Goal: Task Accomplishment & Management: Manage account settings

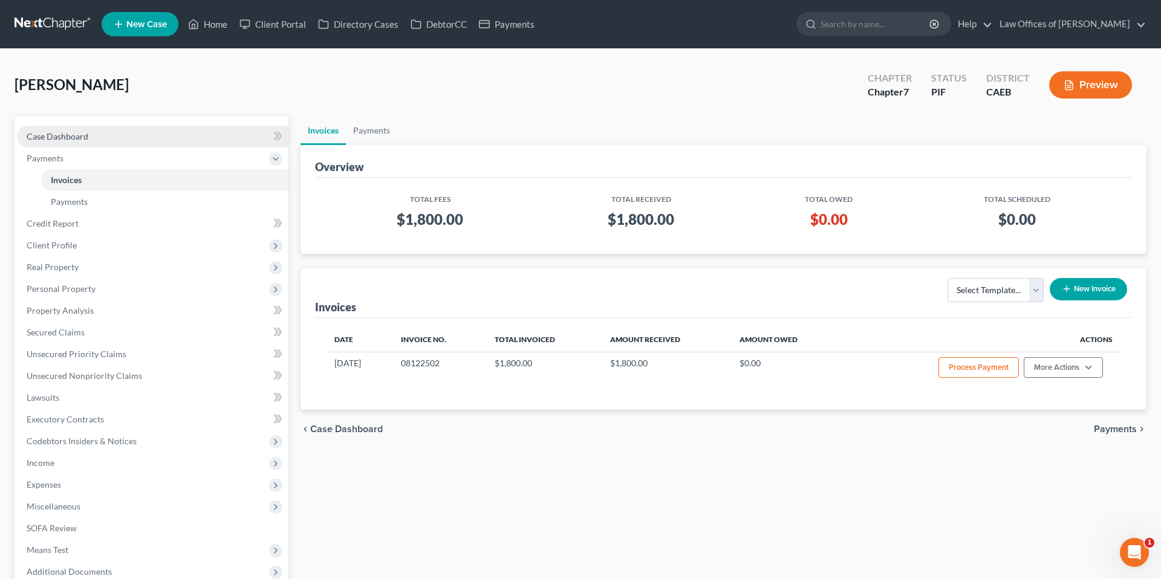
click at [109, 132] on link "Case Dashboard" at bounding box center [152, 137] width 271 height 22
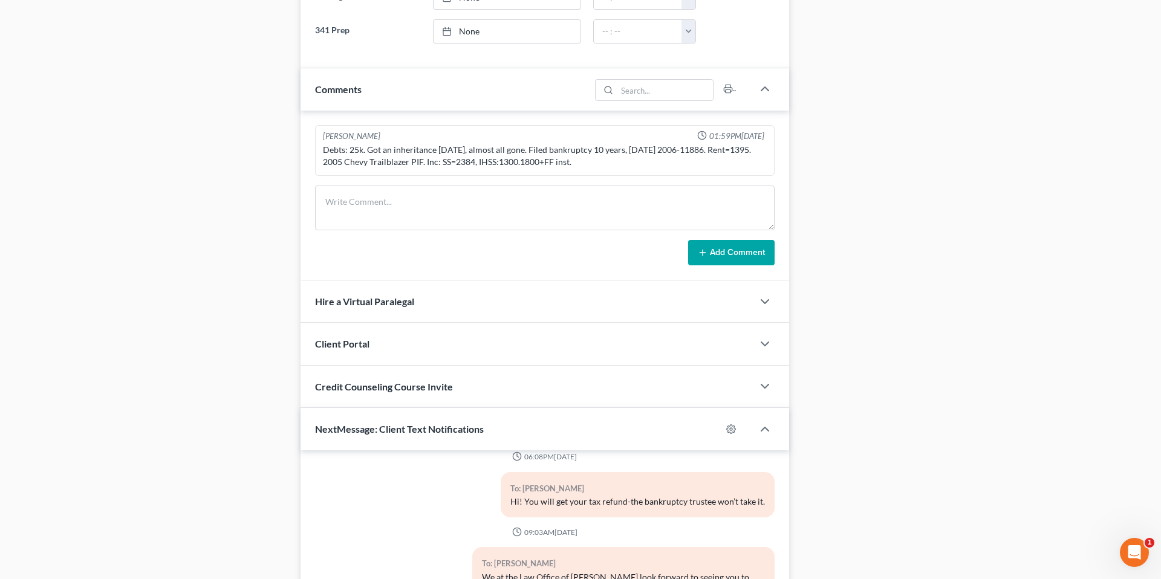
scroll to position [631, 0]
drag, startPoint x: 389, startPoint y: 343, endPoint x: 268, endPoint y: 249, distance: 152.9
click at [389, 345] on div "Client Portal" at bounding box center [526, 346] width 452 height 42
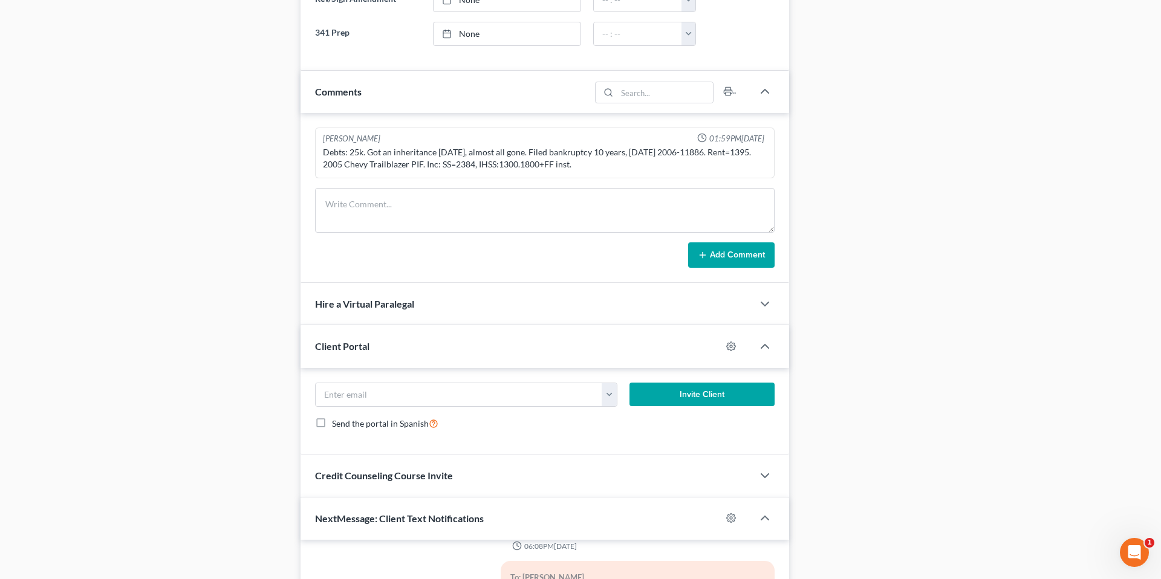
scroll to position [0, 0]
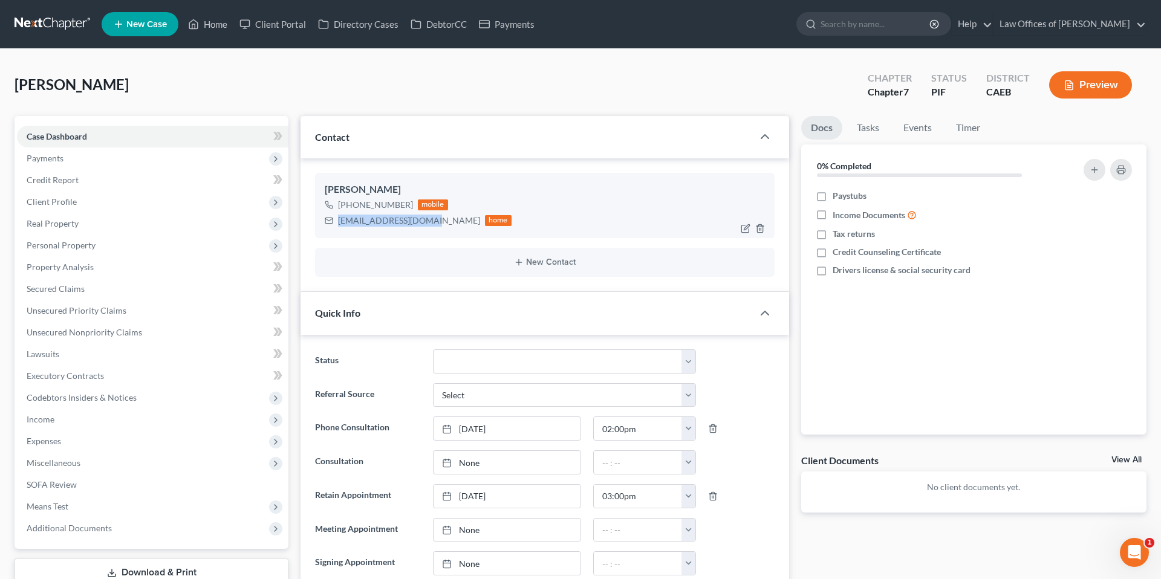
drag, startPoint x: 339, startPoint y: 219, endPoint x: 431, endPoint y: 219, distance: 91.9
click at [431, 219] on div "Vickygary73@gmail.com home" at bounding box center [418, 221] width 187 height 16
copy div "Vickygary73@gmail.com"
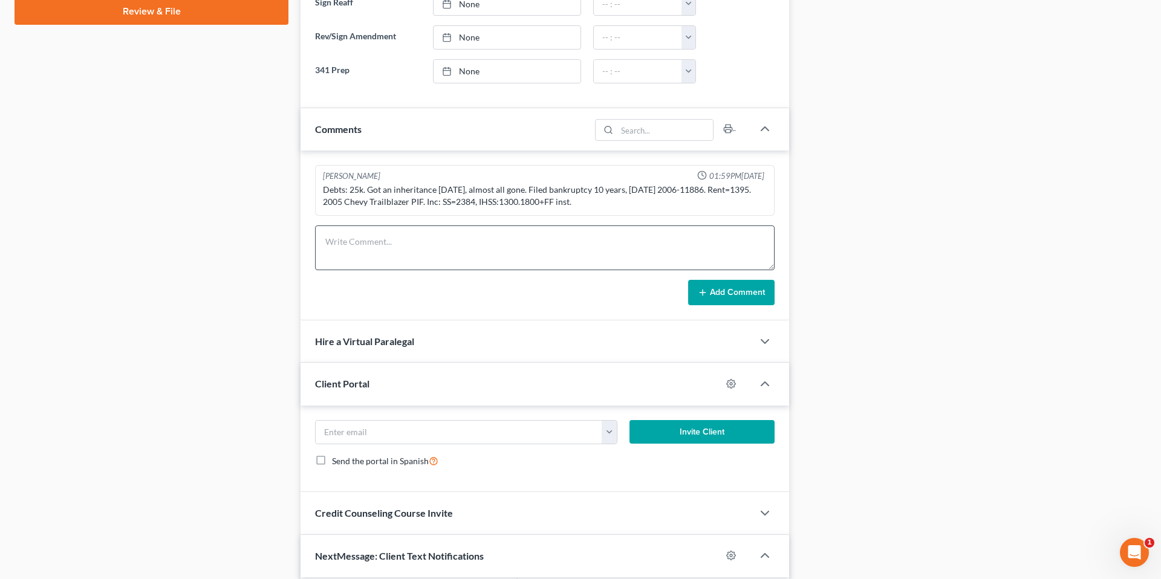
scroll to position [595, 0]
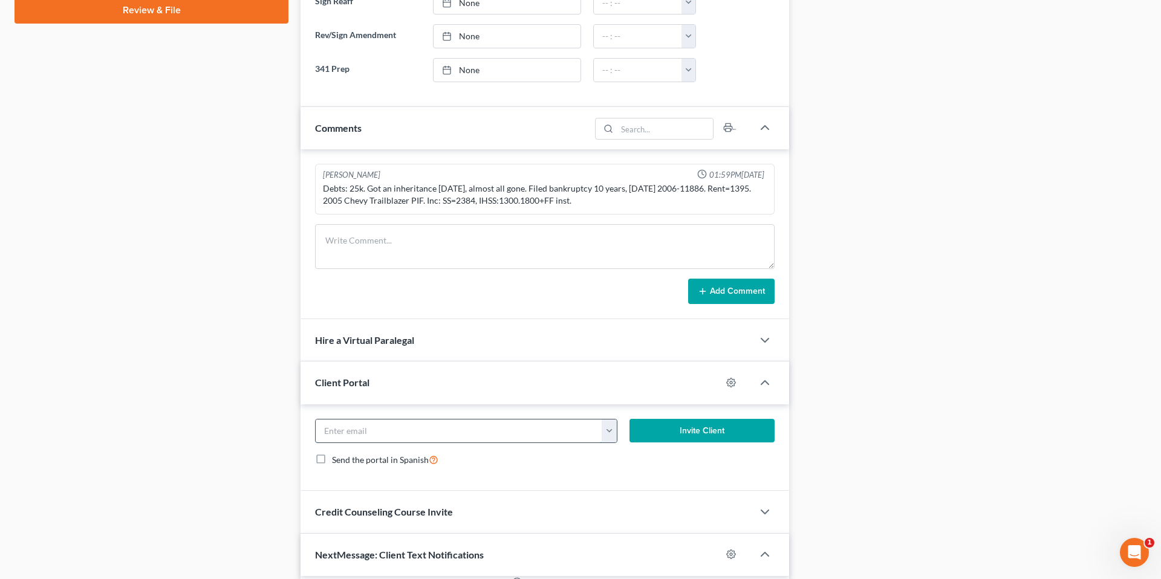
click at [368, 435] on input "email" at bounding box center [459, 431] width 287 height 23
paste input "Vickygary73@gmail.com"
type input "Vickygary73@gmail.com"
click at [690, 429] on button "Invite Client" at bounding box center [701, 431] width 145 height 24
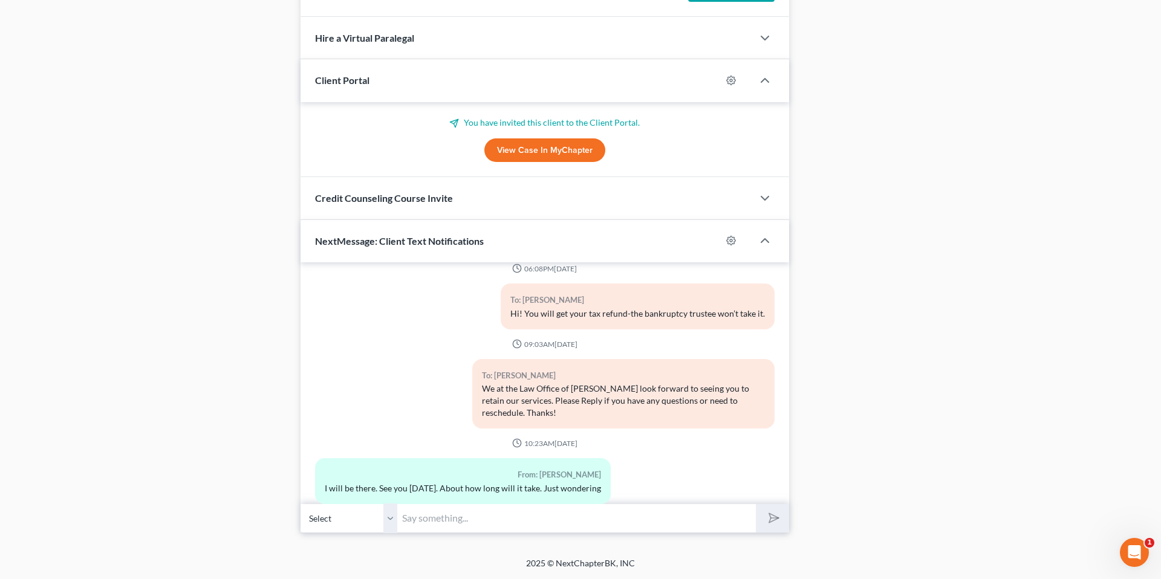
scroll to position [897, 0]
click at [462, 519] on input "text" at bounding box center [576, 519] width 359 height 30
drag, startPoint x: 683, startPoint y: 521, endPoint x: 597, endPoint y: 532, distance: 86.0
click at [688, 522] on input "We have sent you a question" at bounding box center [576, 519] width 359 height 30
click at [686, 519] on input "We have sent you a question" at bounding box center [576, 519] width 359 height 30
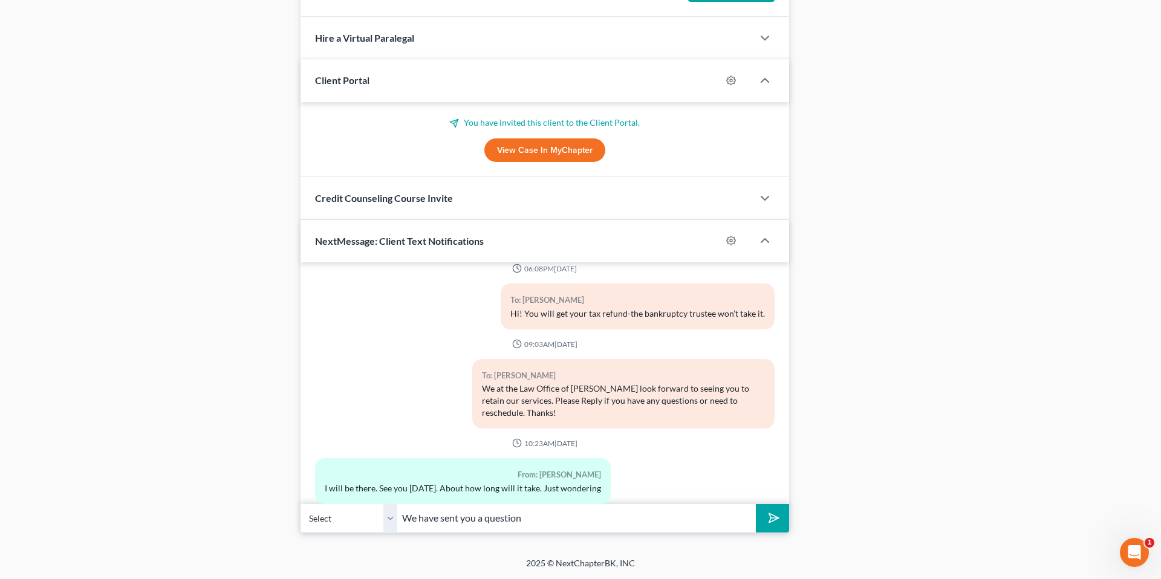
click at [679, 522] on input "We have sent you a question" at bounding box center [576, 519] width 359 height 30
click at [645, 490] on div "10:55AM, 07/15/2025 To: Vicky Brown Law Office of Scott Bell looks forward to t…" at bounding box center [544, 383] width 488 height 242
click at [586, 522] on input "We have sent you a question" at bounding box center [576, 519] width 359 height 30
type input "We have sent you a questionnaire, it should be arriving from Next Chapter. Plea…"
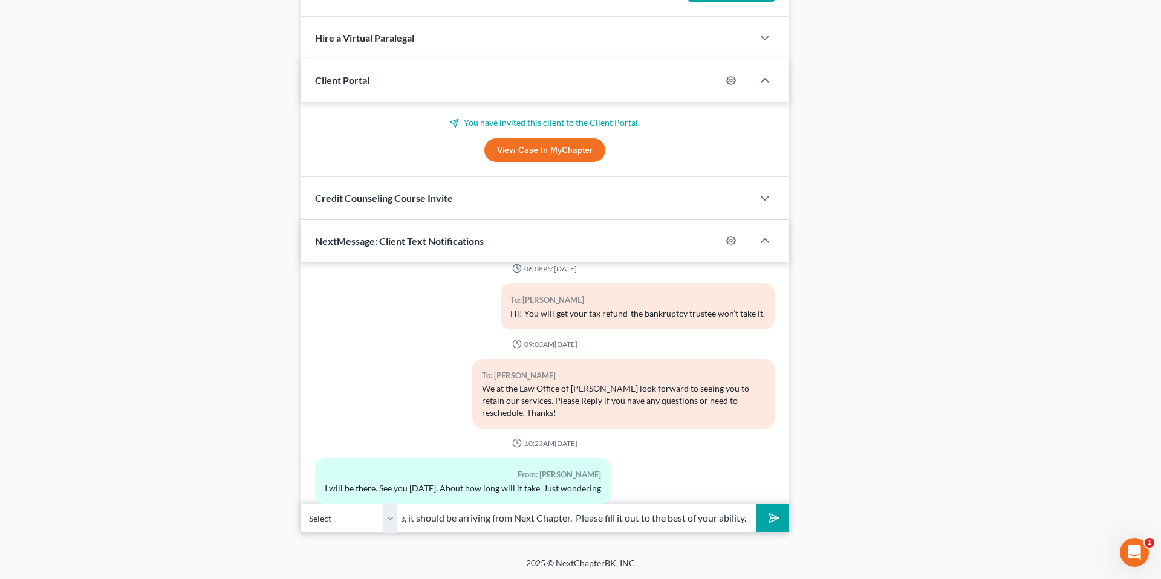
drag, startPoint x: 741, startPoint y: 521, endPoint x: 767, endPoint y: 518, distance: 26.1
click at [742, 521] on input "We have sent you a questionnaire, it should be arriving from Next Chapter. Plea…" at bounding box center [576, 519] width 359 height 30
click at [740, 518] on input "We have sent you a questionnaire, it should be arriving from Next Chapter. Plea…" at bounding box center [576, 519] width 359 height 30
click at [767, 518] on icon "submit" at bounding box center [770, 518] width 17 height 17
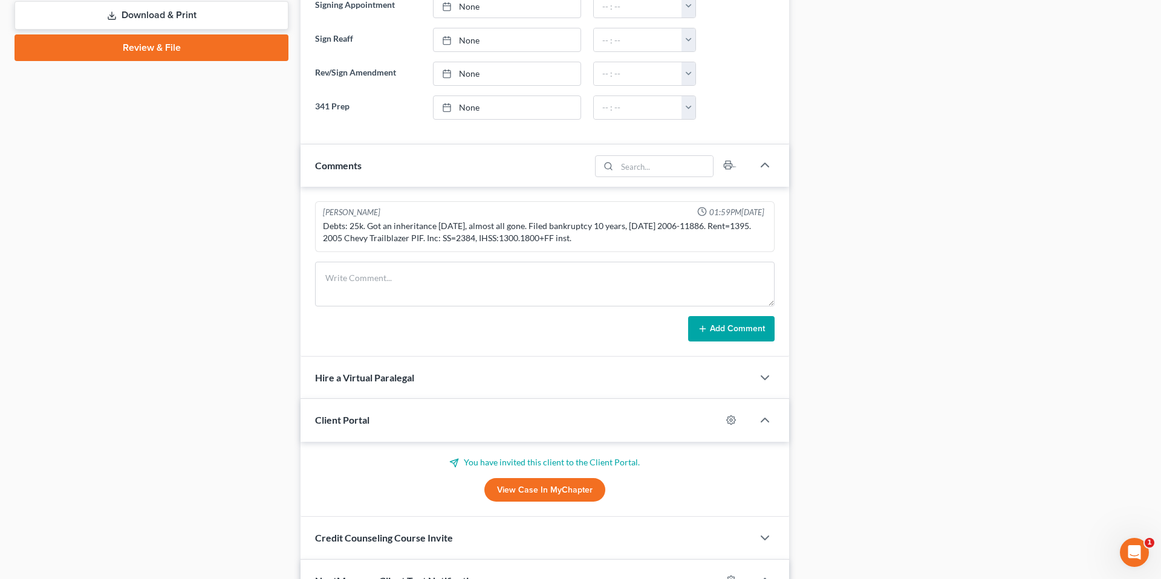
scroll to position [567, 0]
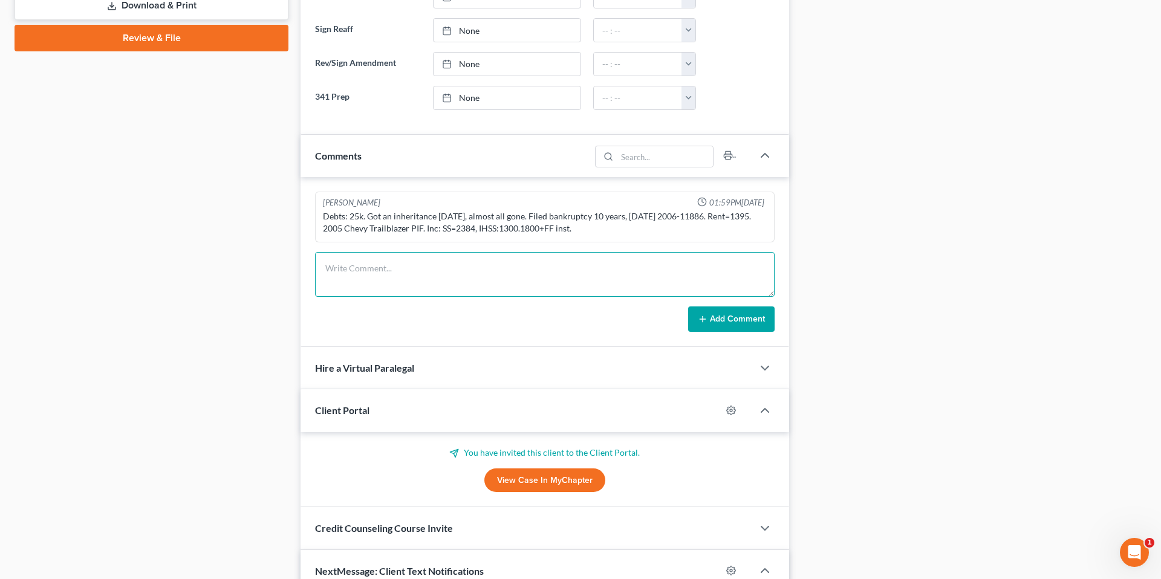
click at [438, 275] on textarea at bounding box center [544, 274] width 459 height 45
type textarea "Retained in office, PIF."
click at [759, 326] on button "Add Comment" at bounding box center [731, 319] width 86 height 25
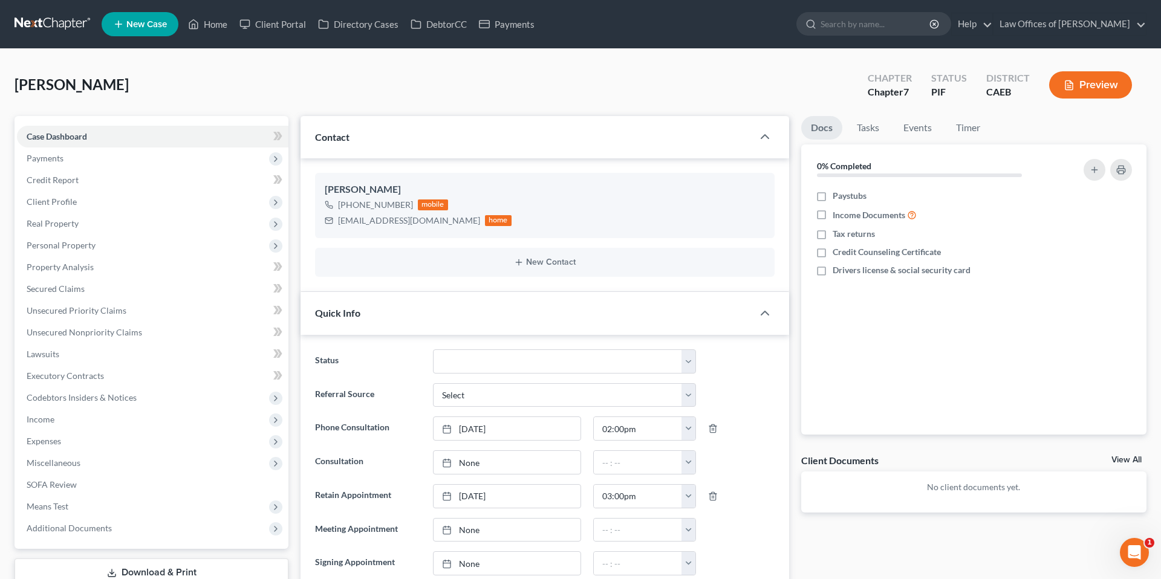
click at [209, 12] on div at bounding box center [574, 12] width 1161 height 0
click at [209, 27] on link "Home" at bounding box center [207, 24] width 51 height 22
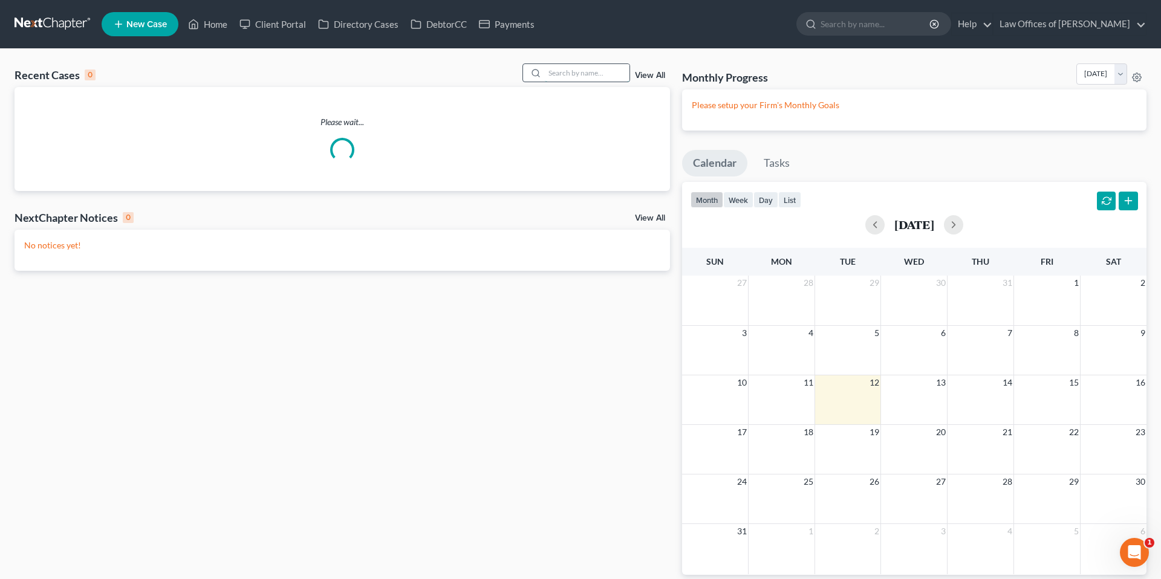
click at [557, 78] on input "search" at bounding box center [587, 73] width 85 height 18
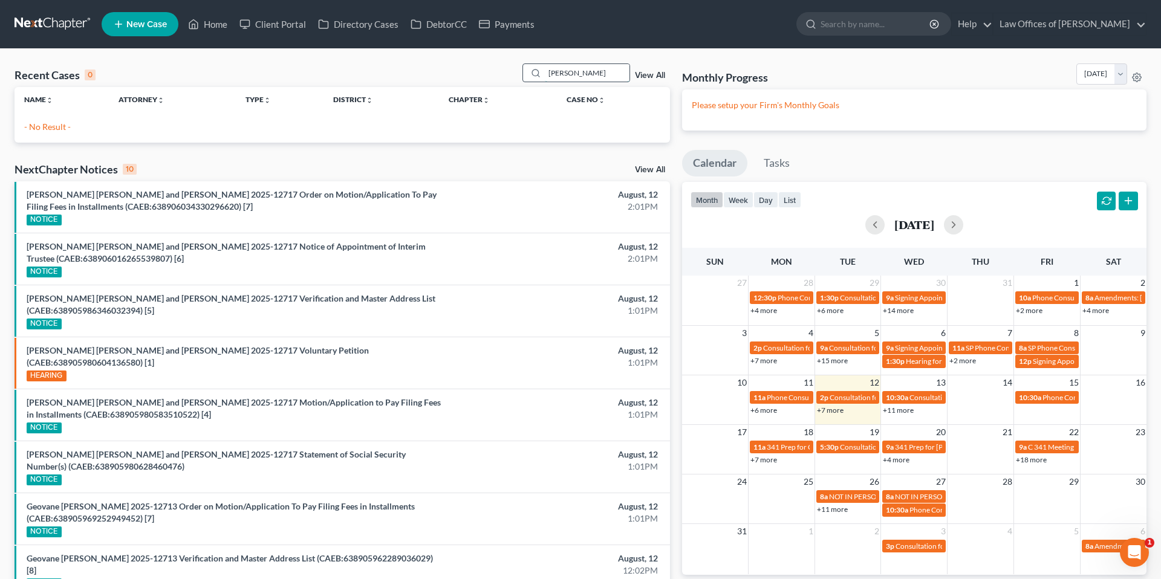
click at [608, 74] on input "marco martinez" at bounding box center [587, 73] width 85 height 18
drag, startPoint x: 608, startPoint y: 74, endPoint x: 595, endPoint y: 76, distance: 12.2
click at [608, 73] on input "marco martinez" at bounding box center [587, 73] width 85 height 18
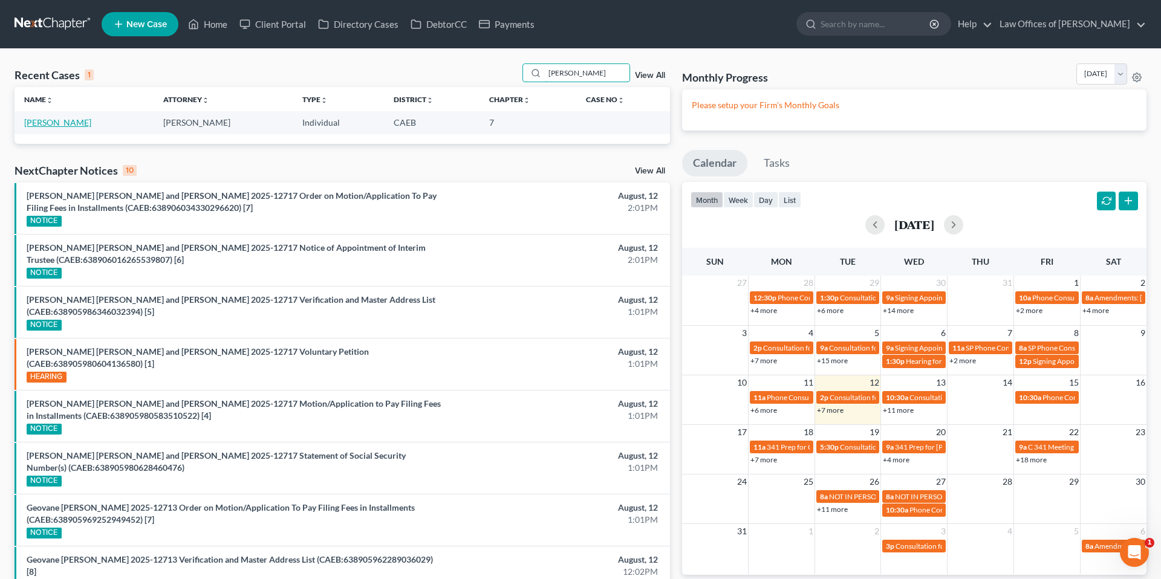
type input "mario martinez"
click at [57, 123] on link "[PERSON_NAME]" at bounding box center [57, 122] width 67 height 10
select select "11"
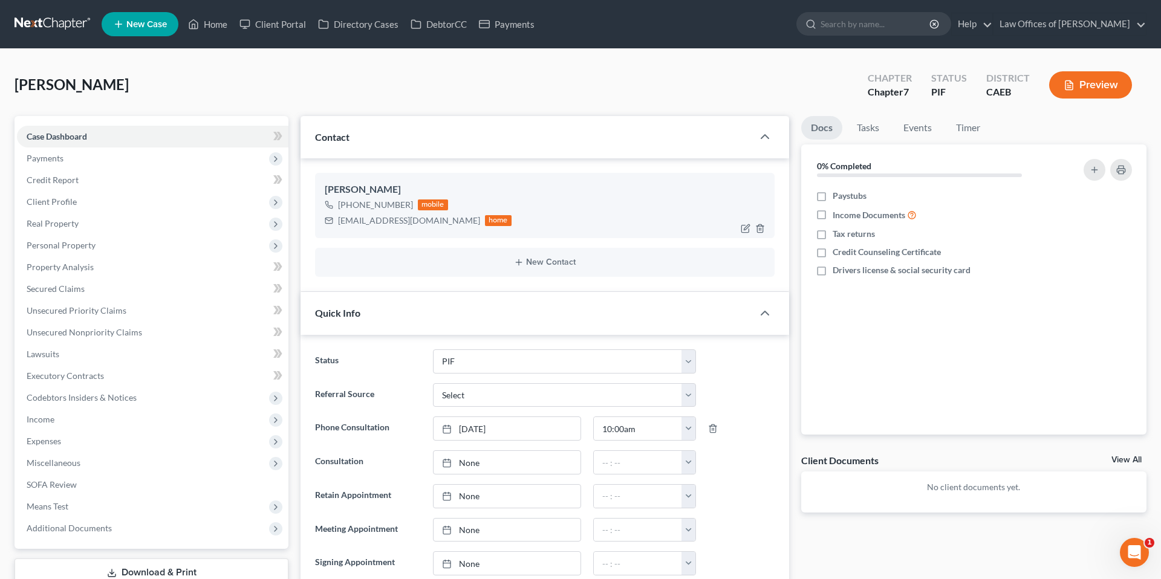
scroll to position [868, 0]
drag, startPoint x: 338, startPoint y: 218, endPoint x: 464, endPoint y: 223, distance: 125.8
click at [464, 223] on div "Mario.team.accurate@icloud.com home" at bounding box center [418, 221] width 187 height 16
copy div "Mario.team.accurate@icloud.com"
click at [56, 160] on span "Payments" at bounding box center [45, 158] width 37 height 10
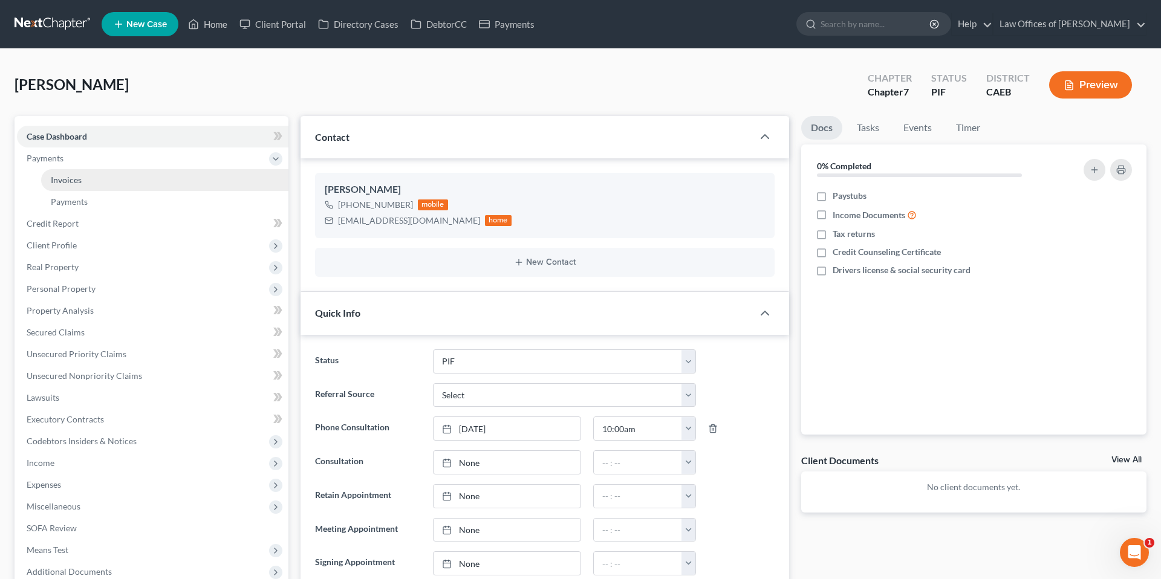
click at [63, 181] on span "Invoices" at bounding box center [66, 180] width 31 height 10
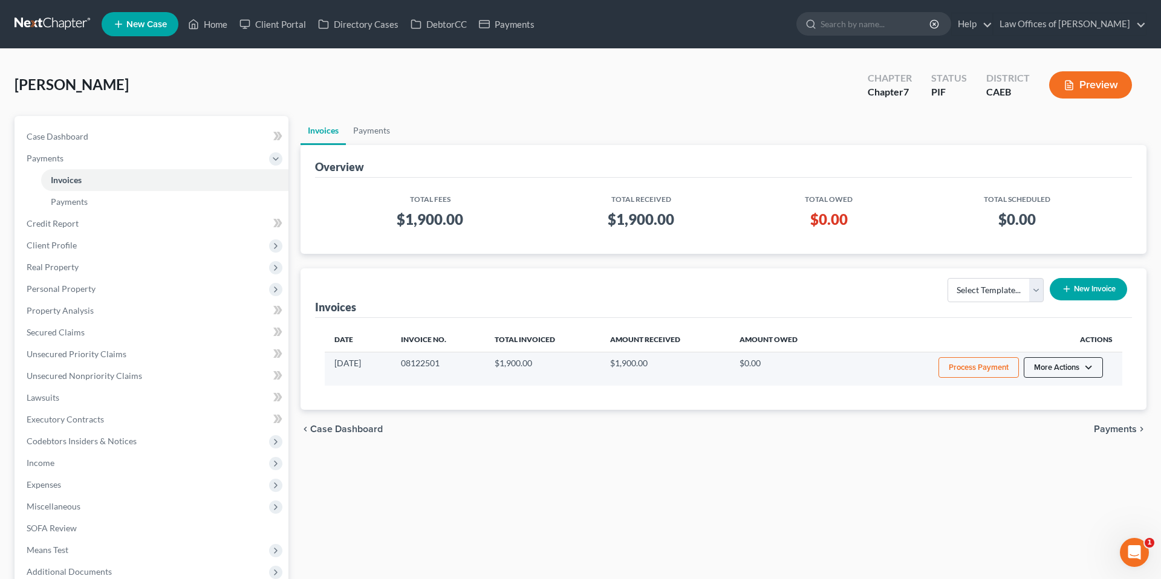
click at [1072, 368] on button "More Actions" at bounding box center [1063, 367] width 79 height 21
click at [1044, 392] on link "View/Edit" at bounding box center [1079, 393] width 141 height 21
select select "0"
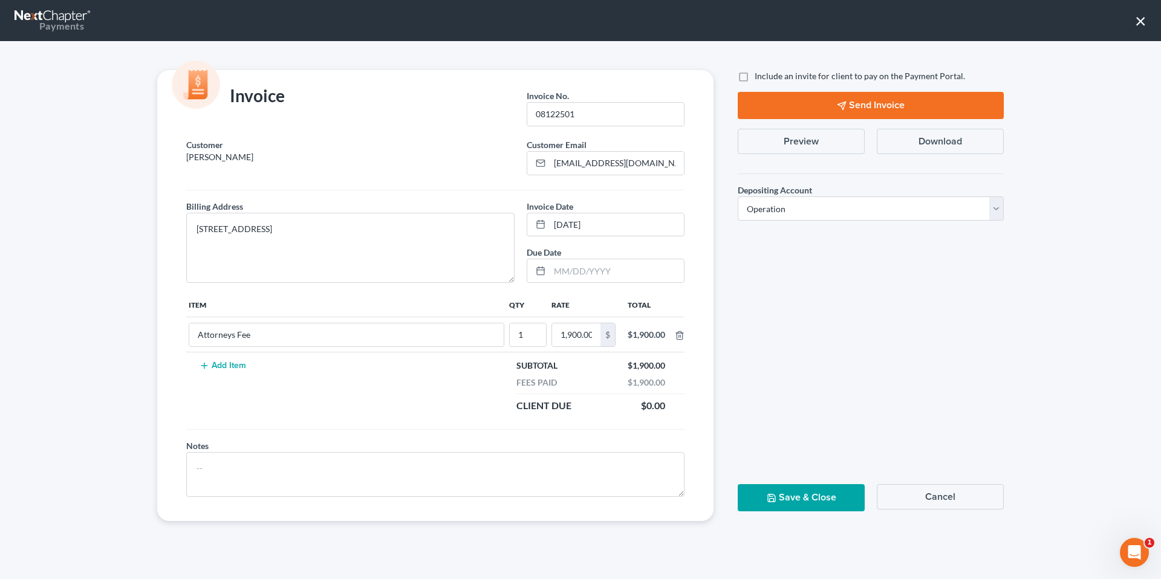
click at [806, 143] on button "Preview" at bounding box center [801, 141] width 127 height 25
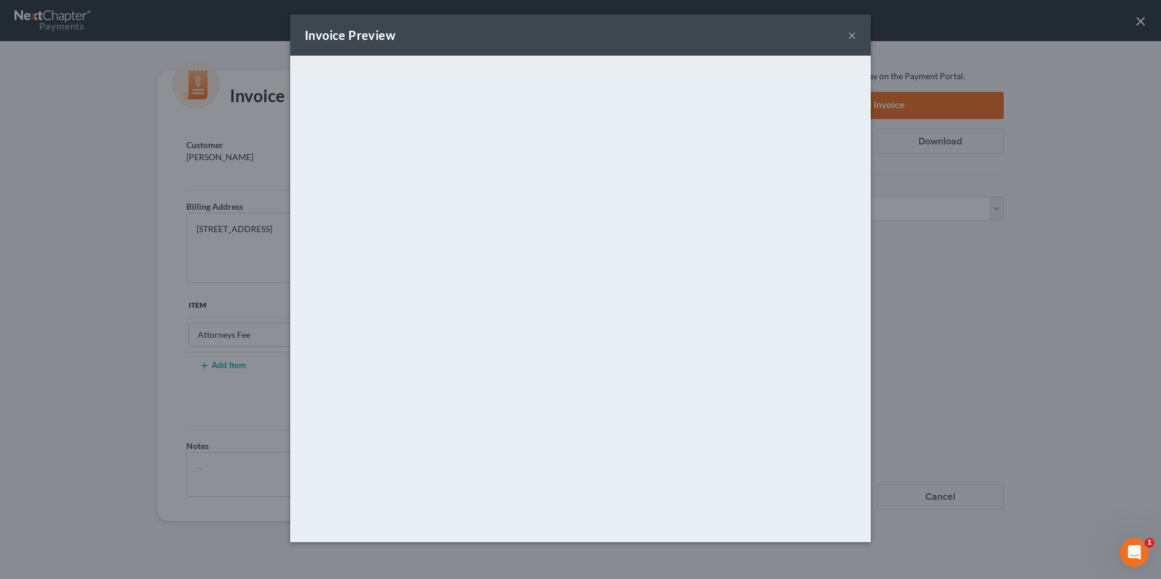
click at [852, 35] on button "×" at bounding box center [852, 35] width 8 height 15
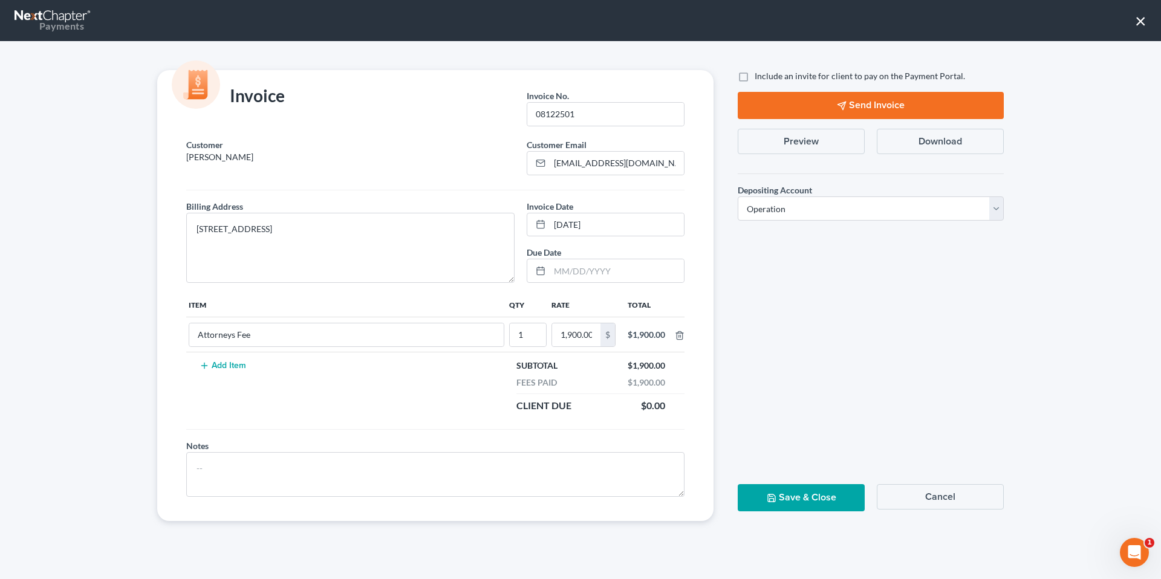
click at [1138, 22] on button "×" at bounding box center [1140, 20] width 11 height 19
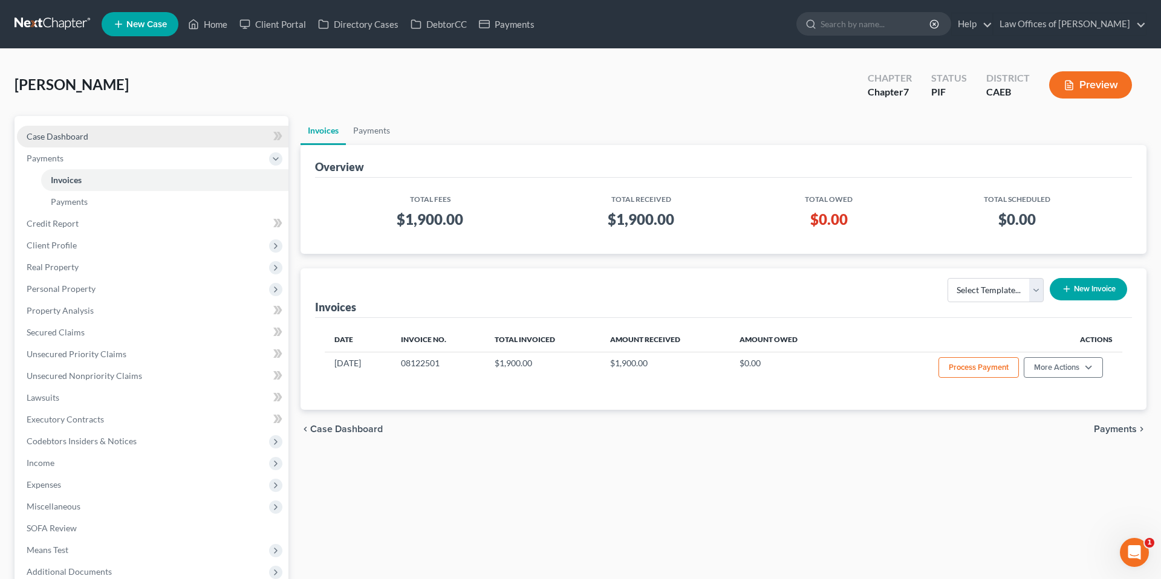
drag, startPoint x: 102, startPoint y: 134, endPoint x: 151, endPoint y: 134, distance: 49.0
click at [103, 134] on link "Case Dashboard" at bounding box center [152, 137] width 271 height 22
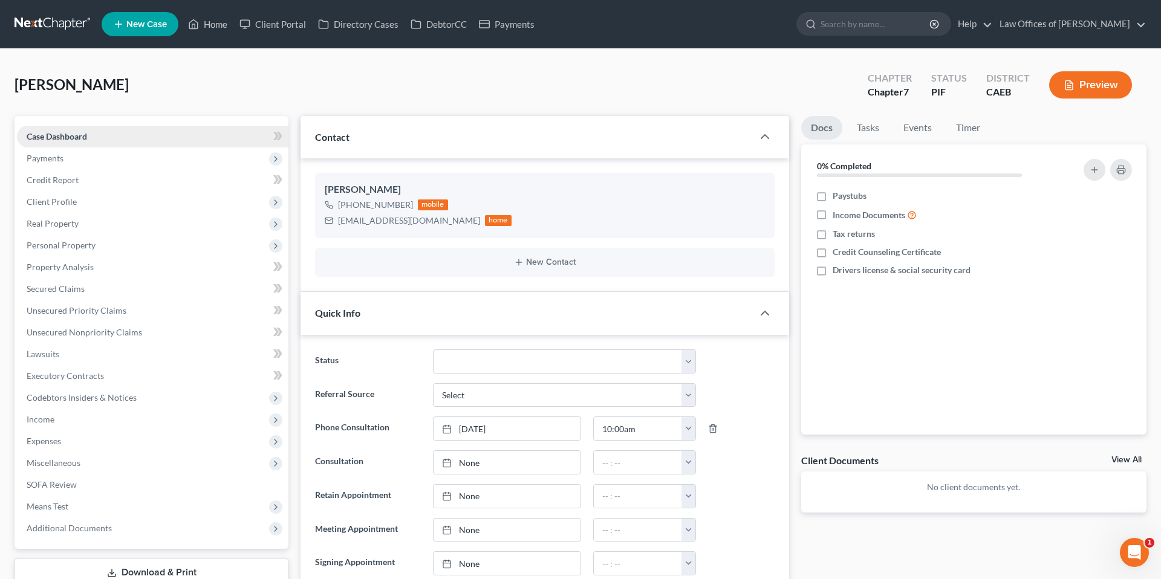
scroll to position [868, 0]
click at [208, 20] on link "Home" at bounding box center [207, 24] width 51 height 22
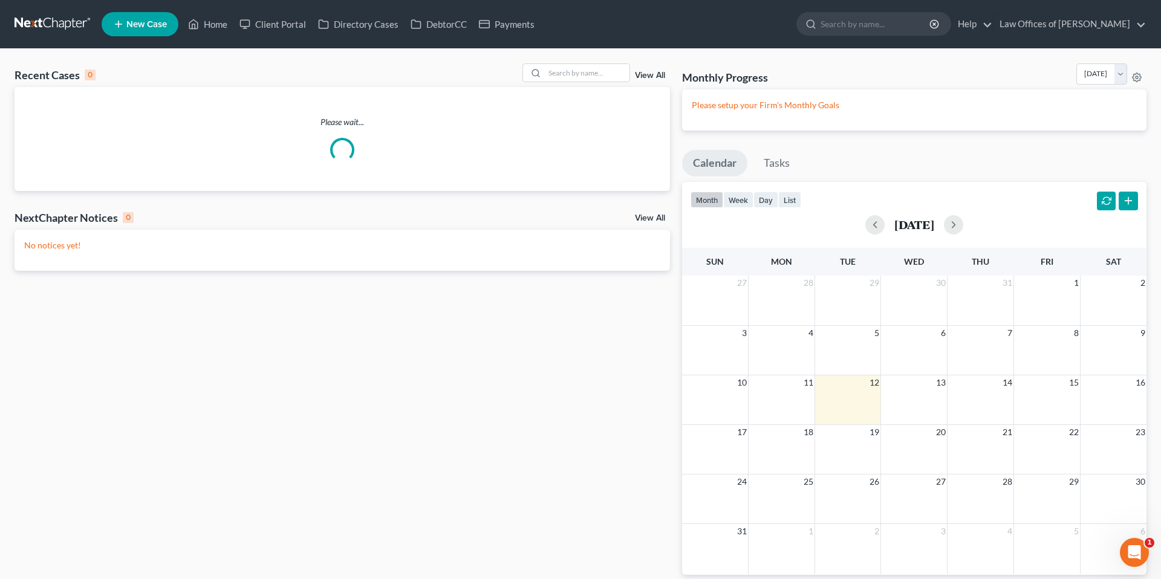
click at [152, 21] on span "New Case" at bounding box center [146, 24] width 41 height 9
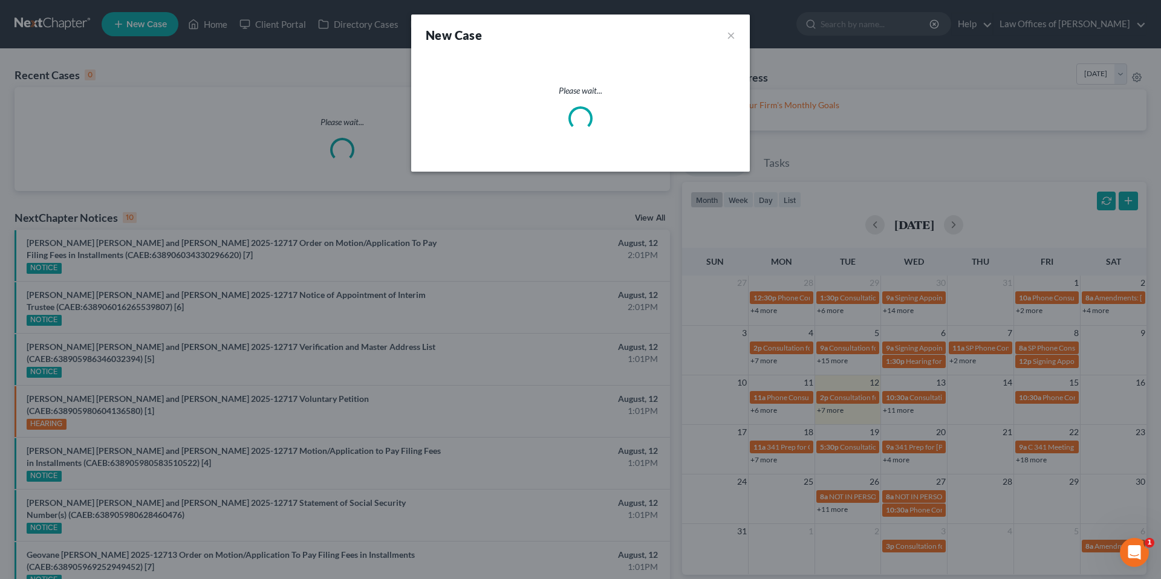
select select "8"
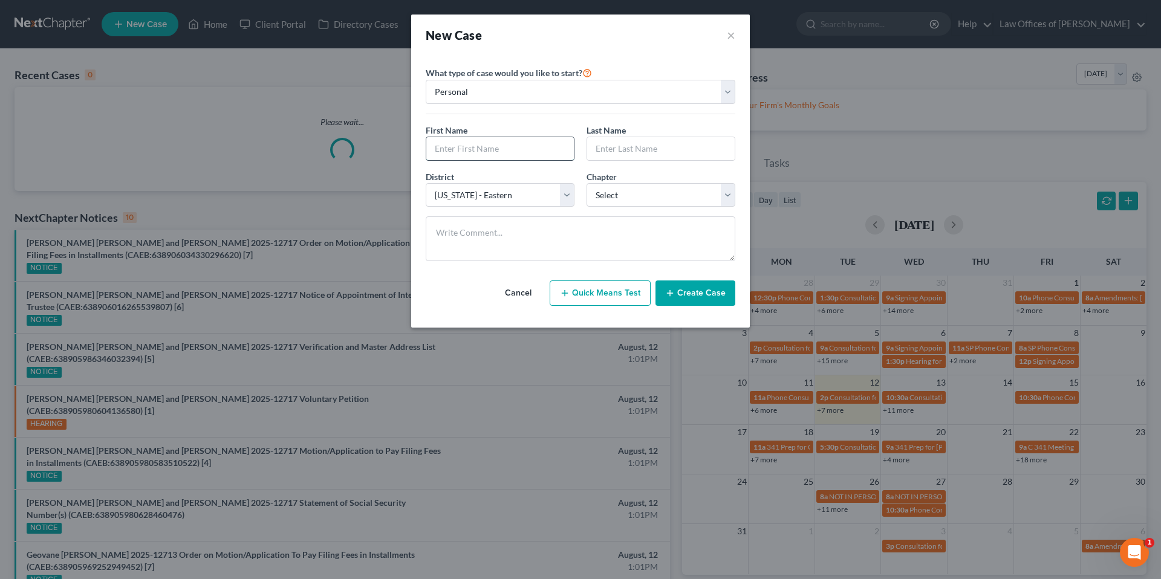
click at [489, 141] on input "text" at bounding box center [500, 148] width 148 height 23
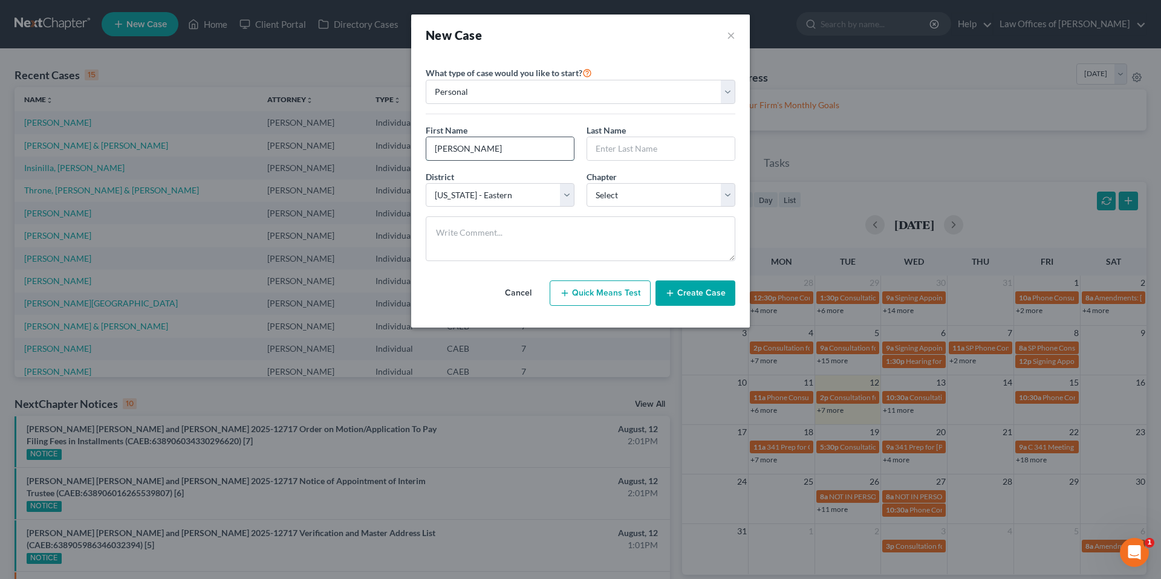
type input "Edgar"
type input "Perez"
click at [675, 196] on select "Select 7 11 12 13" at bounding box center [660, 195] width 149 height 24
click at [626, 195] on select "Select 7 11 12 13" at bounding box center [660, 195] width 149 height 24
select select "0"
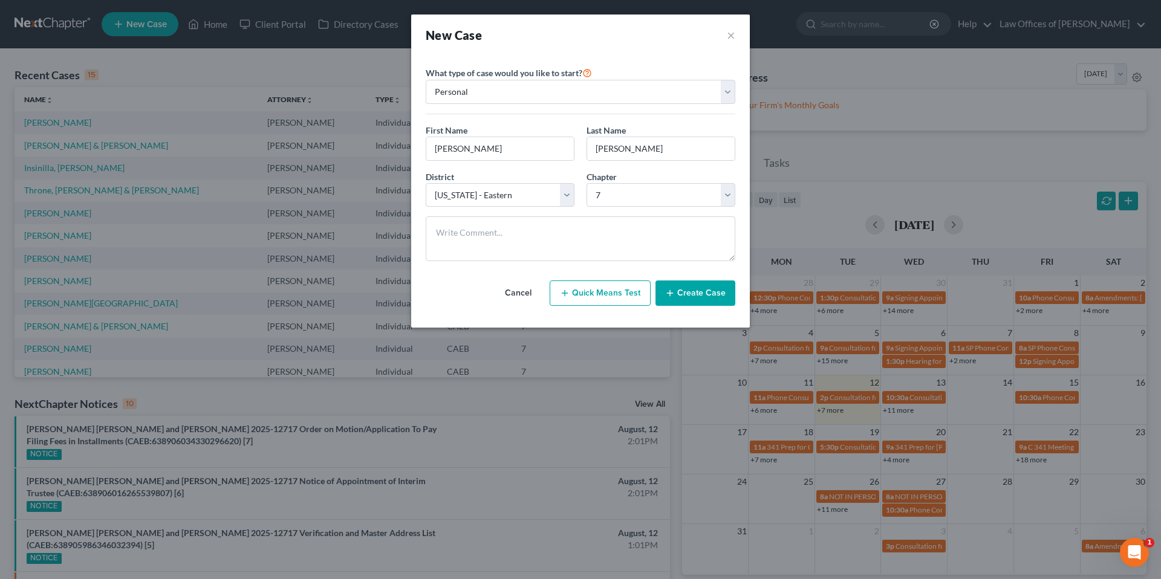
click at [704, 298] on button "Create Case" at bounding box center [695, 293] width 80 height 25
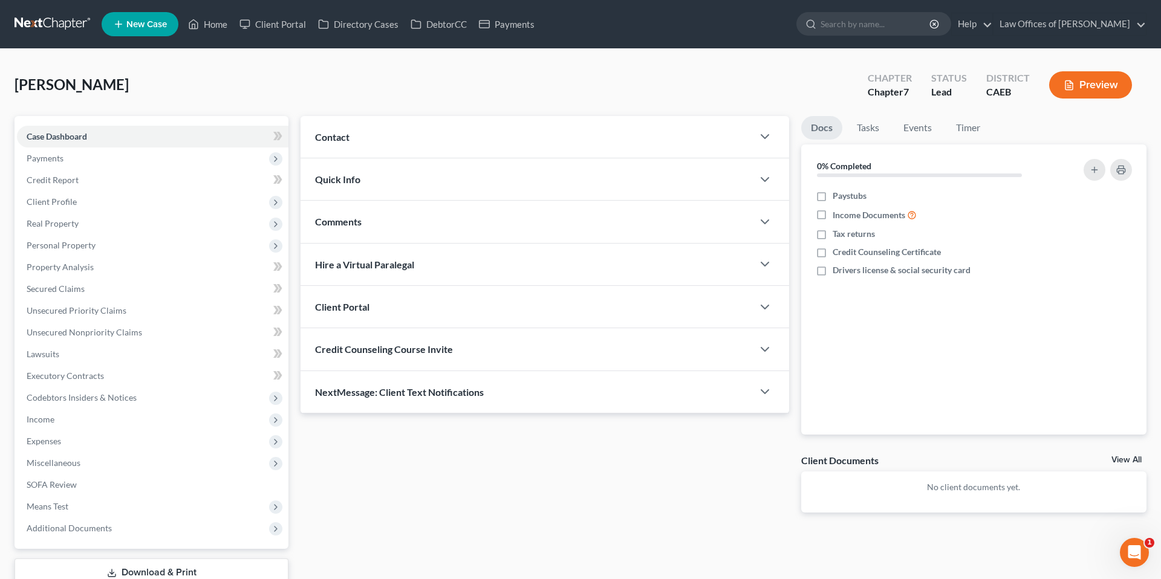
drag, startPoint x: 583, startPoint y: 132, endPoint x: 542, endPoint y: 140, distance: 41.3
click at [583, 132] on div "Contact" at bounding box center [526, 137] width 452 height 42
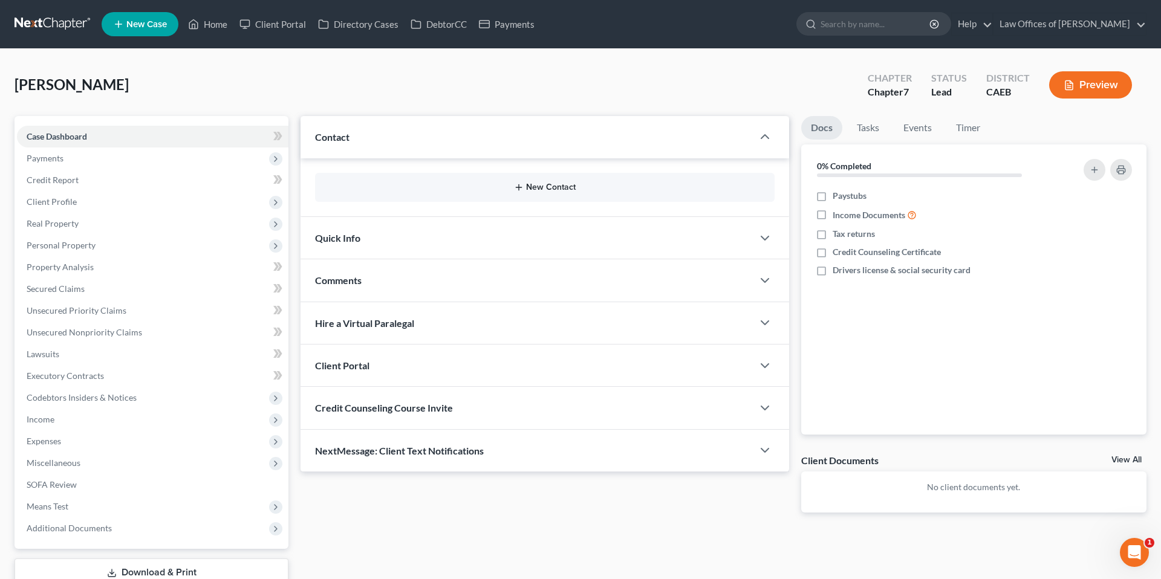
click at [547, 190] on button "New Contact" at bounding box center [545, 188] width 440 height 10
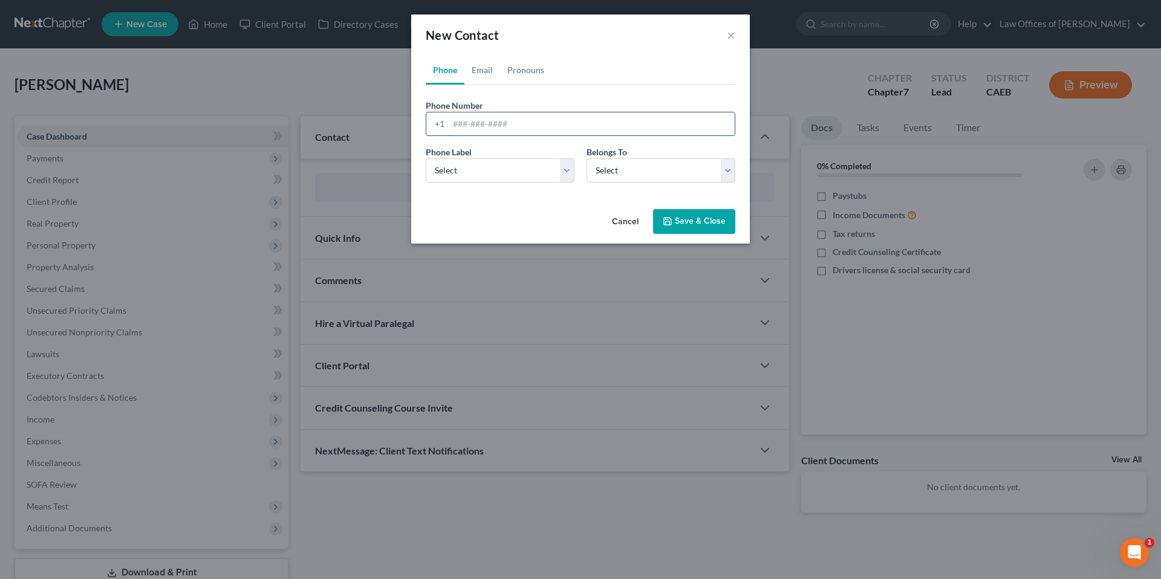
click at [486, 126] on input "tel" at bounding box center [592, 123] width 286 height 23
type input "6615461458"
click at [681, 170] on select "Select Client Other" at bounding box center [660, 170] width 149 height 24
click at [491, 167] on select "Select Mobile Home Work Other" at bounding box center [500, 170] width 149 height 24
select select "0"
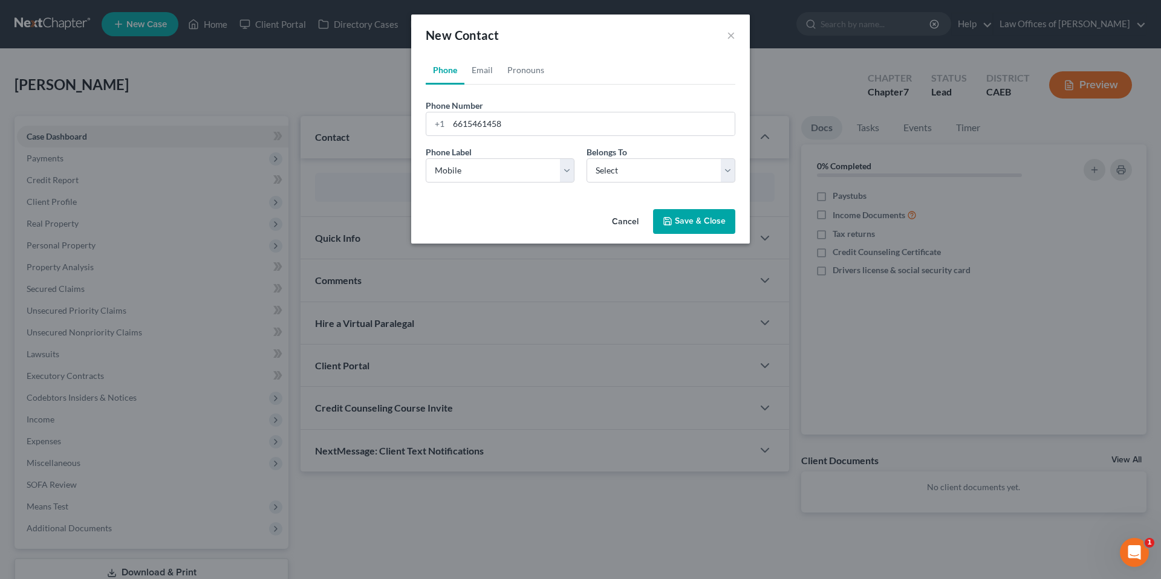
click at [706, 222] on button "Save & Close" at bounding box center [694, 221] width 82 height 25
click at [644, 168] on select "Select Client Other" at bounding box center [660, 170] width 149 height 24
click at [606, 170] on select "Select Client Other" at bounding box center [660, 170] width 149 height 24
click at [720, 170] on select "Select Client Other" at bounding box center [660, 170] width 149 height 24
select select "0"
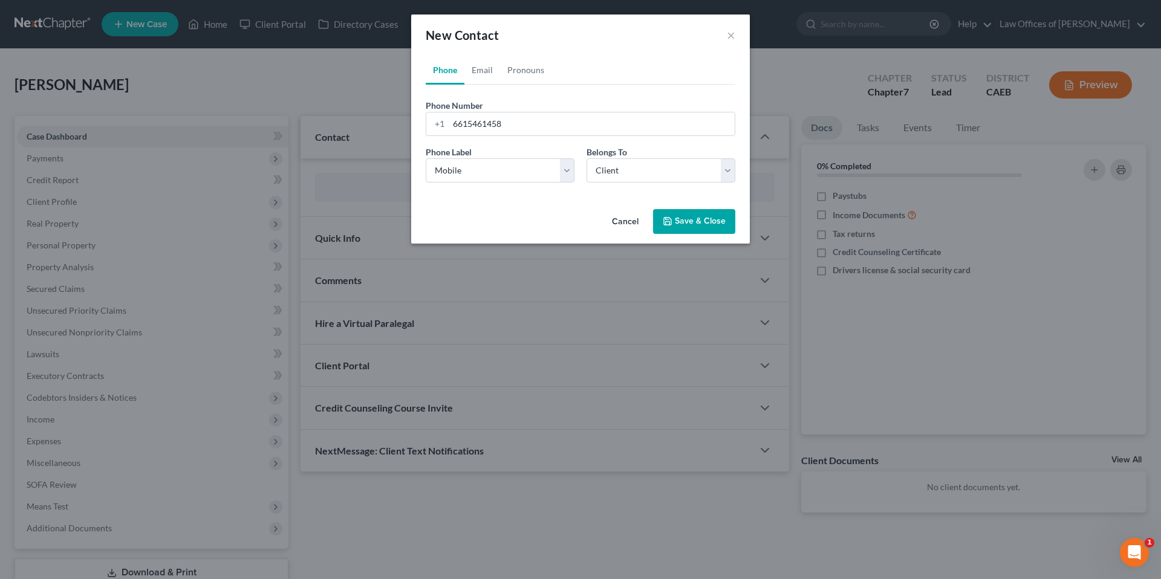
click at [685, 221] on button "Save & Close" at bounding box center [694, 221] width 82 height 25
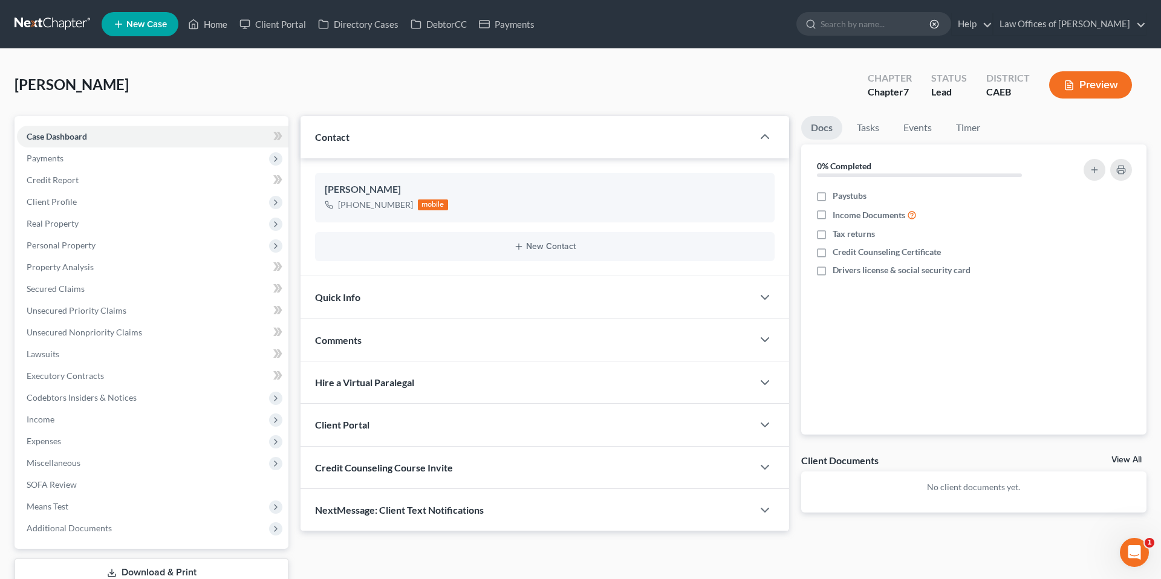
click at [543, 289] on div "Quick Info" at bounding box center [526, 297] width 452 height 42
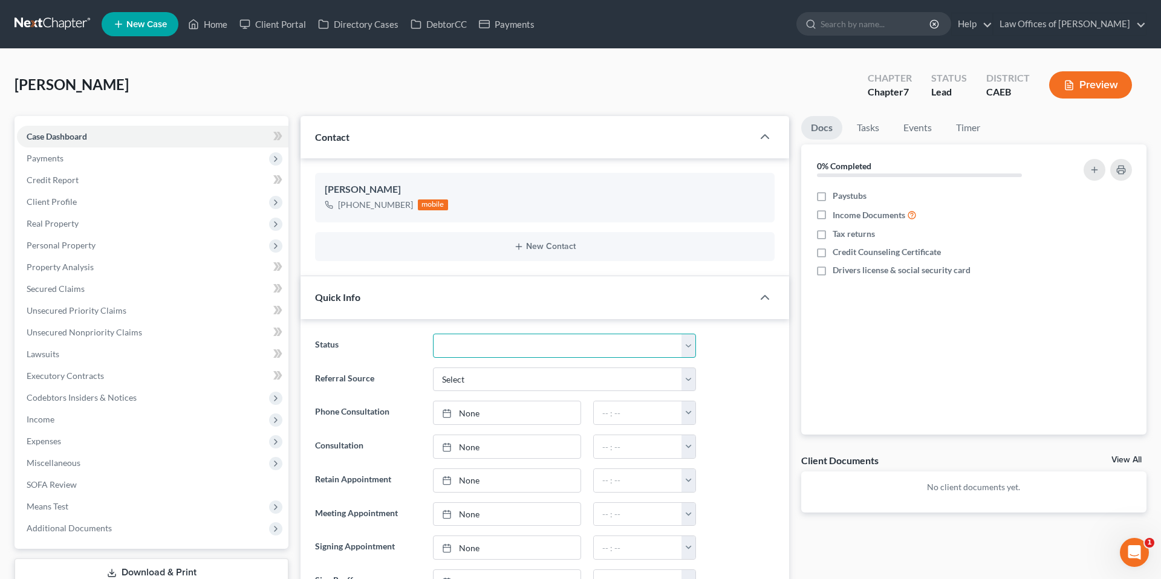
click at [480, 350] on select "Cancelled/Refund Closed Consultation Declined Discharged Filed Income Check In …" at bounding box center [564, 346] width 263 height 24
select select "2"
click at [767, 363] on ng-include "Status Cancelled/Refund Closed Consultation Declined Discharged Filed Income Ch…" at bounding box center [544, 498] width 459 height 328
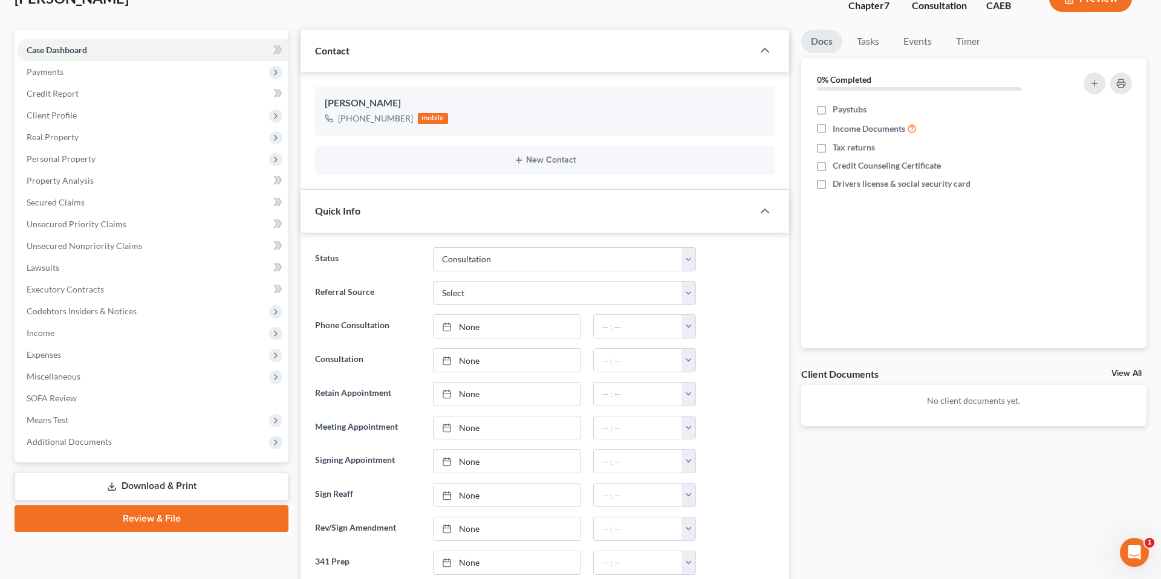
scroll to position [88, 0]
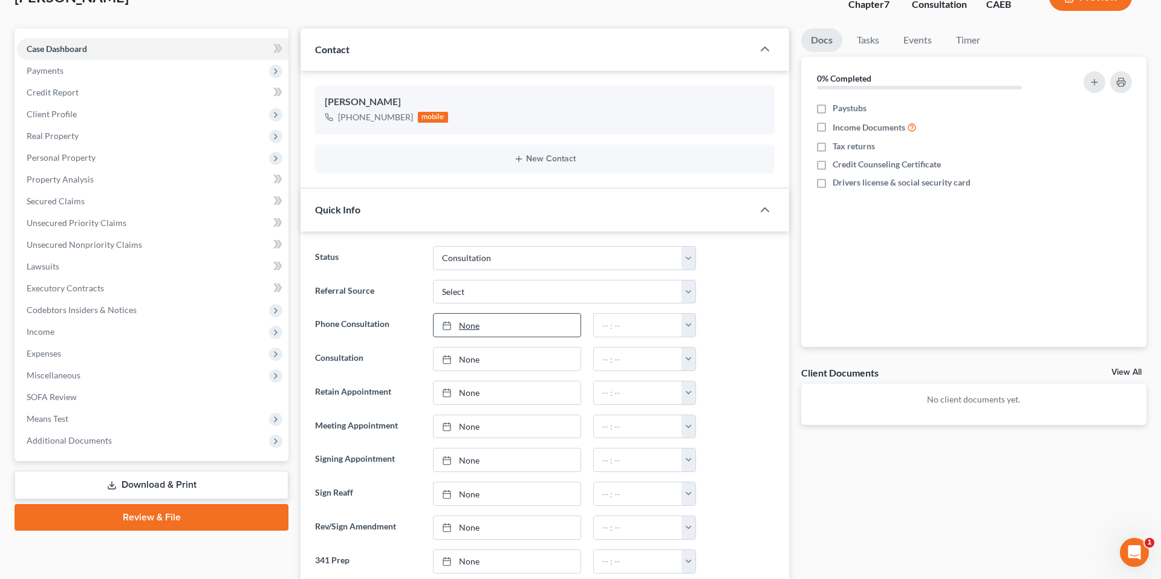
click at [501, 326] on link "None" at bounding box center [506, 325] width 147 height 23
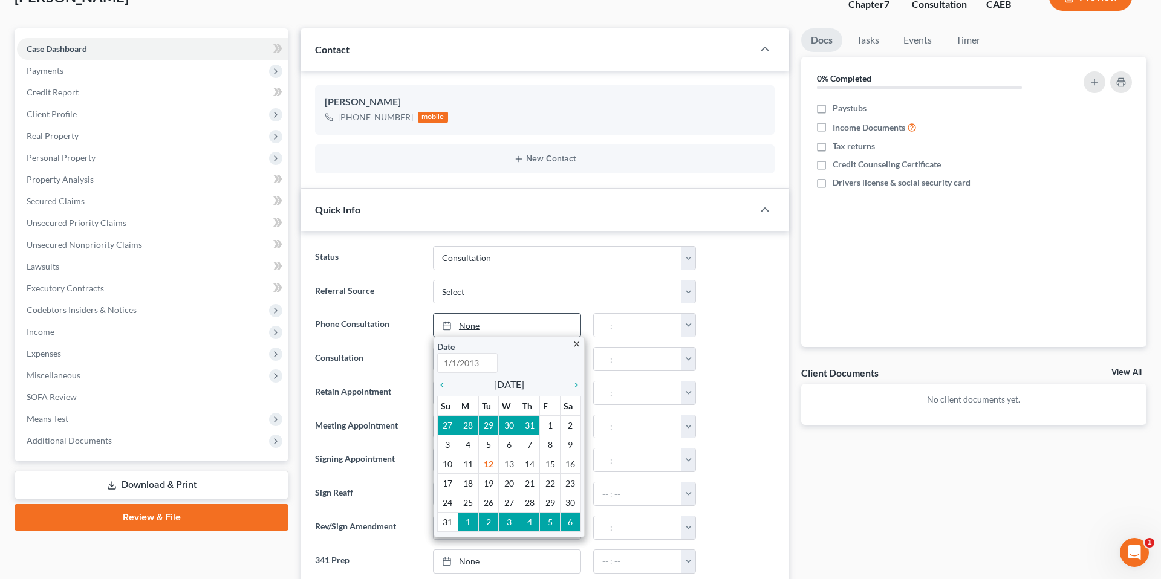
click at [779, 301] on div "Referral Source Select Word Of Mouth Previous Clients Direct Mail Website Googl…" at bounding box center [545, 292] width 472 height 24
click at [753, 300] on div "Referral Source Select Word Of Mouth Previous Clients Direct Mail Website Googl…" at bounding box center [545, 292] width 472 height 24
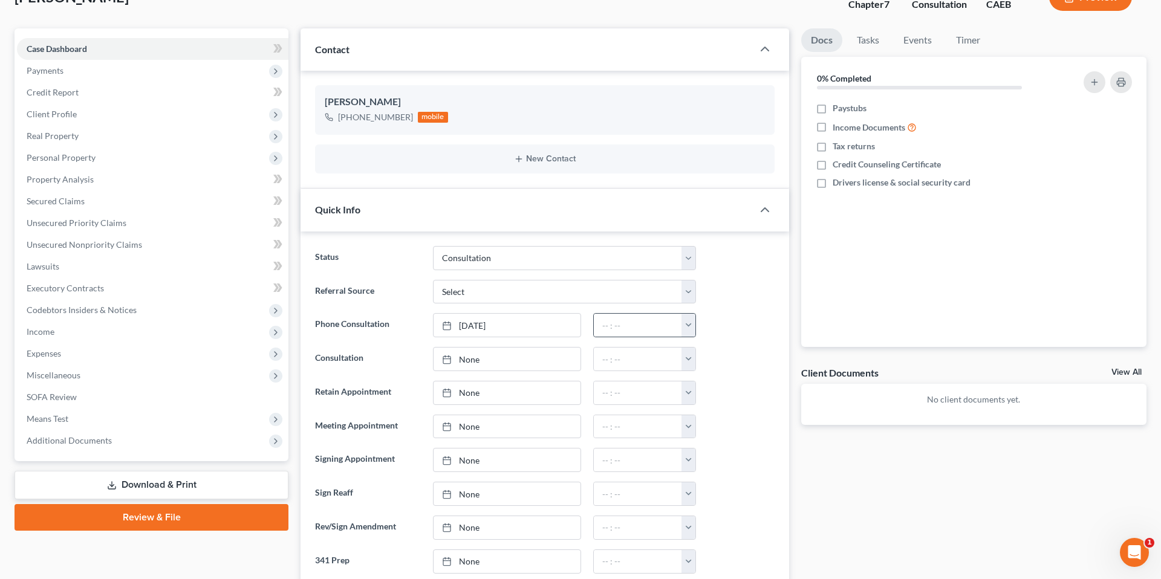
click at [689, 325] on button "button" at bounding box center [688, 325] width 14 height 23
click at [712, 365] on link "3:00pm" at bounding box center [715, 364] width 68 height 21
type input "3:00pm"
click at [725, 299] on div "Referral Source Select Word Of Mouth Previous Clients Direct Mail Website Googl…" at bounding box center [545, 292] width 472 height 24
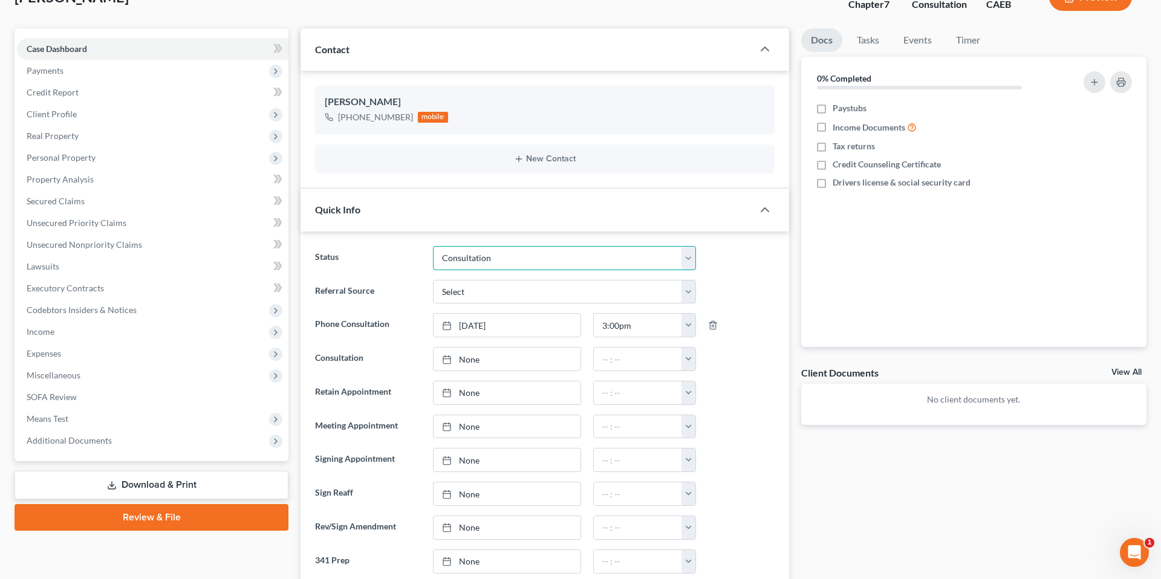
click at [521, 252] on select "Cancelled/Refund Closed Consultation Declined Discharged Filed Income Check In …" at bounding box center [564, 258] width 263 height 24
select select "14"
click at [765, 281] on div "Referral Source Select Word Of Mouth Previous Clients Direct Mail Website Googl…" at bounding box center [545, 292] width 472 height 24
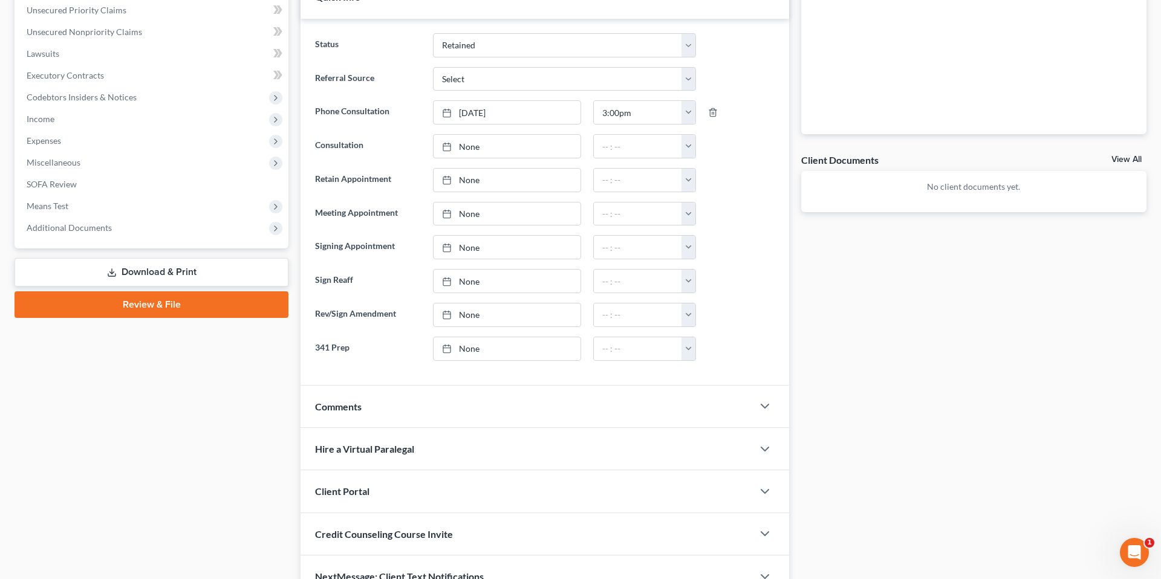
scroll to position [0, 0]
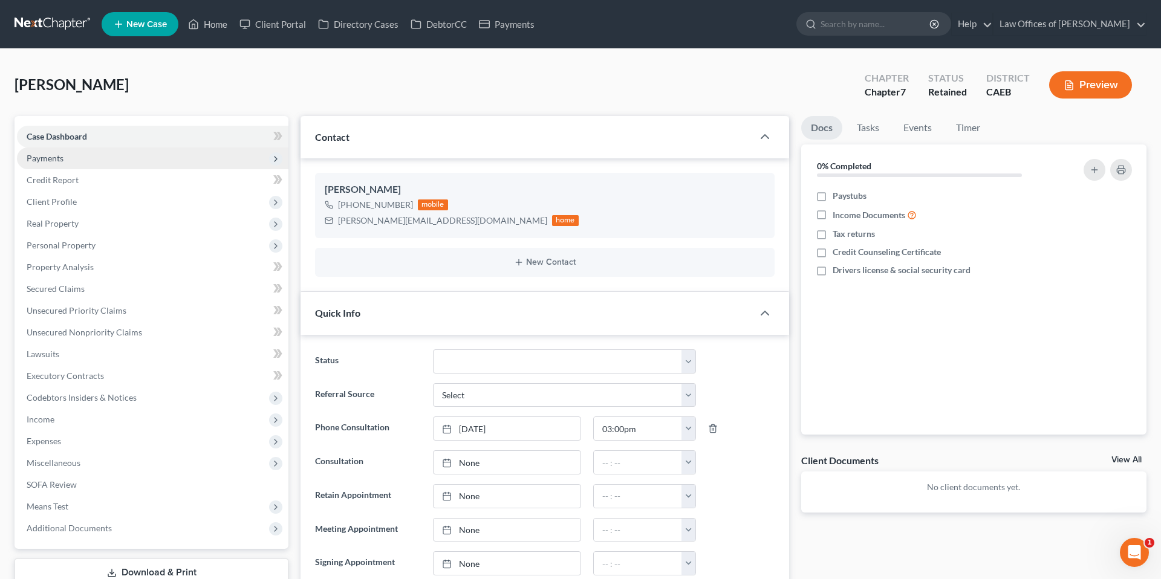
click at [60, 157] on span "Payments" at bounding box center [45, 158] width 37 height 10
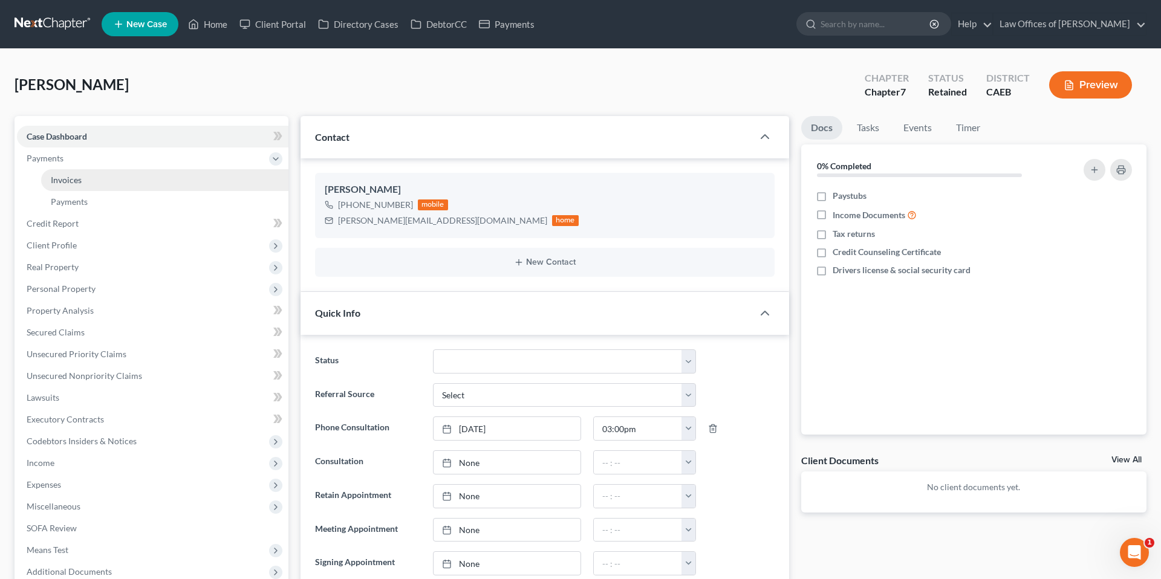
click at [88, 178] on link "Invoices" at bounding box center [164, 180] width 247 height 22
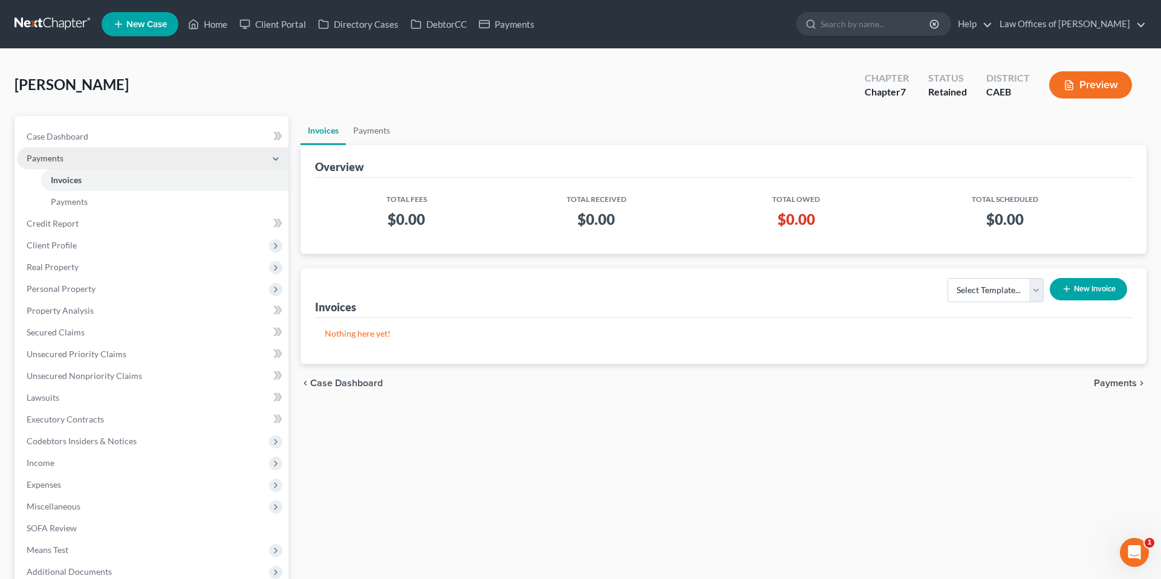
click at [99, 149] on span "Payments" at bounding box center [152, 159] width 271 height 22
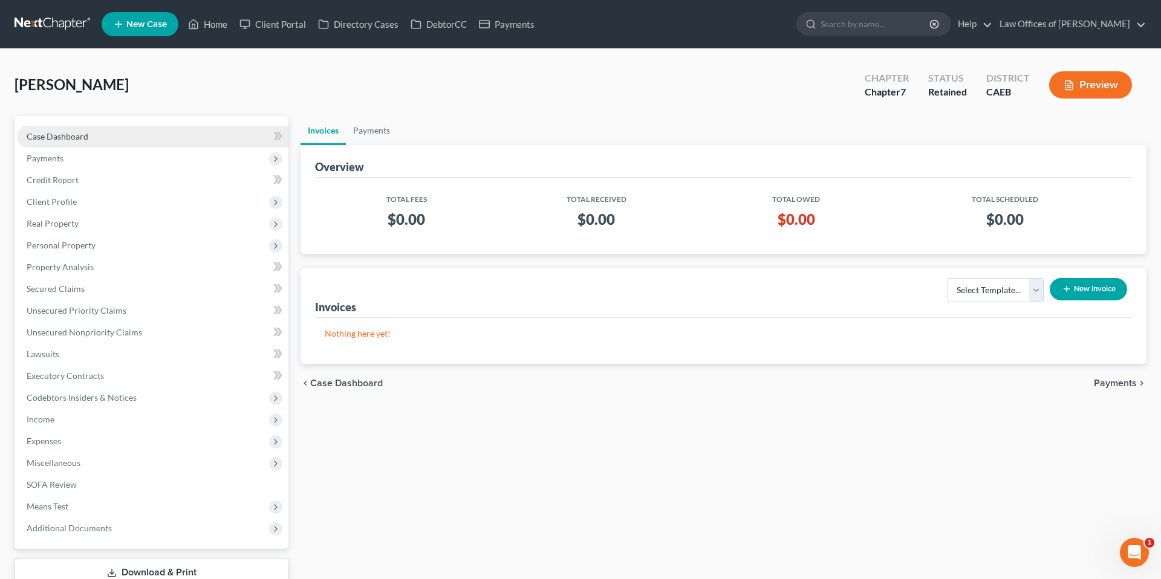
click at [70, 129] on link "Case Dashboard" at bounding box center [152, 137] width 271 height 22
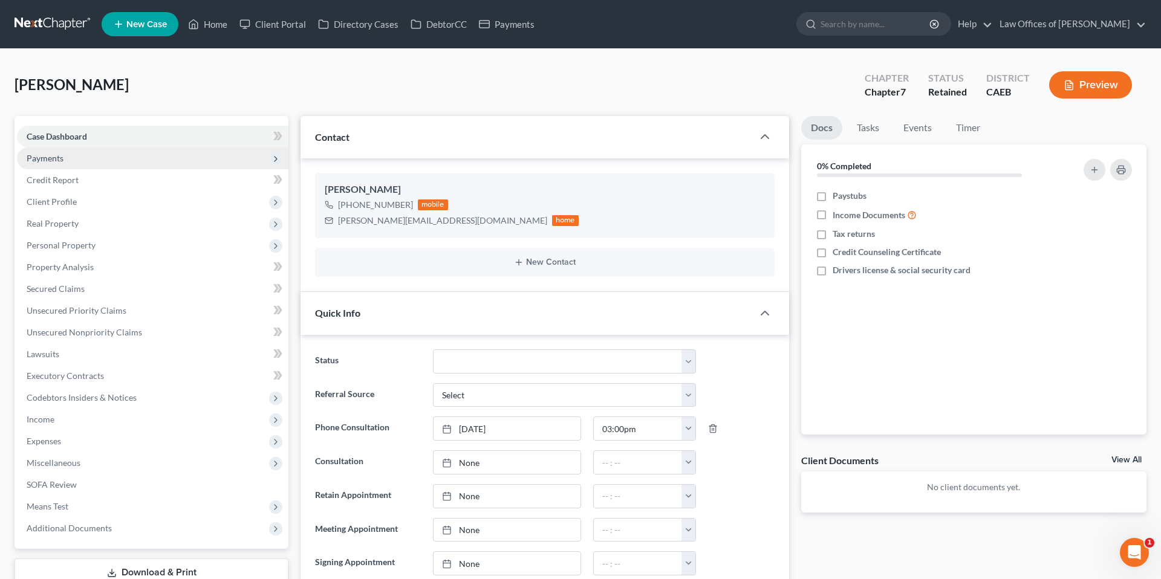
click at [54, 161] on span "Payments" at bounding box center [45, 158] width 37 height 10
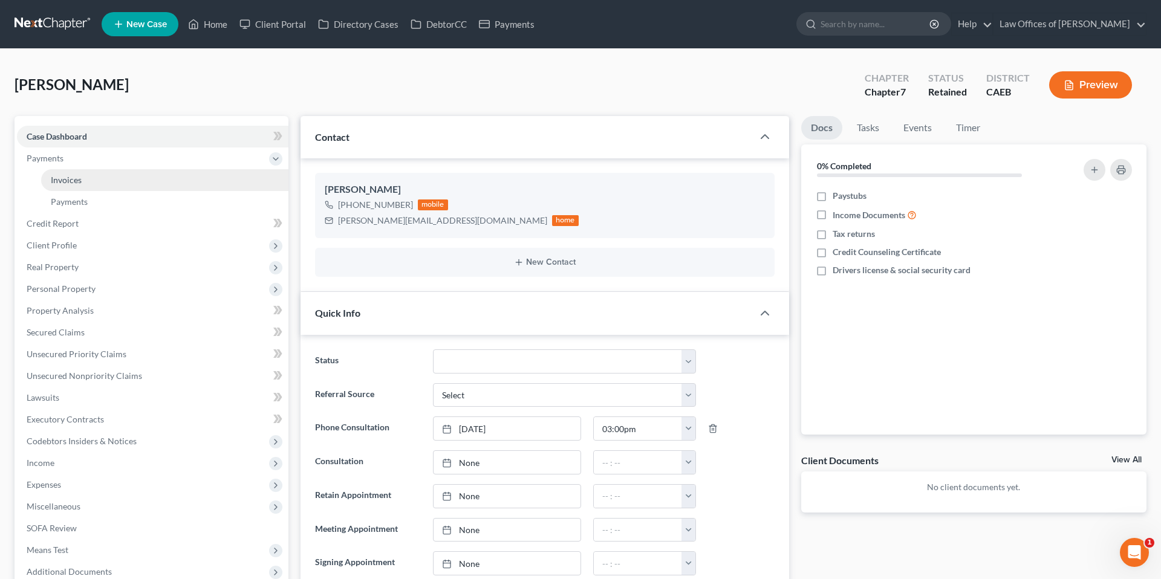
click at [108, 177] on link "Invoices" at bounding box center [164, 180] width 247 height 22
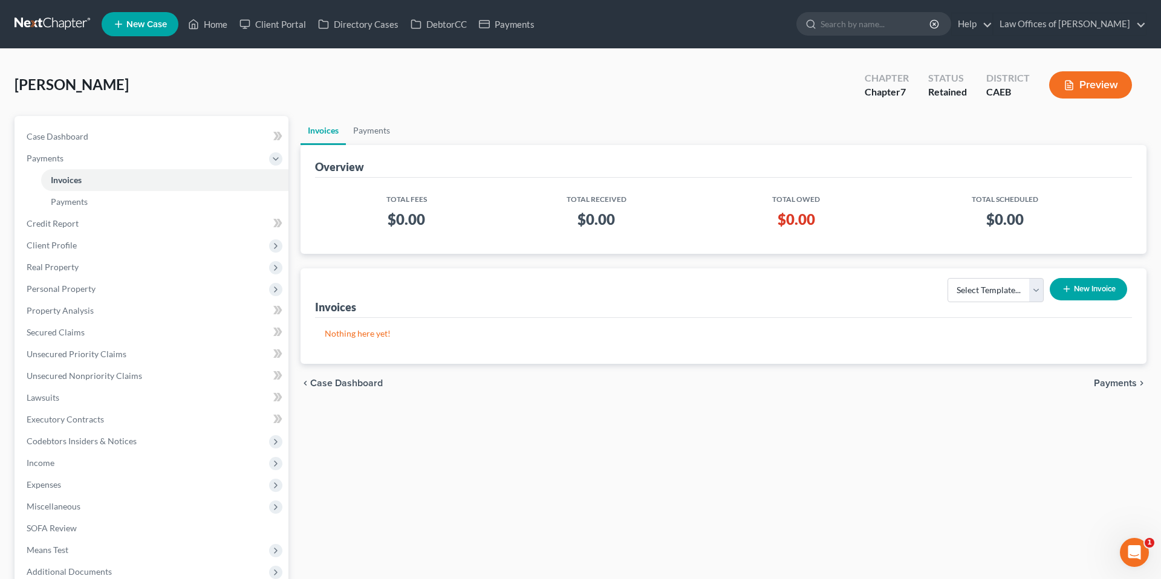
click at [1080, 290] on button "New Invoice" at bounding box center [1088, 289] width 77 height 22
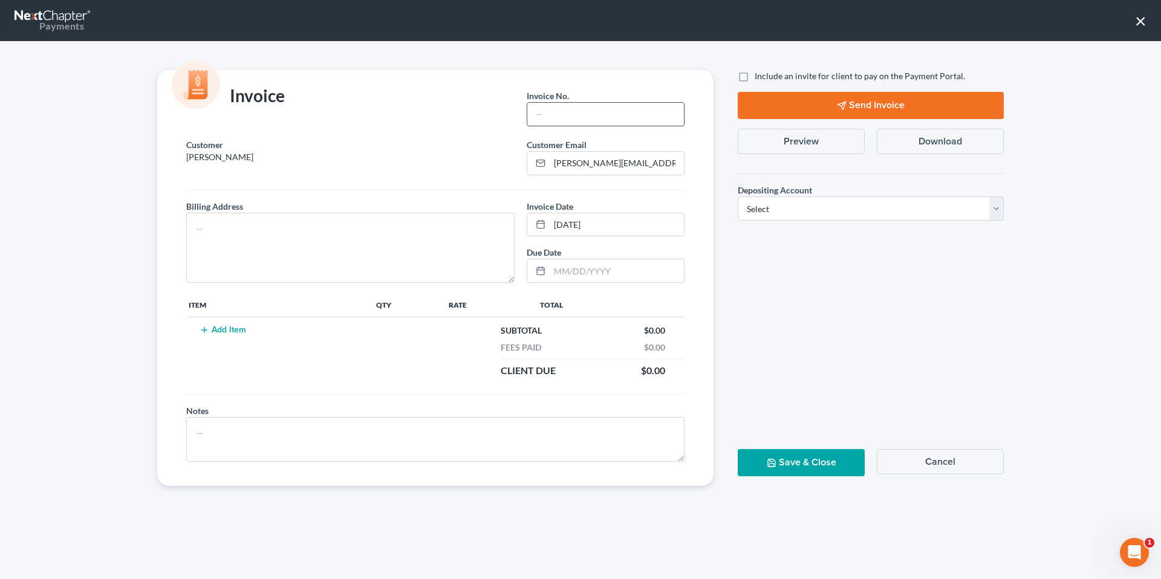
click at [571, 117] on input "text" at bounding box center [605, 114] width 157 height 23
type input "08122503"
click at [391, 233] on textarea at bounding box center [350, 248] width 328 height 70
click at [223, 325] on button "Add Item" at bounding box center [222, 330] width 53 height 10
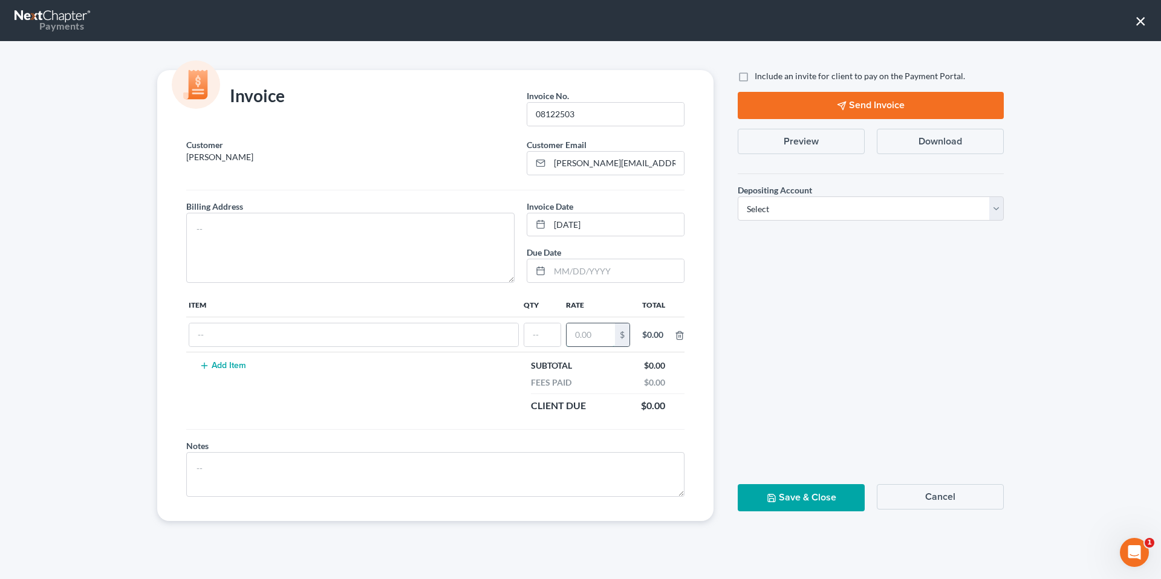
click at [570, 333] on input "text" at bounding box center [590, 334] width 48 height 23
type input "2,000"
click at [530, 340] on input "text" at bounding box center [542, 334] width 36 height 23
type input "1"
click at [463, 337] on input "text" at bounding box center [346, 334] width 314 height 23
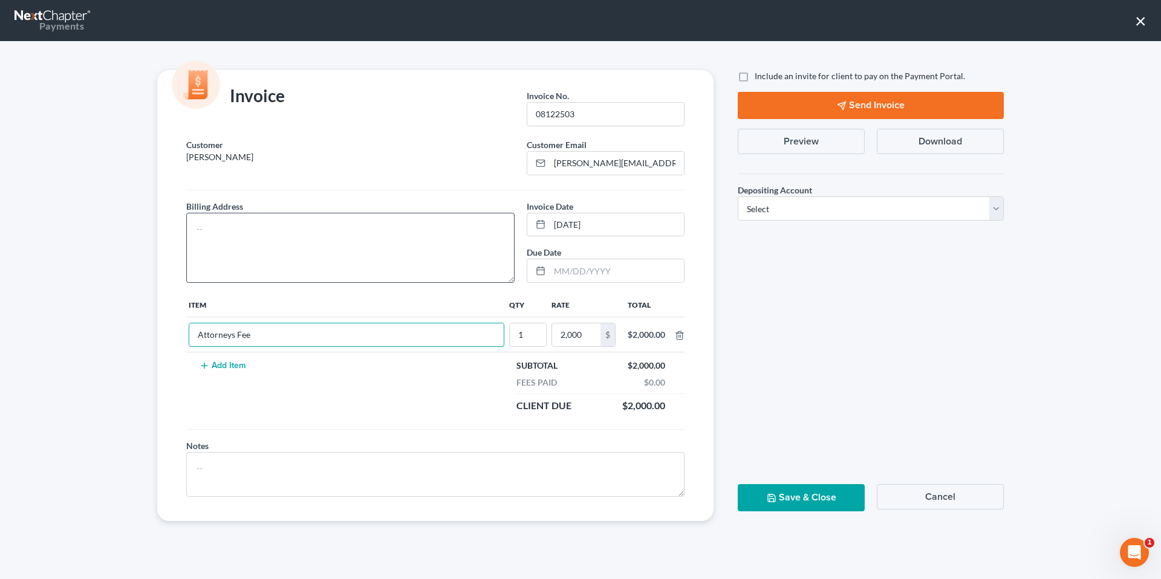
type input "Attorneys Fee"
click at [447, 268] on textarea at bounding box center [350, 248] width 328 height 70
type textarea "[STREET_ADDRESS]"
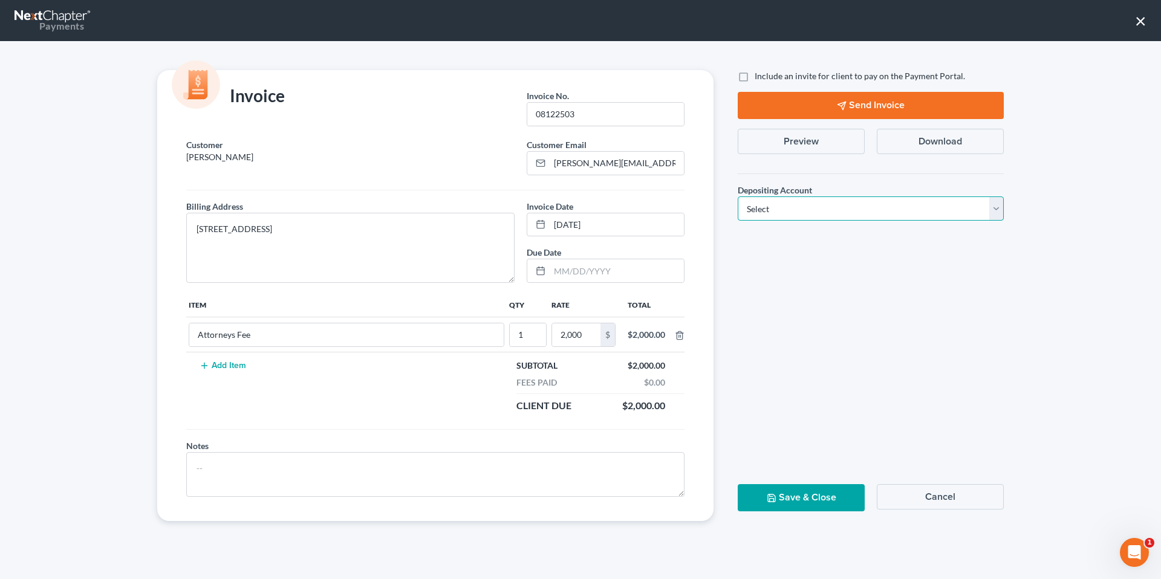
click at [806, 206] on select "Select Operation Trust" at bounding box center [871, 208] width 266 height 24
select select "0"
click at [818, 508] on button "Save & Close" at bounding box center [801, 497] width 127 height 27
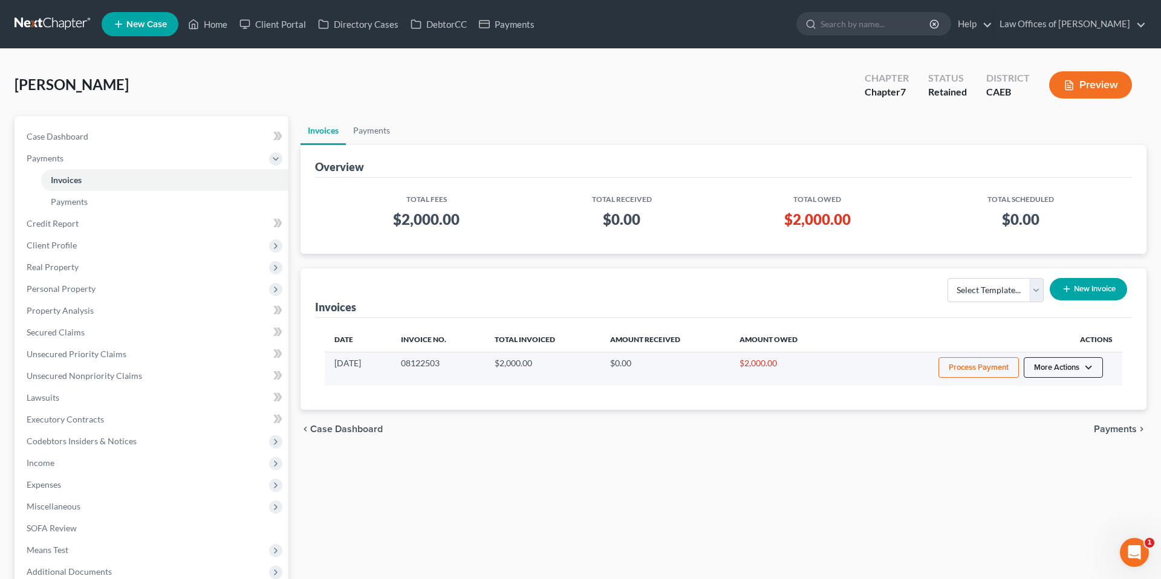
click at [1078, 368] on button "More Actions" at bounding box center [1063, 367] width 79 height 21
click at [1073, 408] on link "Record Cash or Check Payment" at bounding box center [1079, 413] width 141 height 21
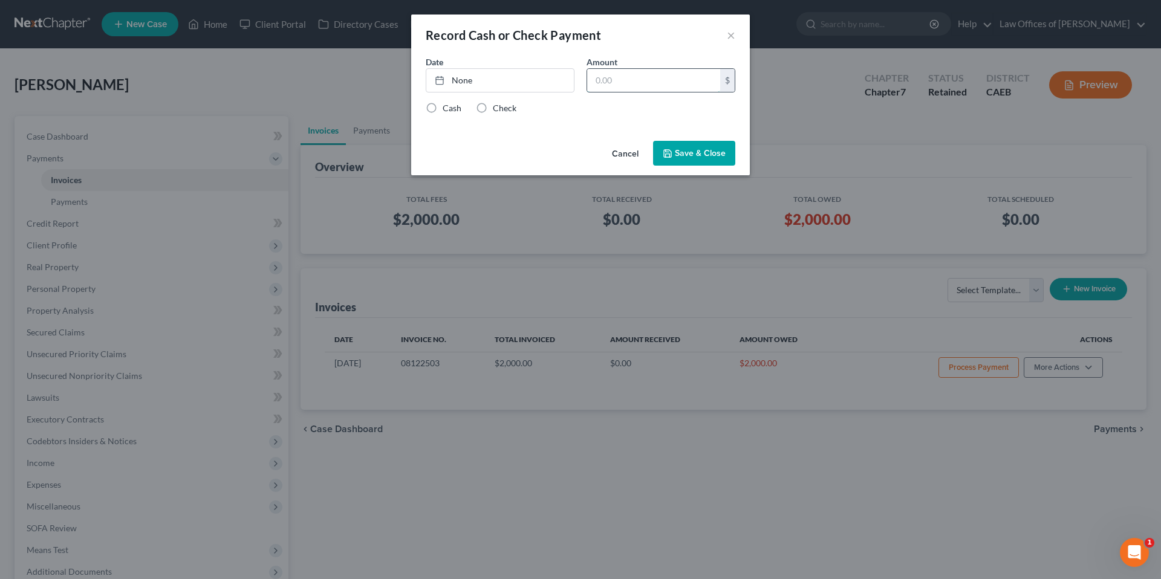
click at [668, 89] on input "text" at bounding box center [653, 80] width 133 height 23
type input "500"
click at [500, 77] on link "None" at bounding box center [500, 80] width 148 height 23
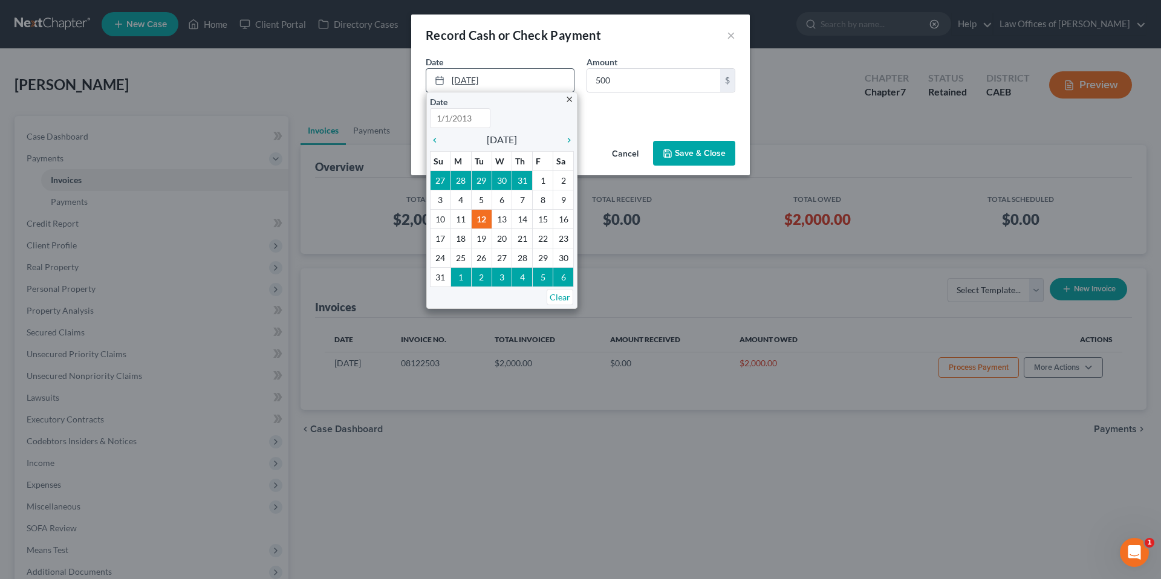
type input "[DATE]"
click at [646, 111] on div "Cash Check" at bounding box center [581, 108] width 310 height 12
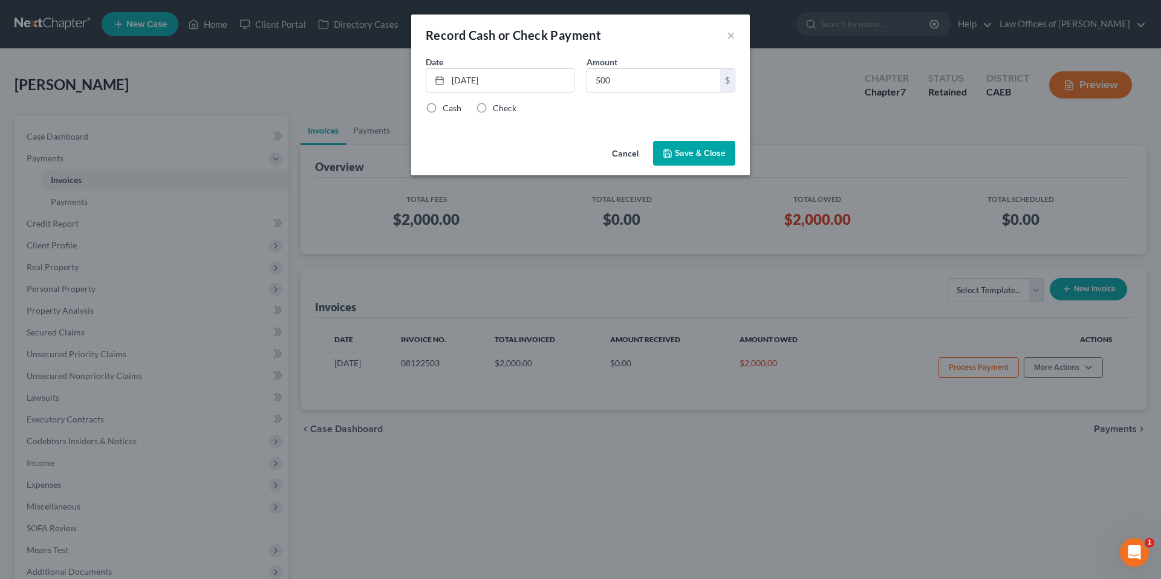
click at [495, 109] on label "Check" at bounding box center [505, 108] width 24 height 12
click at [498, 109] on input "Check" at bounding box center [502, 106] width 8 height 8
radio input "true"
click at [694, 150] on button "Save & Close" at bounding box center [694, 153] width 82 height 25
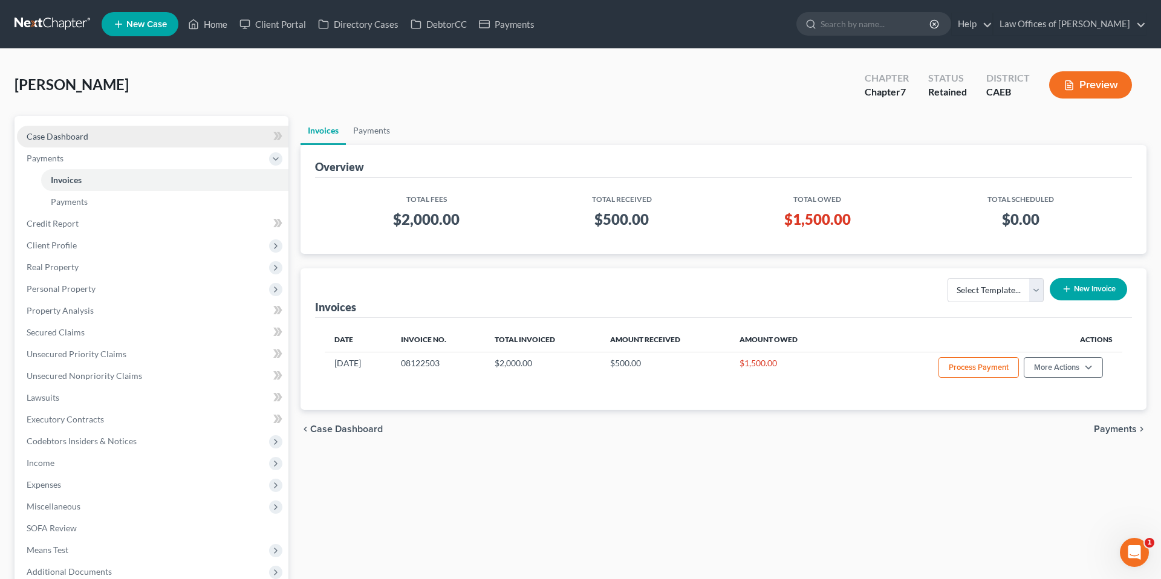
click at [90, 133] on link "Case Dashboard" at bounding box center [152, 137] width 271 height 22
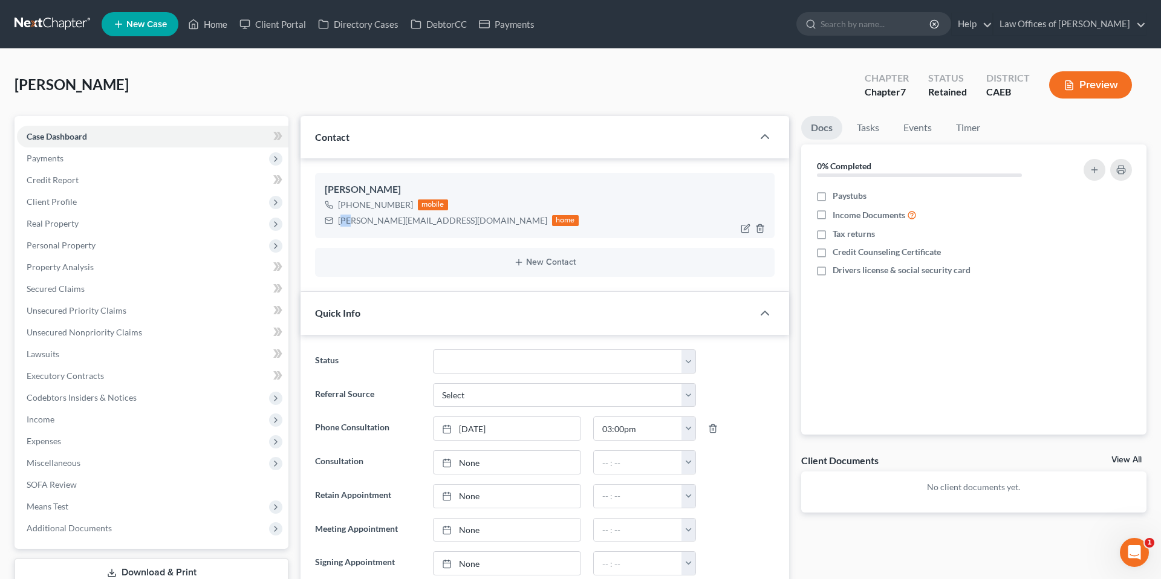
drag, startPoint x: 341, startPoint y: 221, endPoint x: 349, endPoint y: 222, distance: 8.7
click at [349, 222] on div "[PERSON_NAME][EMAIL_ADDRESS][DOMAIN_NAME]" at bounding box center [442, 221] width 209 height 12
click at [340, 222] on div "[PERSON_NAME][EMAIL_ADDRESS][DOMAIN_NAME]" at bounding box center [442, 221] width 209 height 12
drag, startPoint x: 339, startPoint y: 221, endPoint x: 443, endPoint y: 222, distance: 104.0
click at [443, 222] on div "[PERSON_NAME][EMAIL_ADDRESS][DOMAIN_NAME] home" at bounding box center [452, 221] width 254 height 16
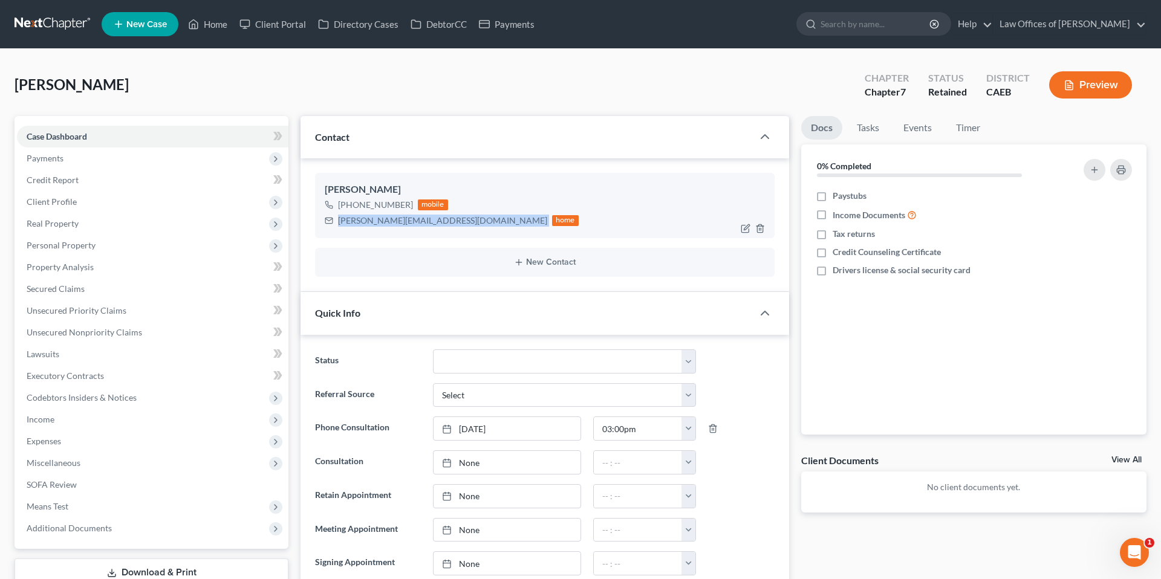
copy div "[PERSON_NAME][EMAIL_ADDRESS][DOMAIN_NAME]"
click at [192, 21] on icon at bounding box center [193, 24] width 11 height 15
click at [215, 25] on link "Home" at bounding box center [207, 24] width 51 height 22
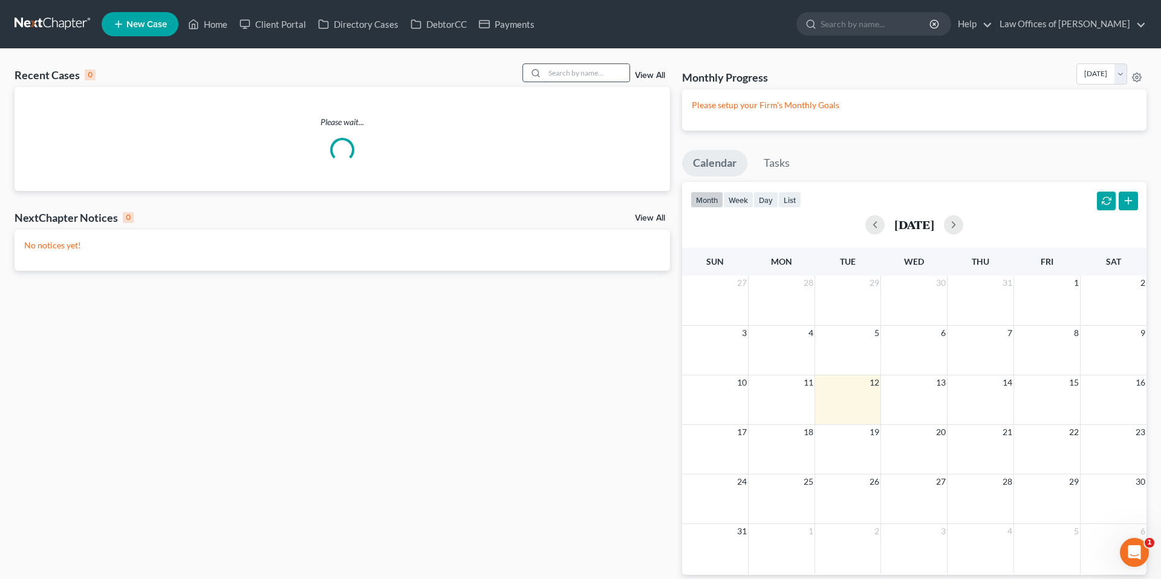
click at [565, 75] on input "search" at bounding box center [587, 73] width 85 height 18
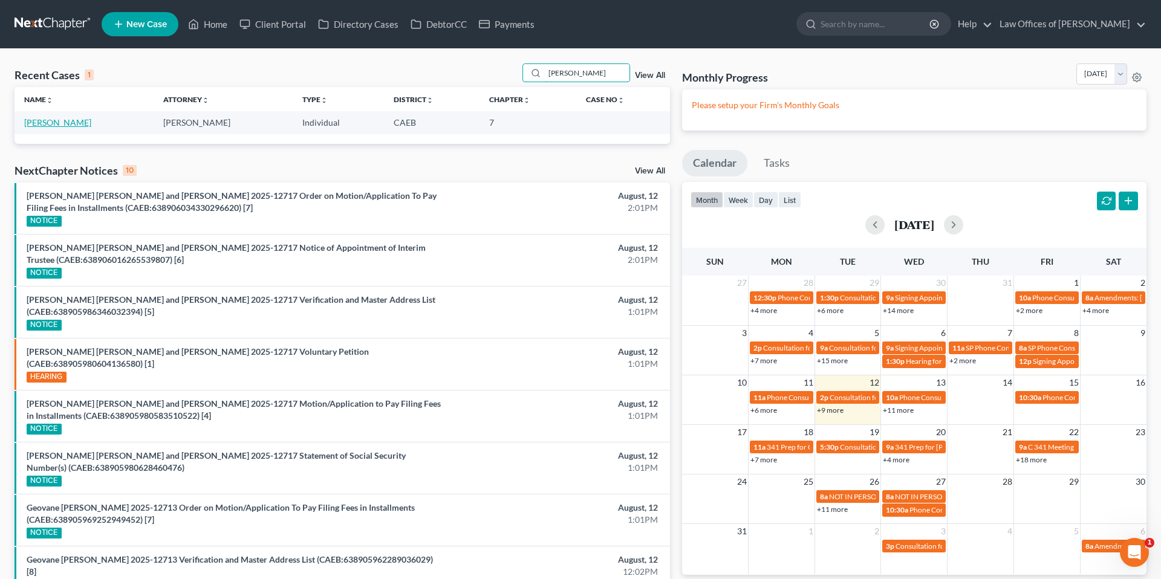
type input "[PERSON_NAME]"
click at [81, 120] on link "[PERSON_NAME]" at bounding box center [57, 122] width 67 height 10
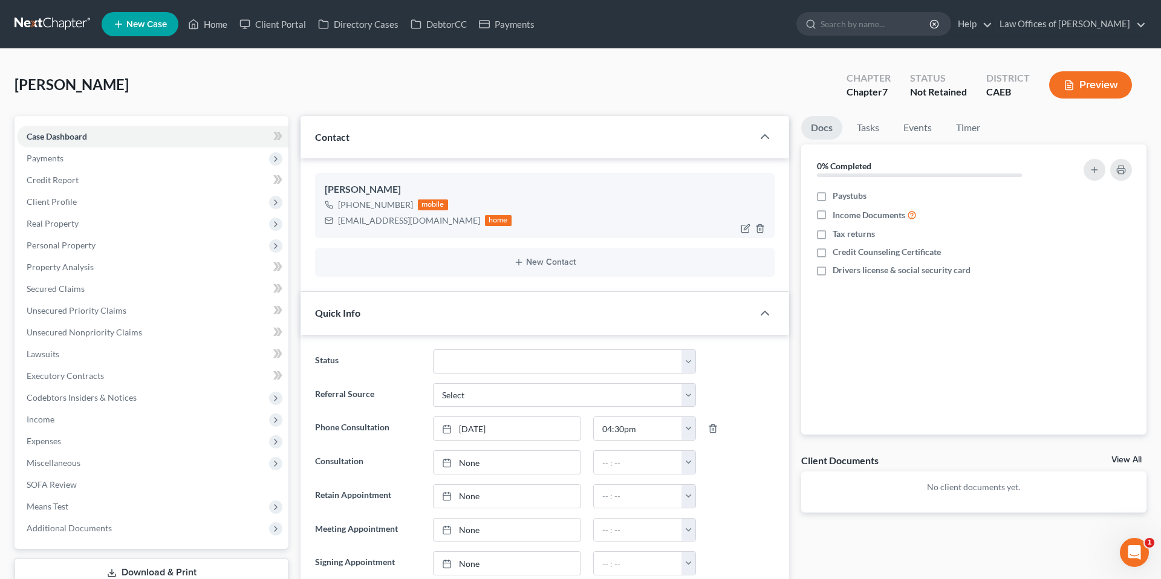
scroll to position [85, 0]
drag, startPoint x: 339, startPoint y: 221, endPoint x: 414, endPoint y: 221, distance: 75.6
click at [418, 221] on div "[EMAIL_ADDRESS][DOMAIN_NAME]" at bounding box center [409, 221] width 142 height 12
copy div "[EMAIL_ADDRESS][DOMAIN_NAME]"
click at [461, 359] on select "Cancelled/Refund Closed Consultation Declined Discharged Filed Income Check In …" at bounding box center [564, 361] width 263 height 24
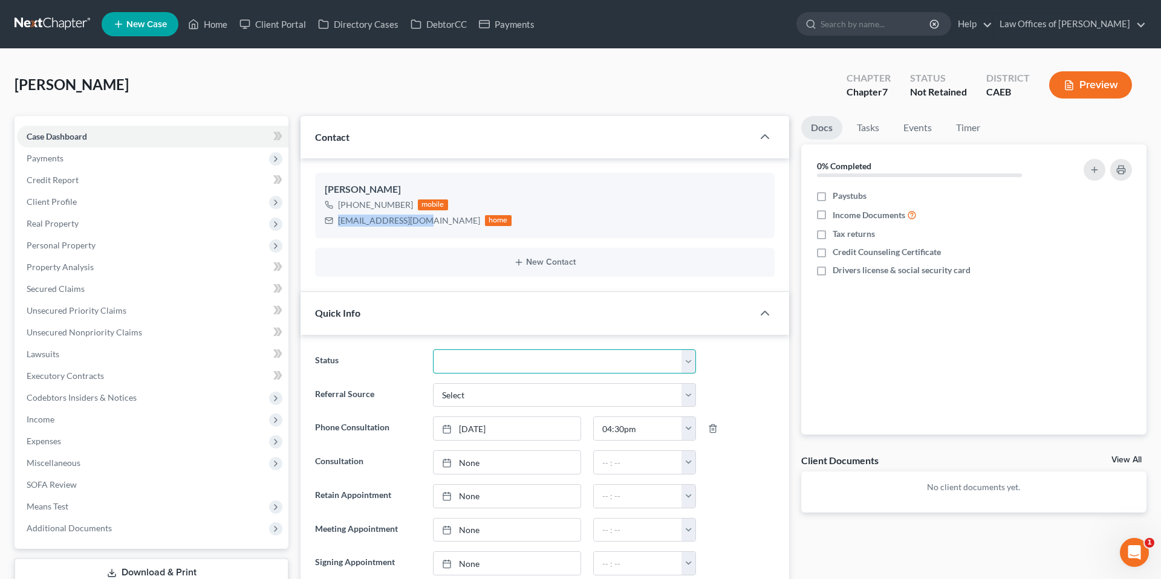
select select "14"
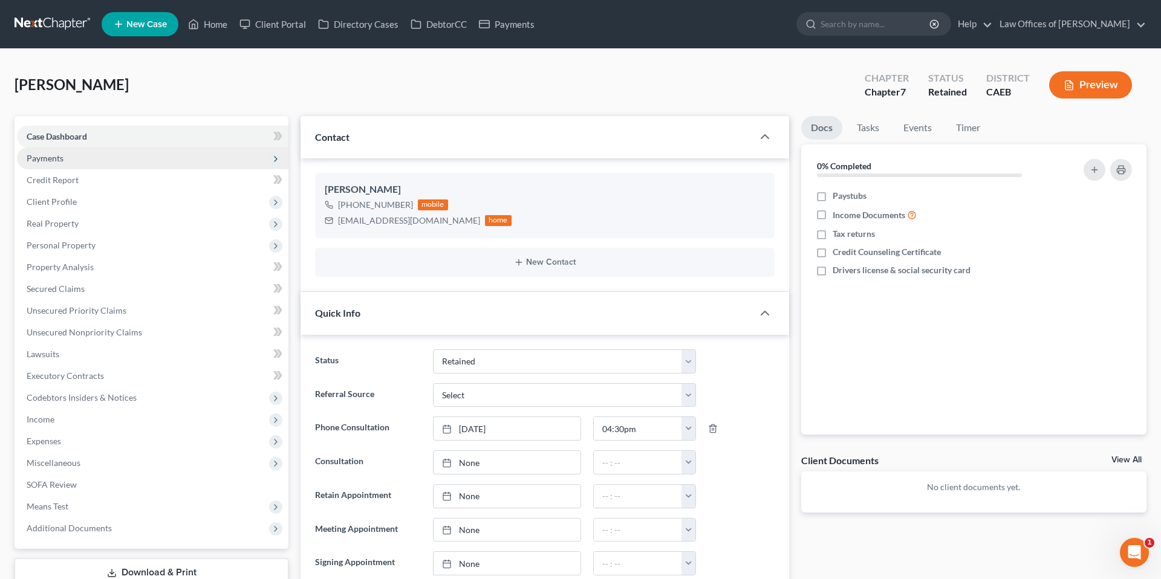
click at [74, 158] on span "Payments" at bounding box center [152, 159] width 271 height 22
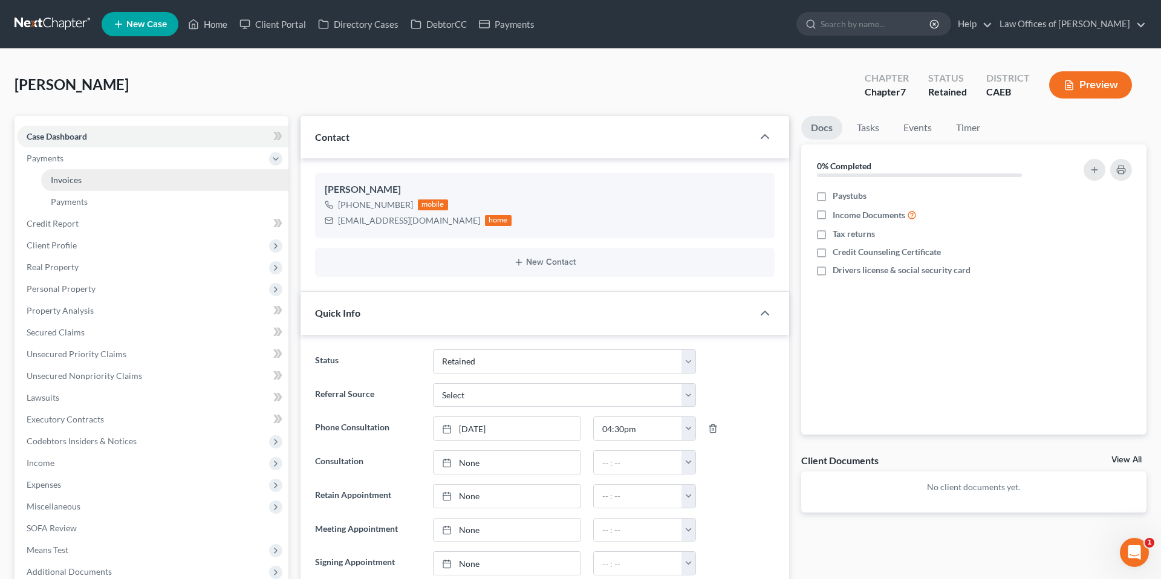
click at [74, 170] on link "Invoices" at bounding box center [164, 180] width 247 height 22
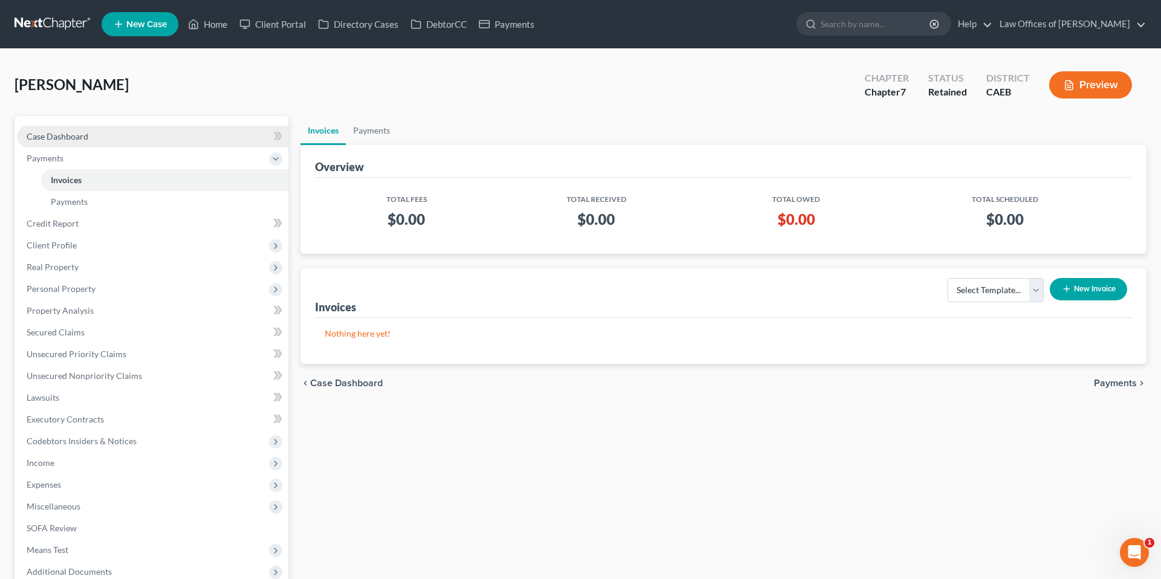
click at [97, 133] on link "Case Dashboard" at bounding box center [152, 137] width 271 height 22
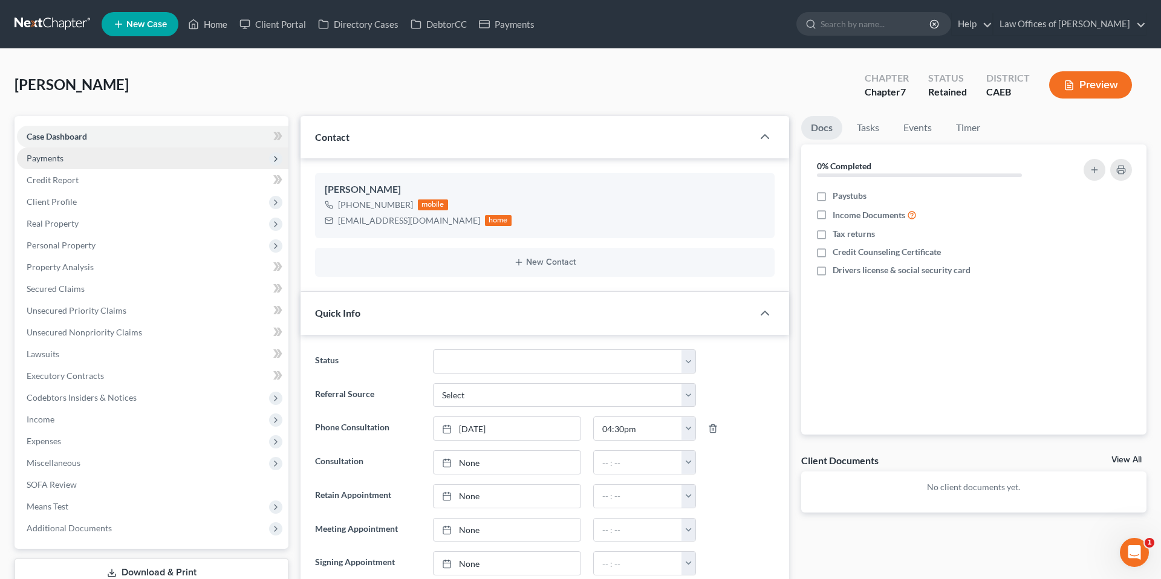
click at [54, 156] on span "Payments" at bounding box center [45, 158] width 37 height 10
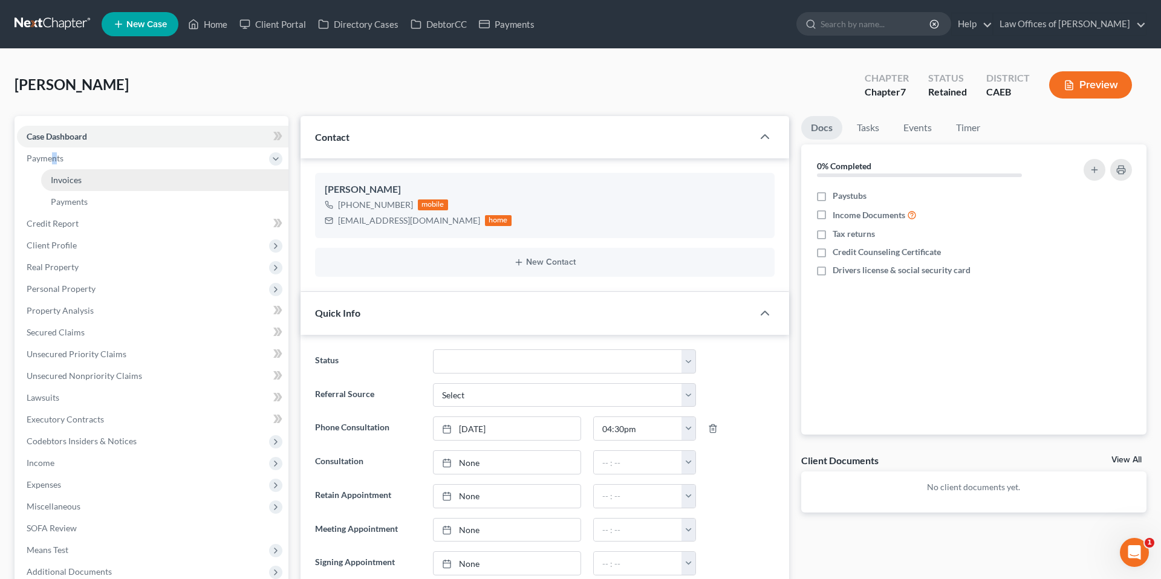
click at [97, 178] on link "Invoices" at bounding box center [164, 180] width 247 height 22
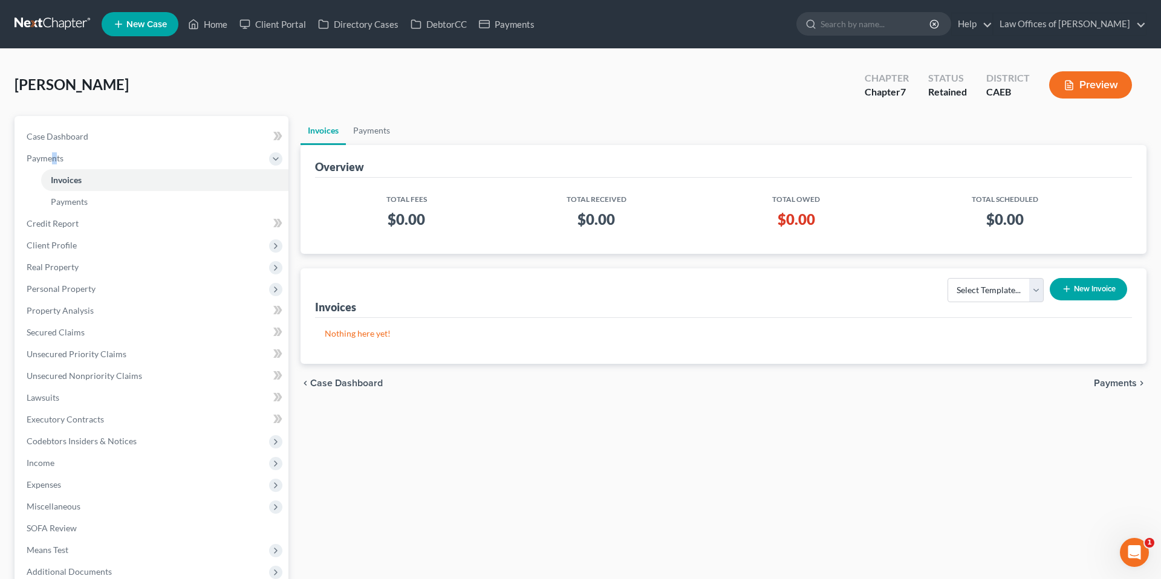
click at [1062, 287] on icon "button" at bounding box center [1067, 289] width 10 height 10
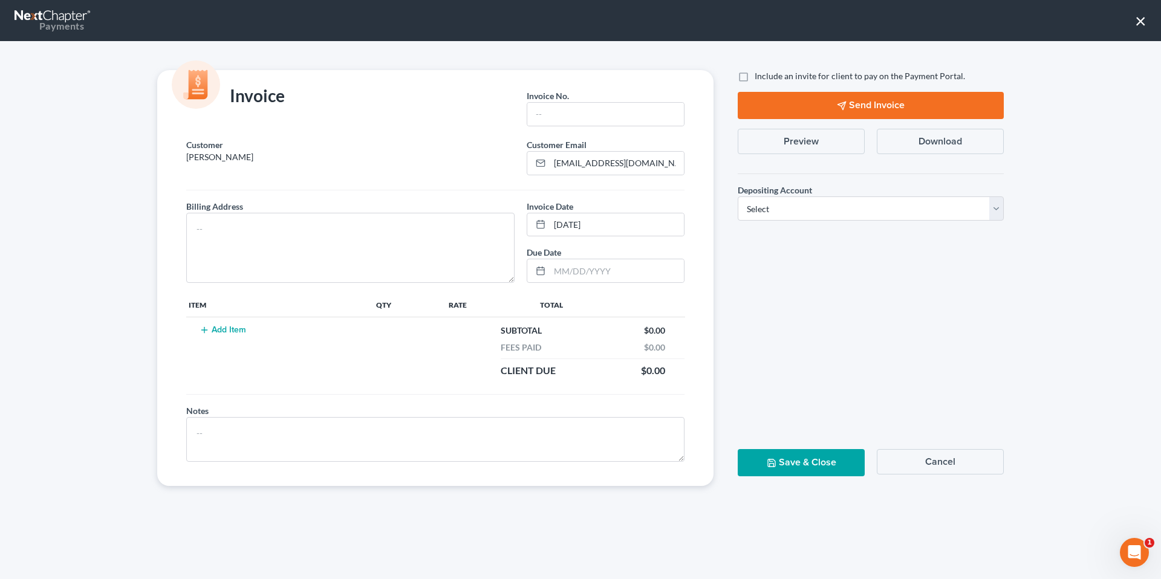
click at [241, 331] on button "Add Item" at bounding box center [222, 330] width 53 height 10
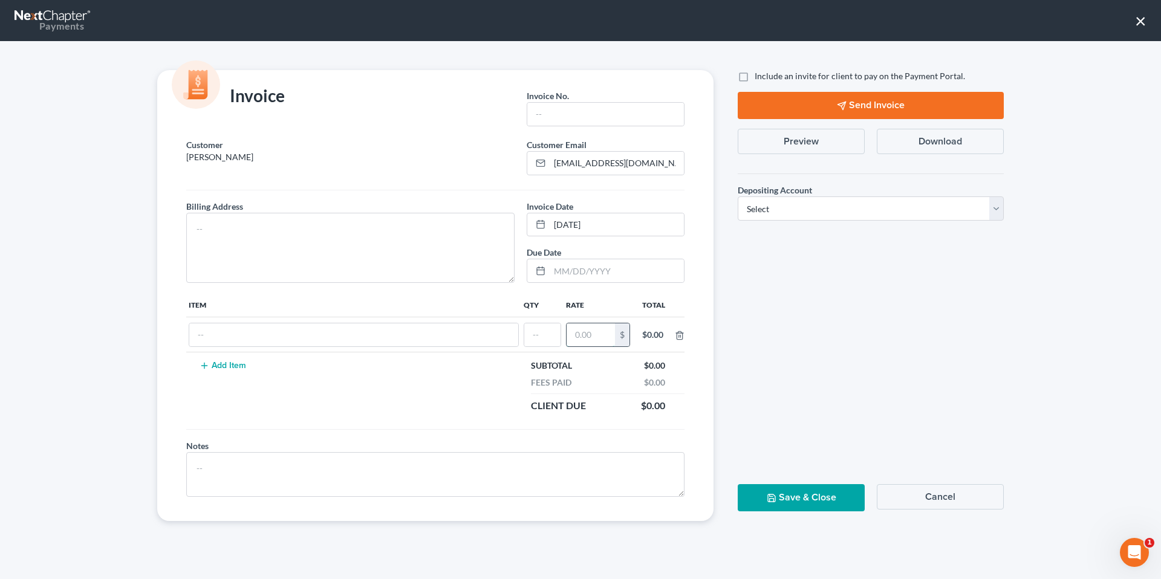
click at [602, 334] on input "text" at bounding box center [590, 334] width 48 height 23
type input "2,000"
click at [548, 343] on input "text" at bounding box center [542, 334] width 36 height 23
type input "1"
click at [420, 334] on input "text" at bounding box center [346, 334] width 314 height 23
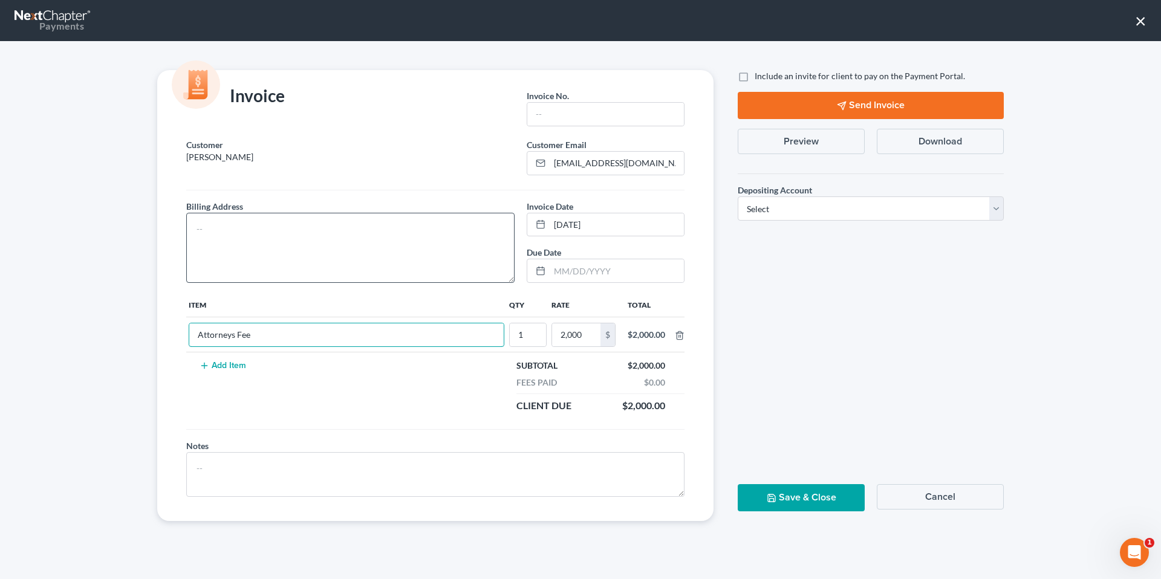
type input "Attorneys Fee"
click at [395, 276] on textarea at bounding box center [350, 248] width 328 height 70
type textarea "[STREET_ADDRESS]"
click at [621, 115] on input "text" at bounding box center [605, 114] width 157 height 23
type input "08122504"
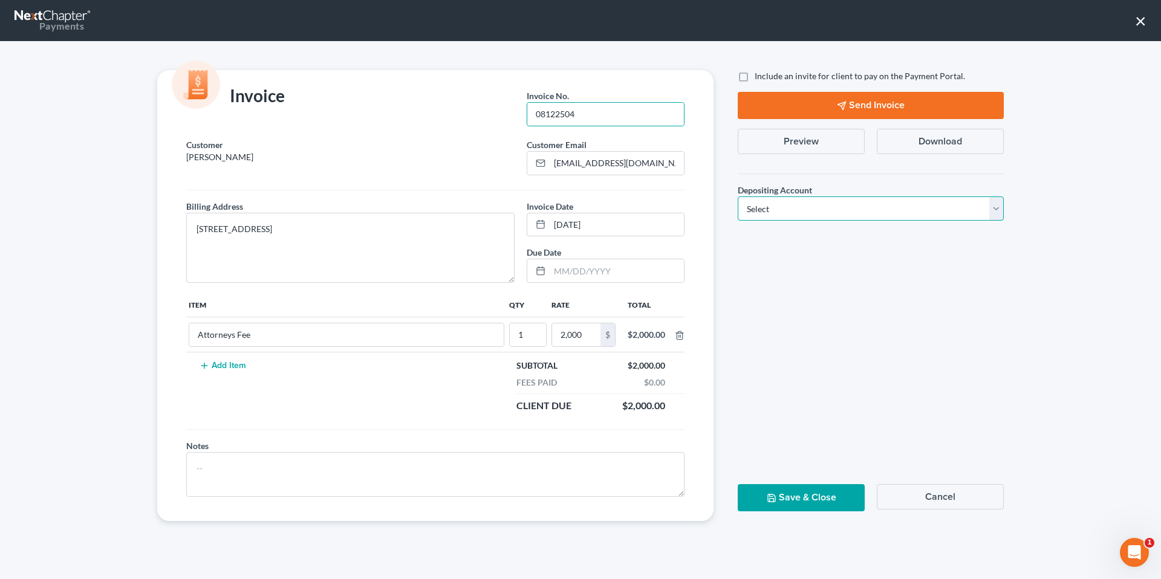
click at [876, 203] on select "Select Operation Trust" at bounding box center [871, 208] width 266 height 24
select select "0"
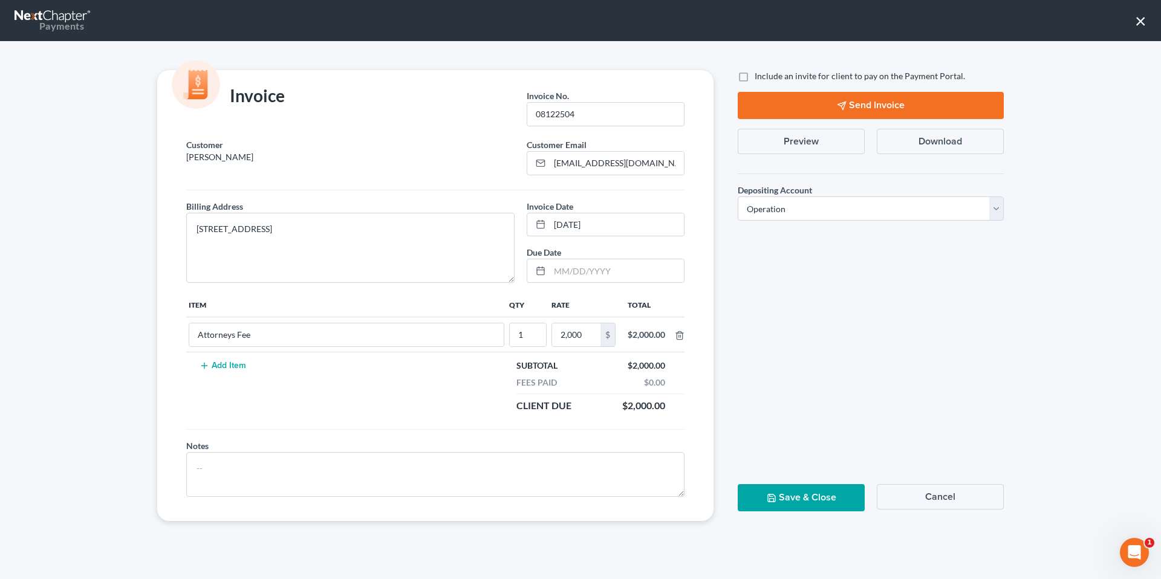
click at [801, 501] on button "Save & Close" at bounding box center [801, 497] width 127 height 27
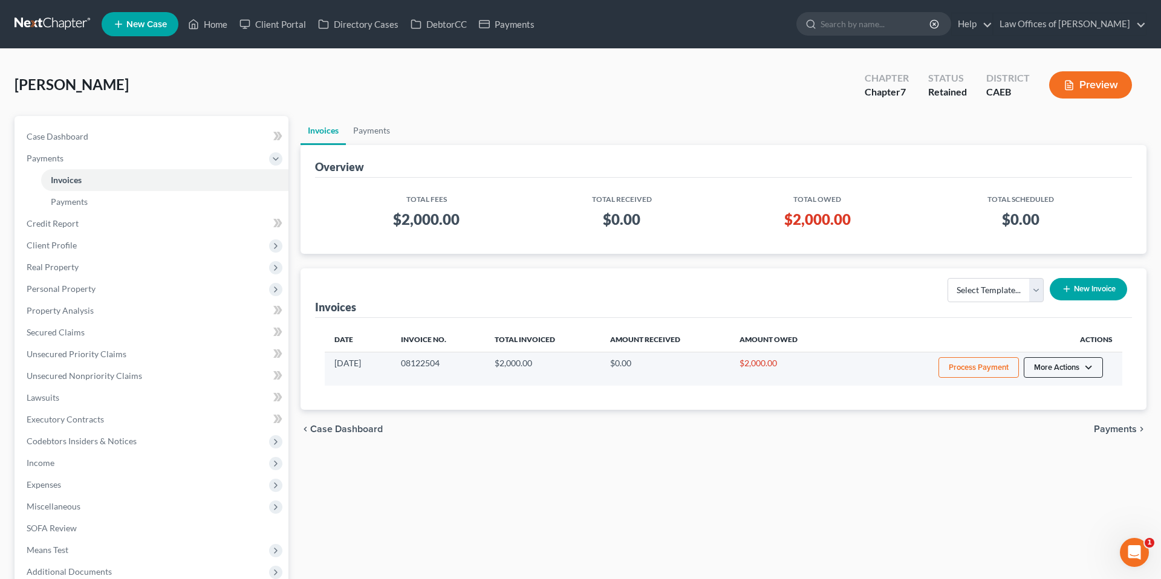
click at [1083, 369] on button "More Actions" at bounding box center [1063, 367] width 79 height 21
click at [1046, 412] on link "Record Cash or Check Payment" at bounding box center [1079, 413] width 141 height 21
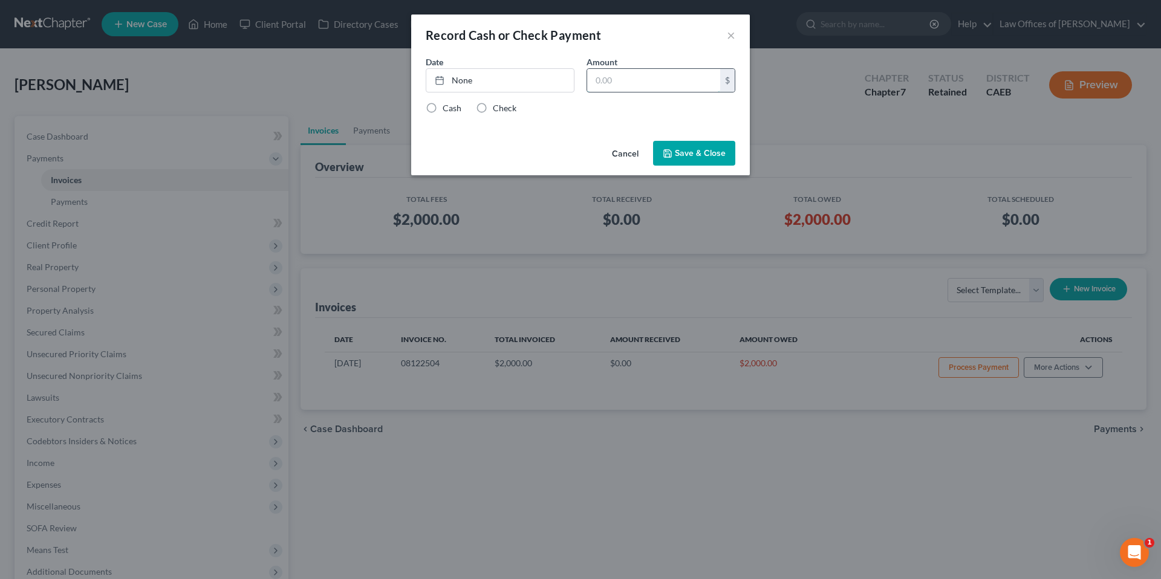
click at [623, 76] on input "text" at bounding box center [653, 80] width 133 height 23
type input "500"
drag, startPoint x: 478, startPoint y: 70, endPoint x: 519, endPoint y: 80, distance: 41.8
click at [478, 70] on link "None" at bounding box center [500, 80] width 148 height 23
type input "[DATE]"
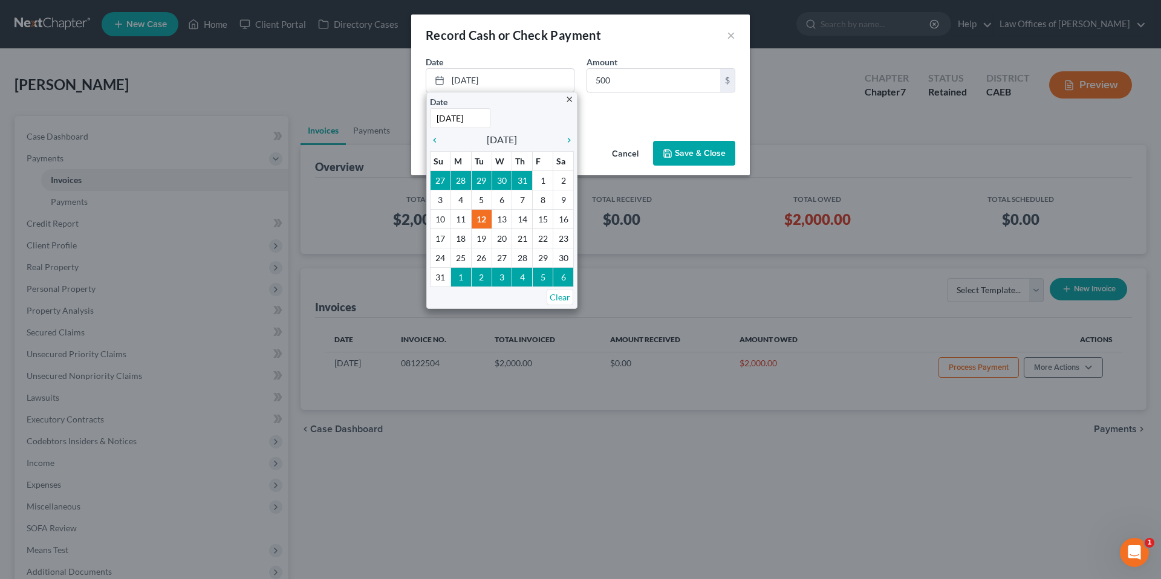
drag, startPoint x: 651, startPoint y: 106, endPoint x: 524, endPoint y: 111, distance: 127.7
click at [649, 106] on div "Cash Check" at bounding box center [581, 108] width 310 height 12
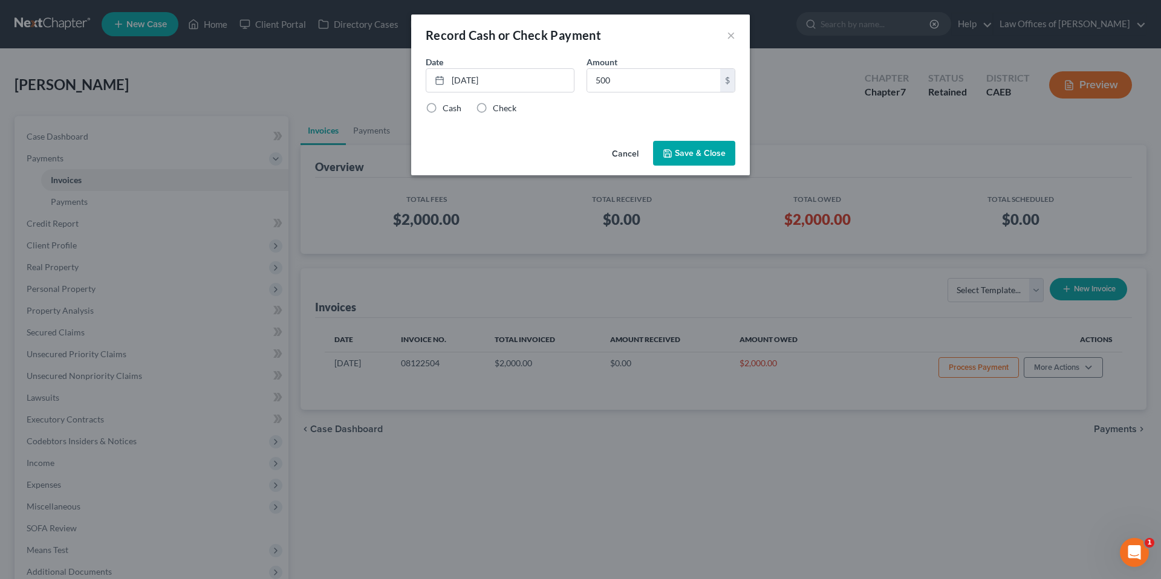
drag, startPoint x: 487, startPoint y: 109, endPoint x: 626, endPoint y: 130, distance: 140.0
click at [493, 109] on label "Check" at bounding box center [505, 108] width 24 height 12
click at [498, 109] on input "Check" at bounding box center [502, 106] width 8 height 8
radio input "true"
click at [701, 146] on button "Save & Close" at bounding box center [694, 153] width 82 height 25
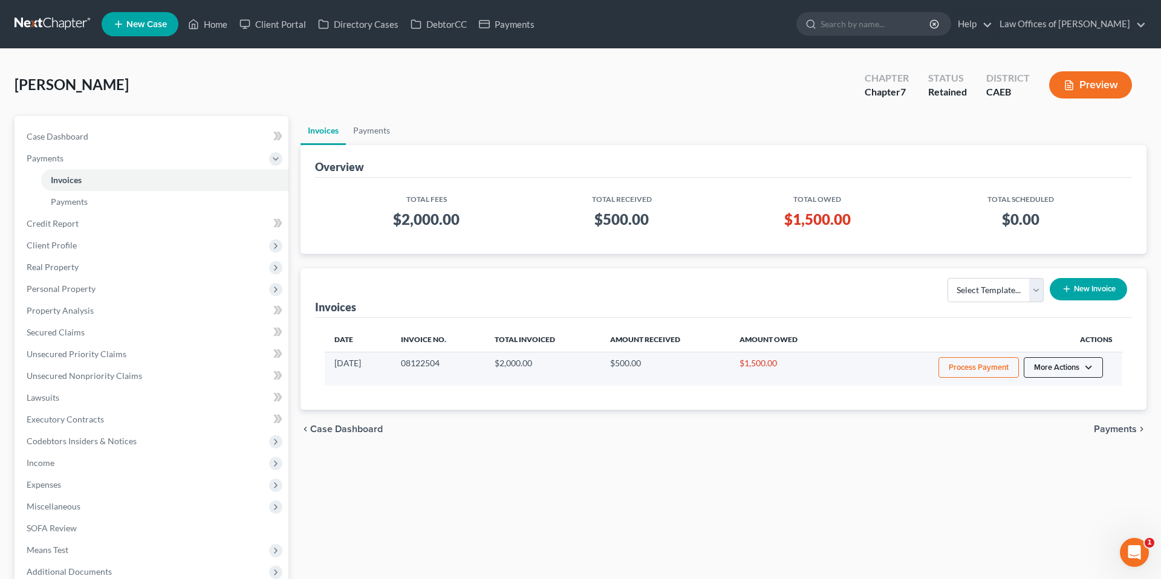
click at [1046, 366] on button "More Actions" at bounding box center [1063, 367] width 79 height 21
click at [1045, 386] on link "View/Edit" at bounding box center [1079, 393] width 141 height 21
select select "0"
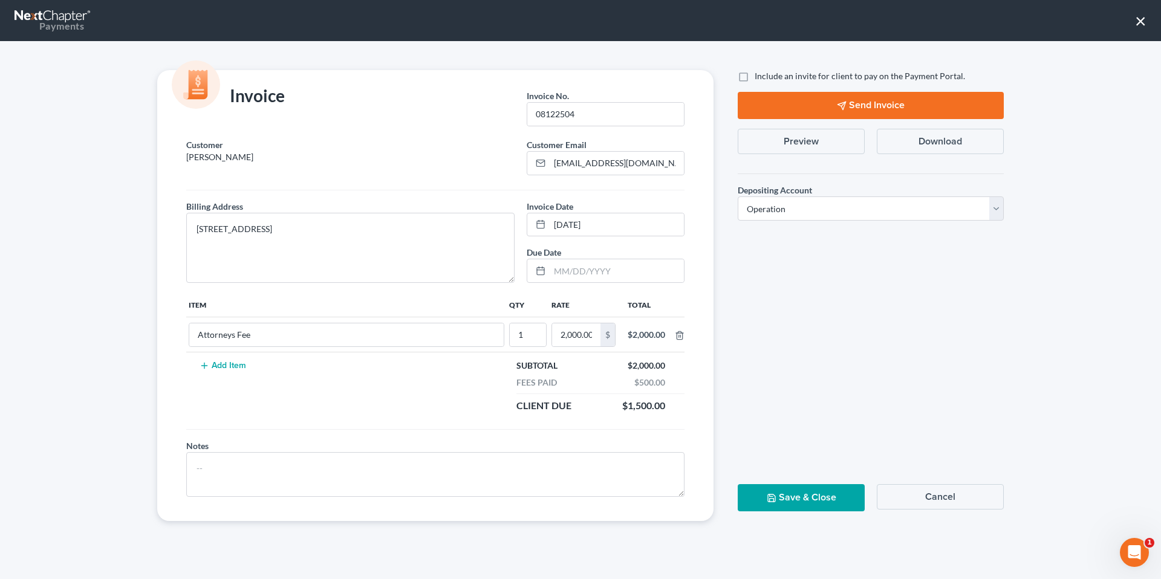
click at [810, 148] on button "Preview" at bounding box center [801, 141] width 127 height 25
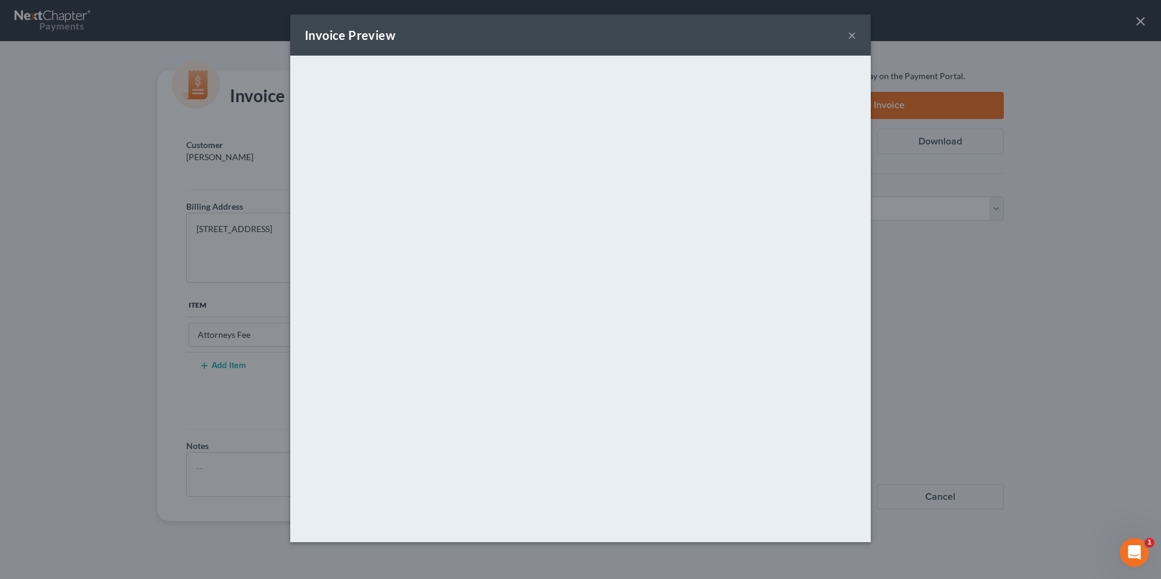
click at [851, 36] on button "×" at bounding box center [852, 35] width 8 height 15
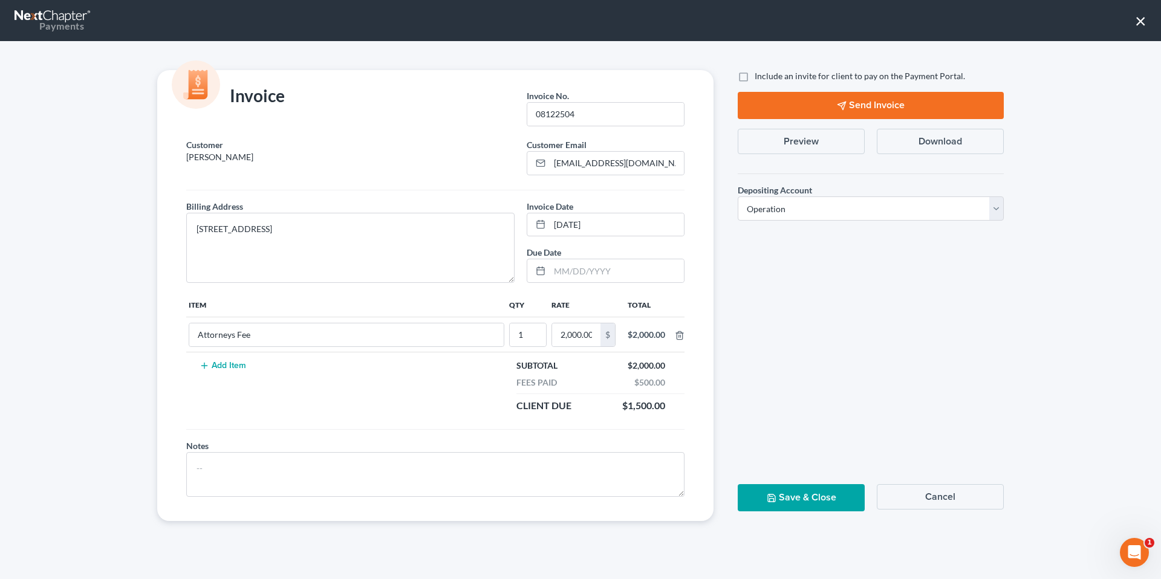
click at [1144, 24] on button "×" at bounding box center [1140, 20] width 11 height 19
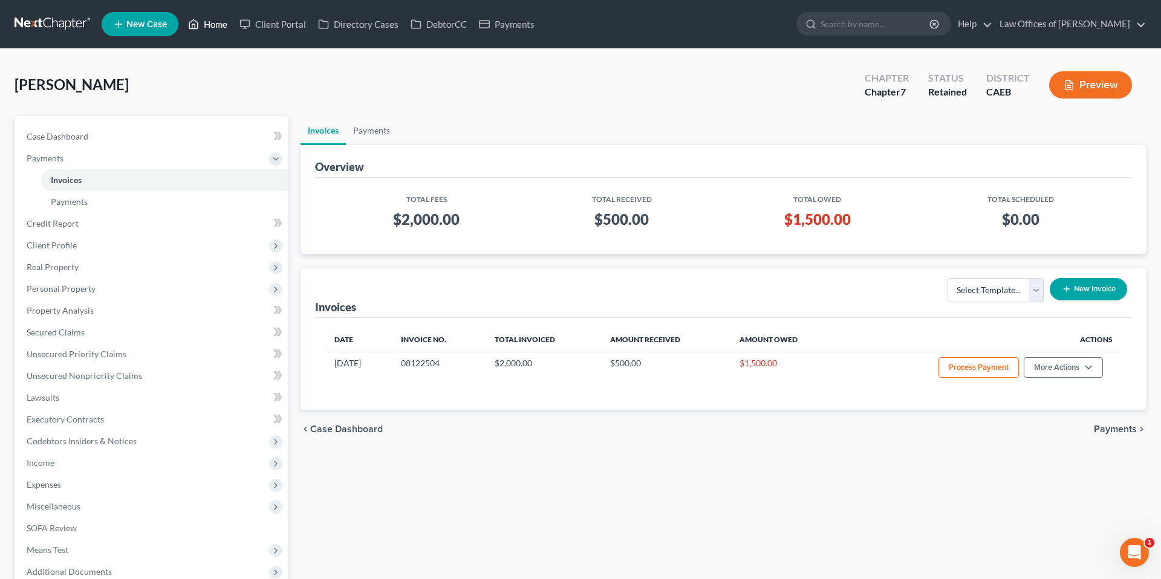
click at [224, 22] on link "Home" at bounding box center [207, 24] width 51 height 22
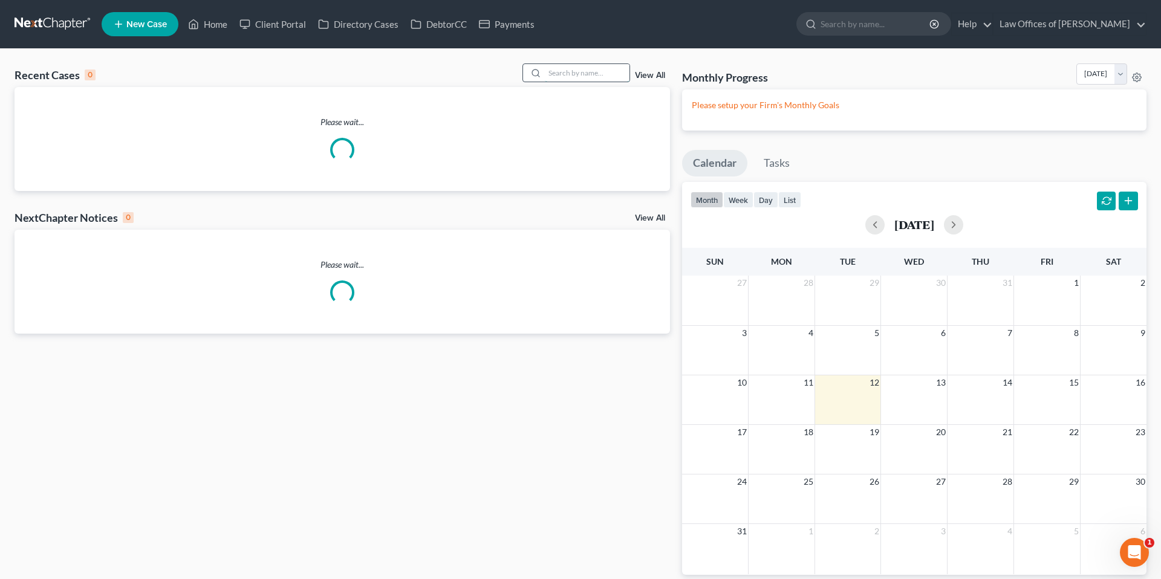
click at [596, 73] on input "search" at bounding box center [587, 73] width 85 height 18
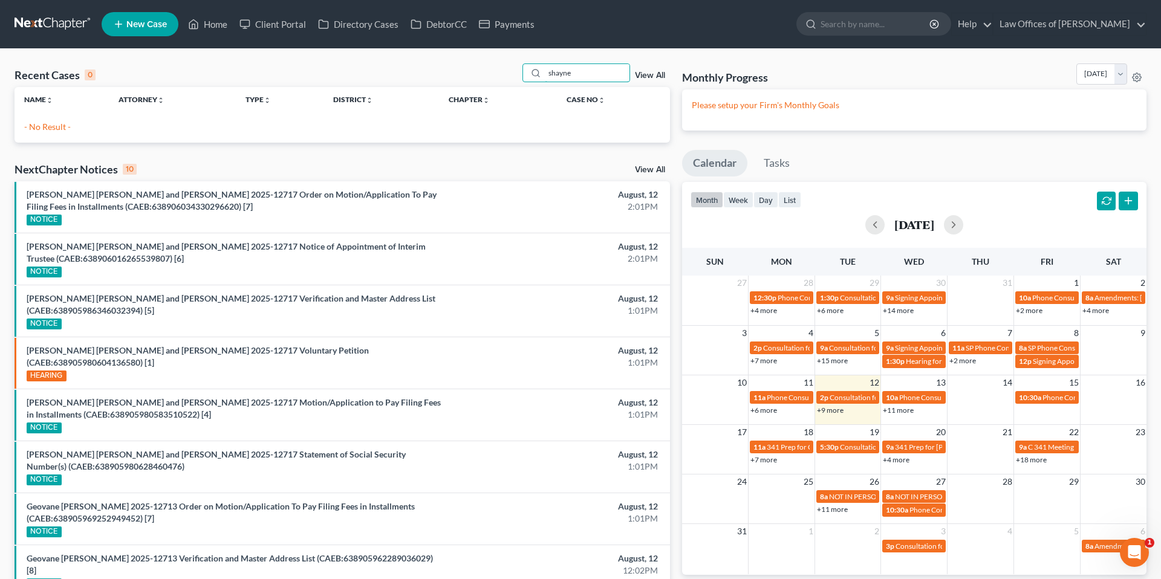
type input "shayne"
click at [137, 20] on span "New Case" at bounding box center [146, 24] width 41 height 9
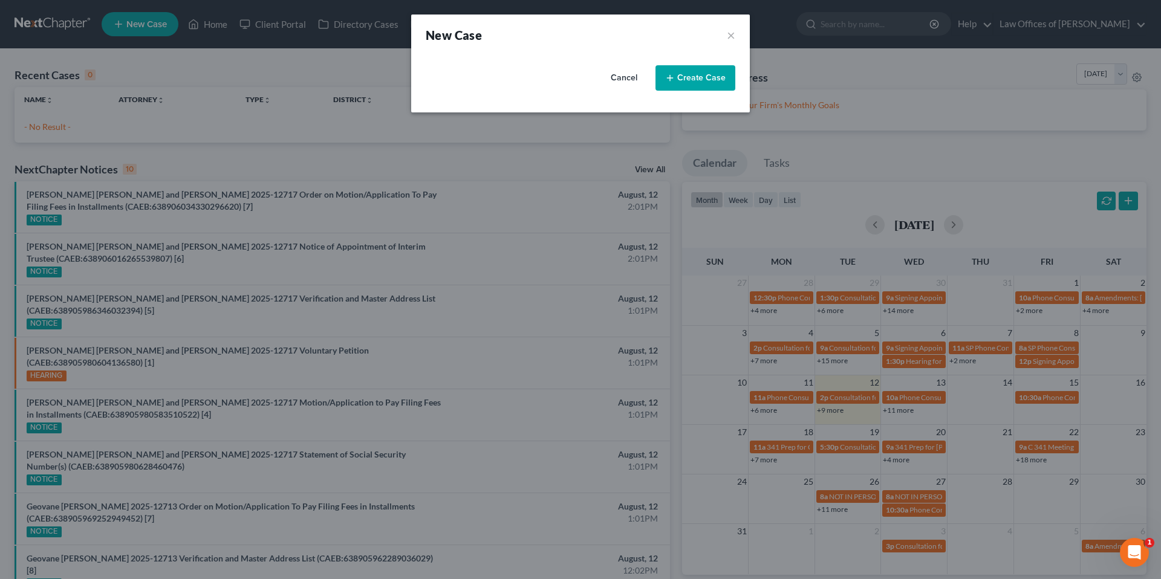
select select "8"
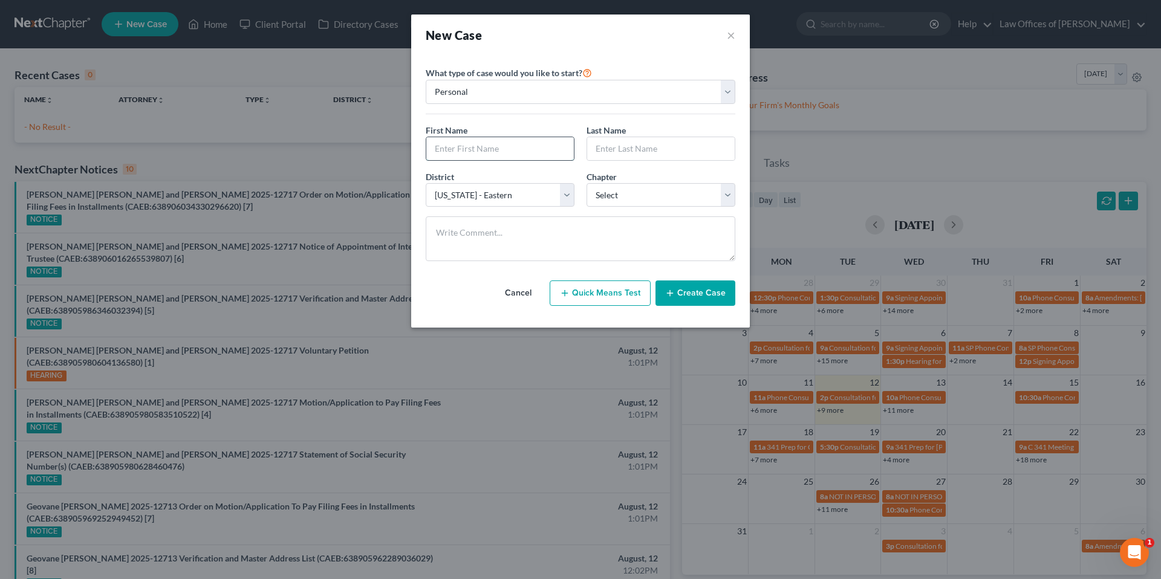
click at [493, 144] on input "text" at bounding box center [500, 148] width 148 height 23
type input "Shayne"
type input "[PERSON_NAME]"
click at [608, 196] on select "Select 7 11 12 13" at bounding box center [660, 195] width 149 height 24
select select "0"
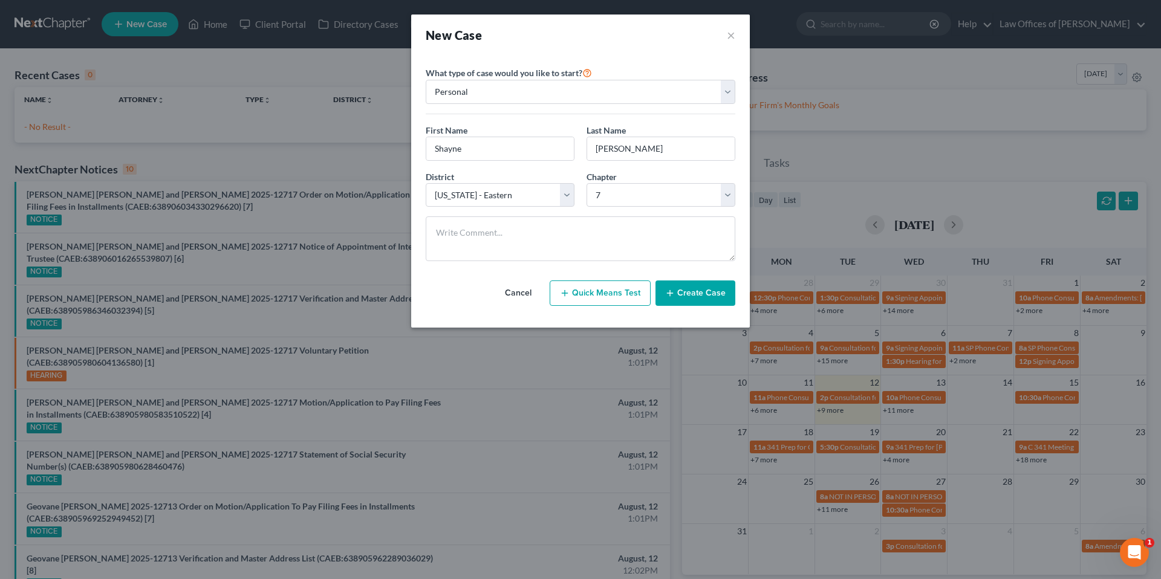
click at [702, 294] on button "Create Case" at bounding box center [695, 293] width 80 height 25
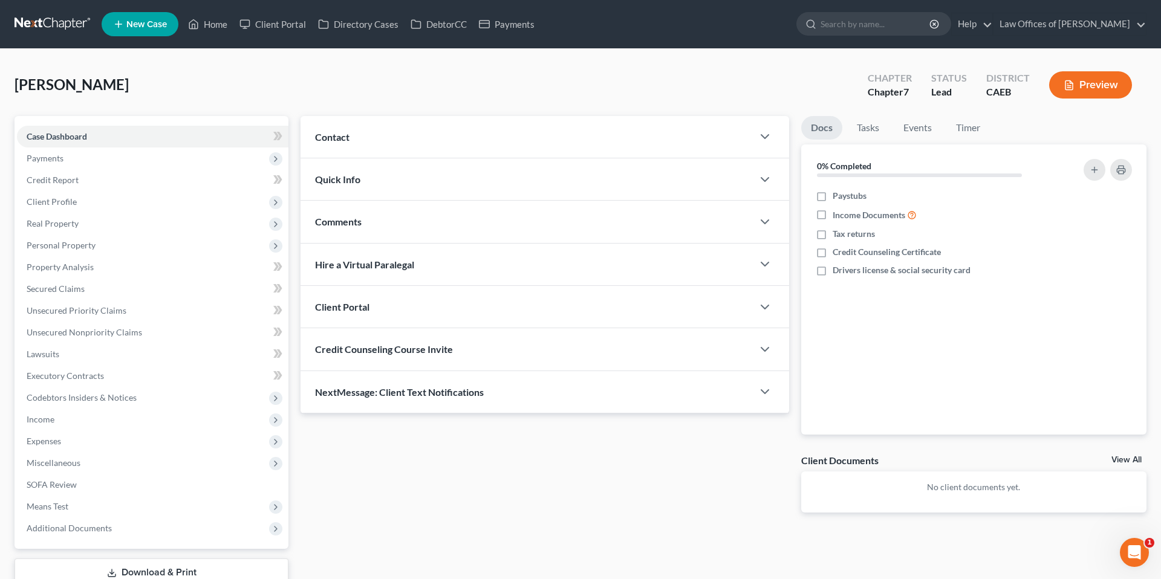
click at [381, 128] on div "Contact" at bounding box center [526, 137] width 452 height 42
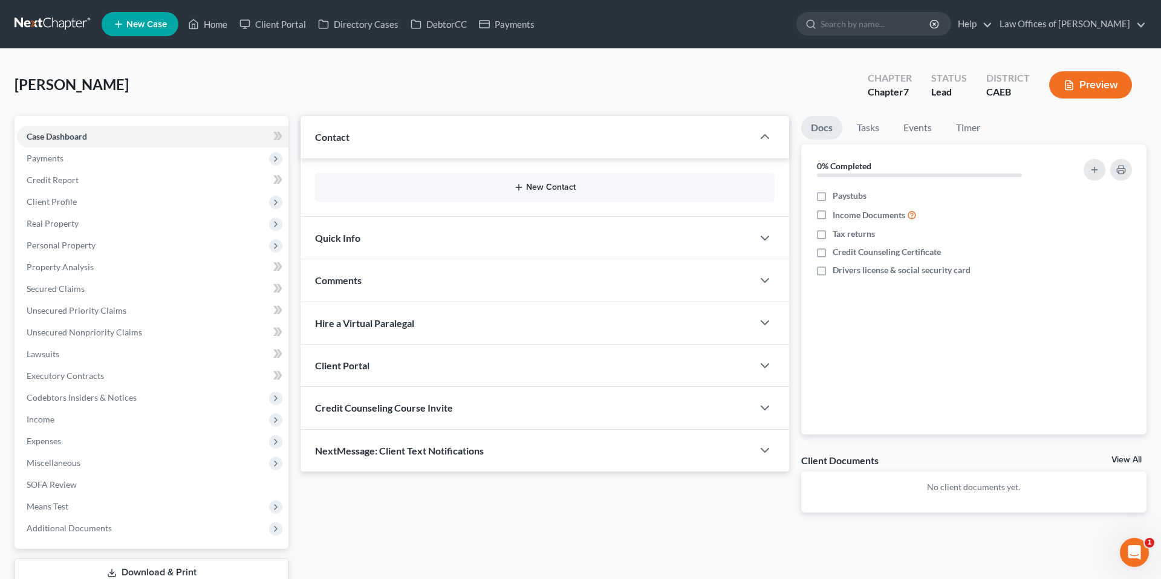
click at [535, 184] on button "New Contact" at bounding box center [545, 188] width 440 height 10
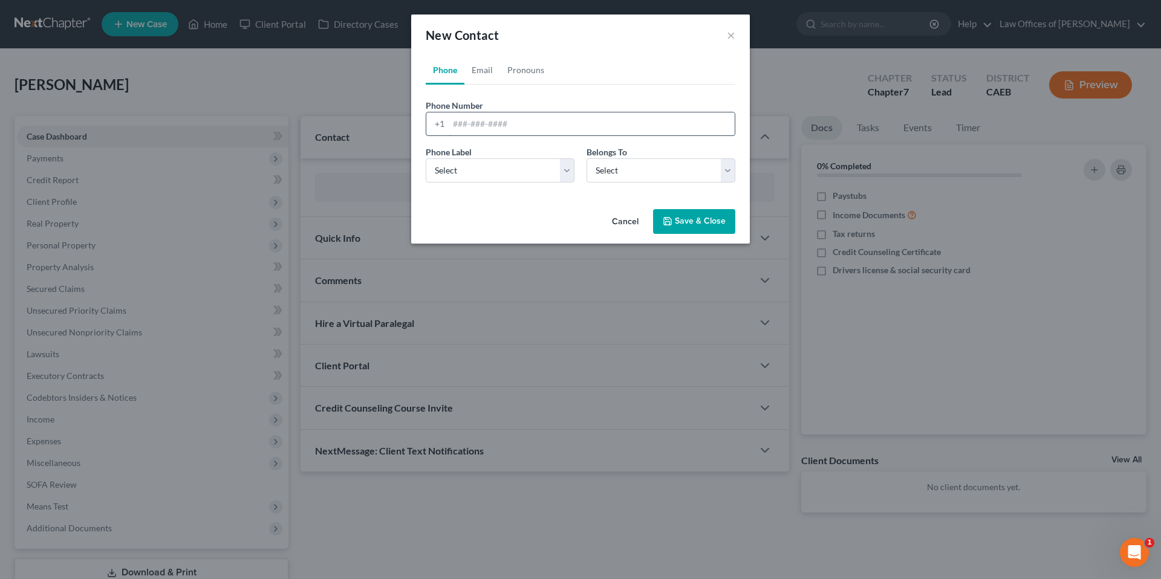
click at [477, 124] on input "tel" at bounding box center [592, 123] width 286 height 23
type input "6614363932"
click at [615, 169] on select "Select Client Other" at bounding box center [660, 170] width 149 height 24
select select "0"
click at [540, 176] on select "Select Mobile Home Work Other" at bounding box center [500, 170] width 149 height 24
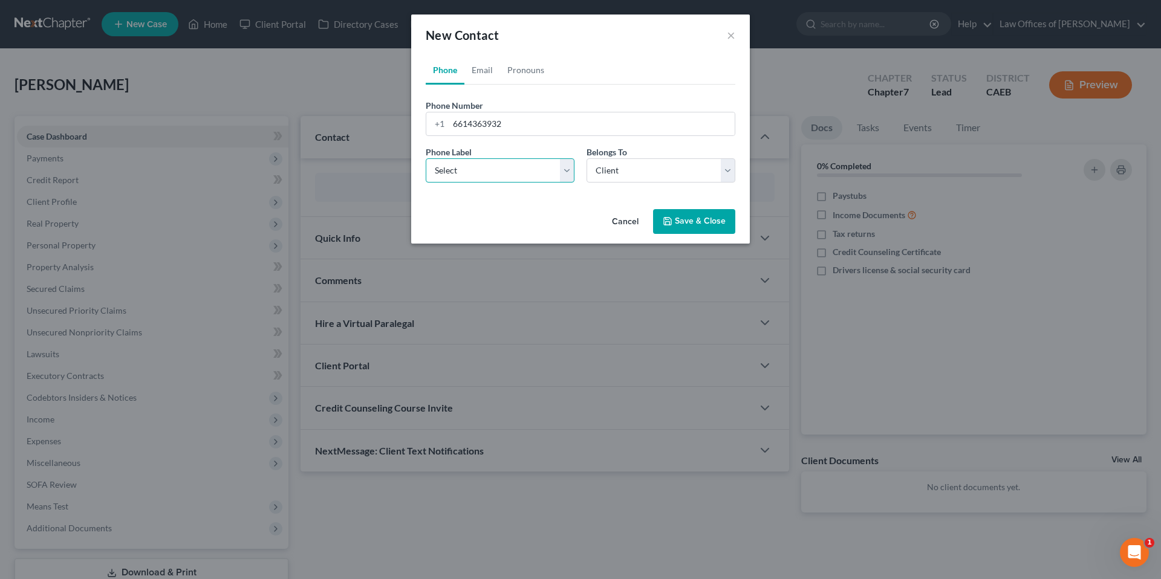
select select "0"
click at [674, 221] on button "Save & Close" at bounding box center [694, 221] width 82 height 25
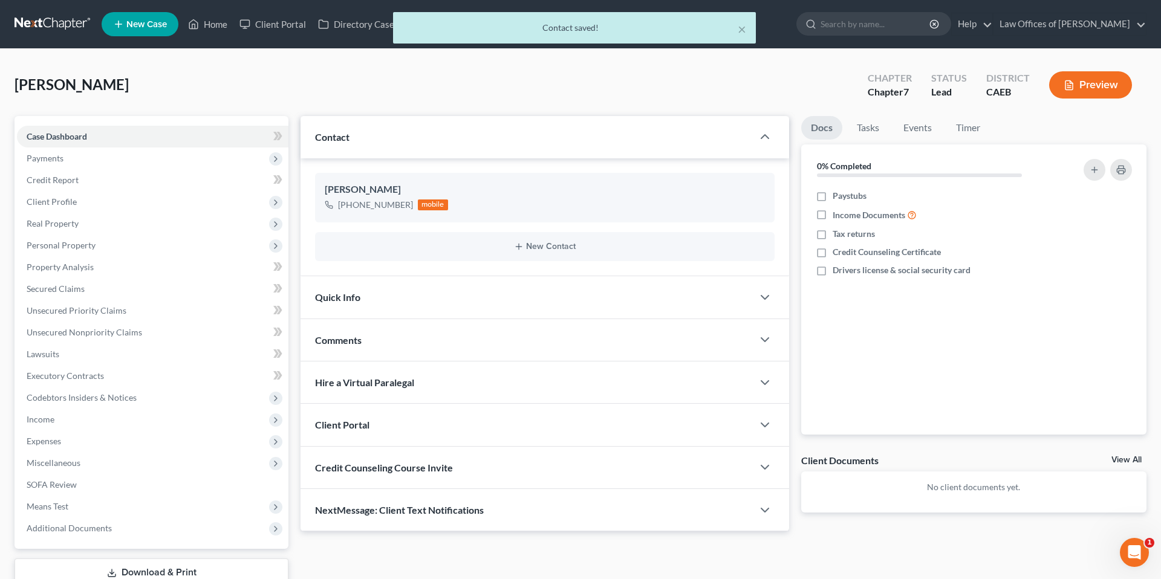
click at [530, 288] on div "Quick Info" at bounding box center [526, 297] width 452 height 42
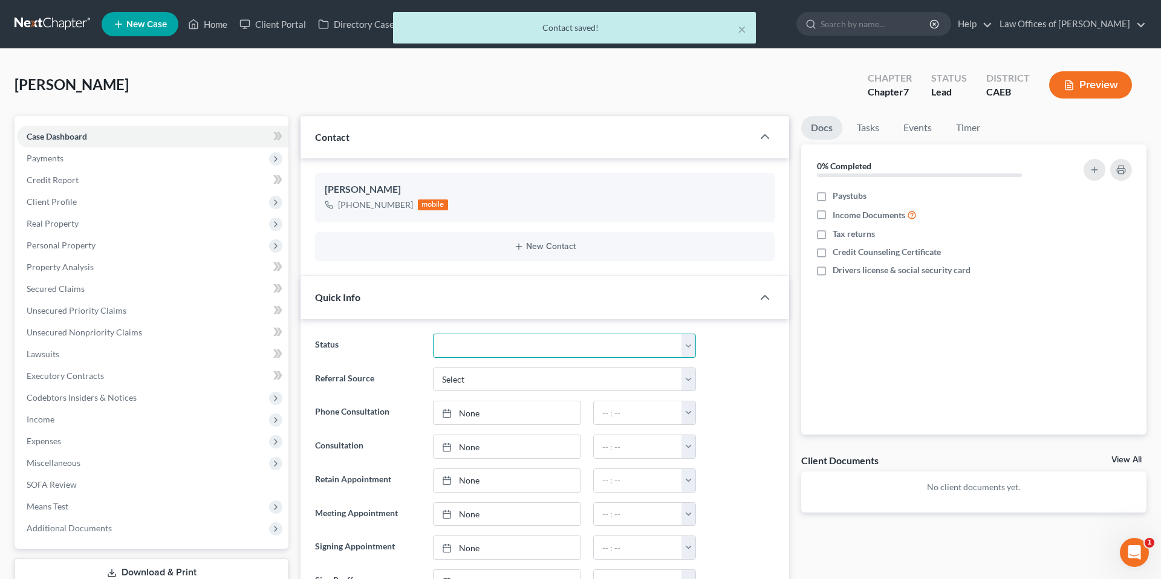
click at [537, 350] on select "Cancelled/Refund Closed Consultation Declined Discharged Filed Income Check In …" at bounding box center [564, 346] width 263 height 24
select select "1"
click at [761, 372] on div "Referral Source Select Word Of Mouth Previous Clients Direct Mail Website Googl…" at bounding box center [545, 380] width 472 height 24
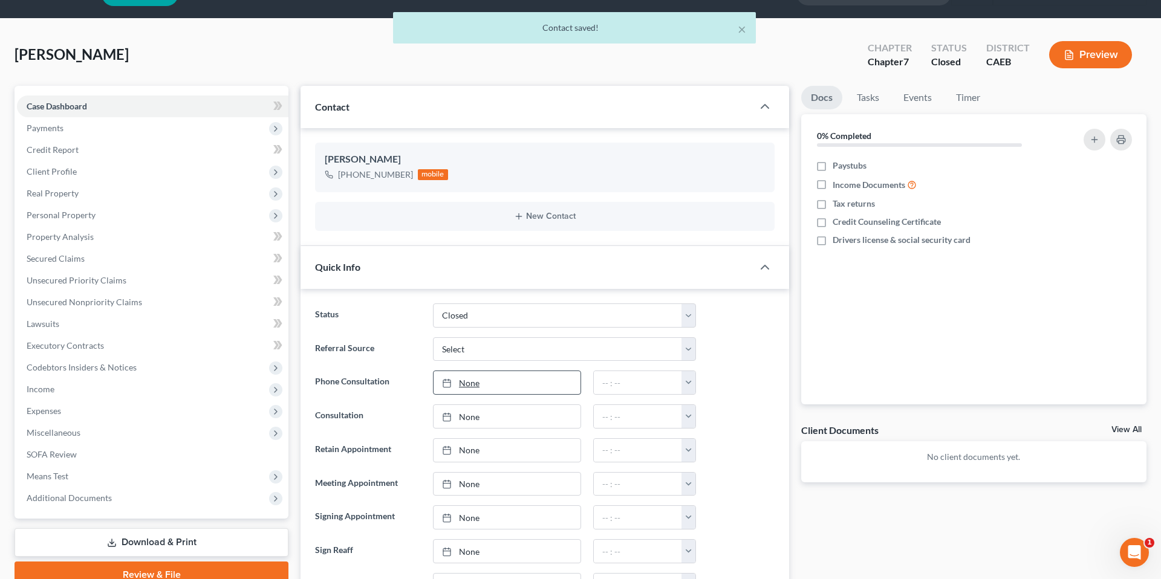
scroll to position [42, 0]
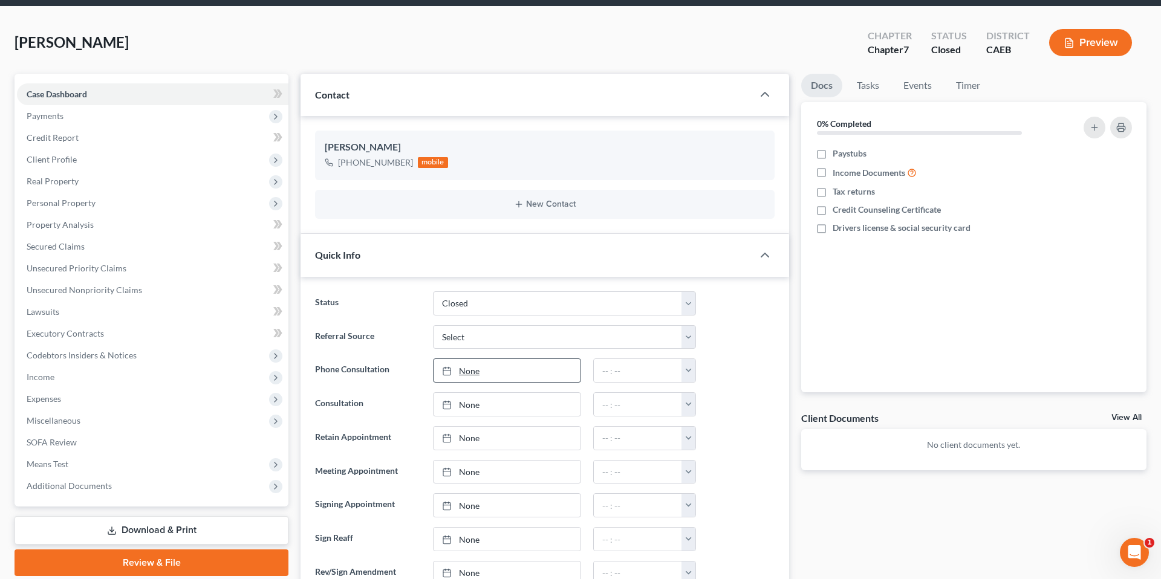
click at [506, 378] on link "None" at bounding box center [506, 370] width 147 height 23
type input "[DATE]"
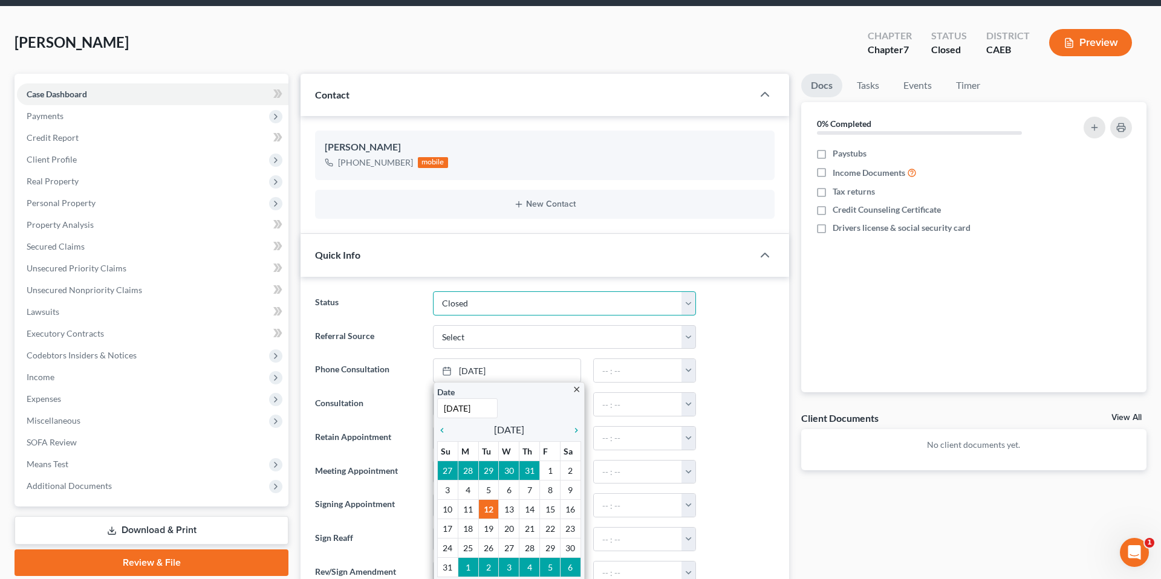
click at [515, 303] on select "Cancelled/Refund Closed Consultation Declined Discharged Filed Income Check In …" at bounding box center [564, 303] width 263 height 24
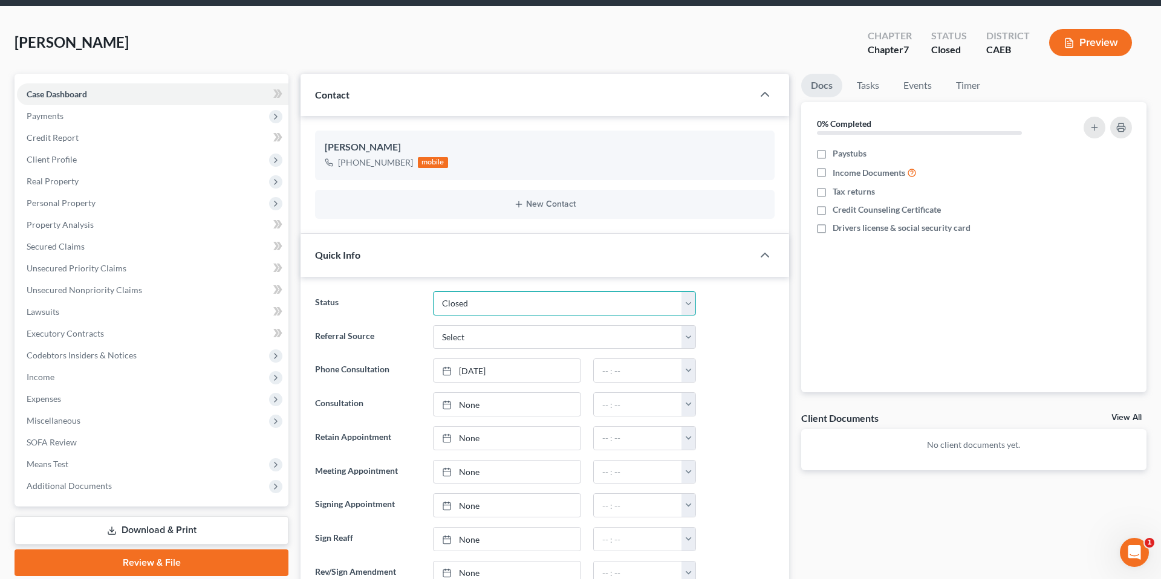
select select "2"
click at [510, 372] on link "[DATE]" at bounding box center [506, 370] width 147 height 23
click at [684, 368] on button "button" at bounding box center [688, 370] width 14 height 23
click at [715, 407] on link "11:00am" at bounding box center [715, 408] width 68 height 21
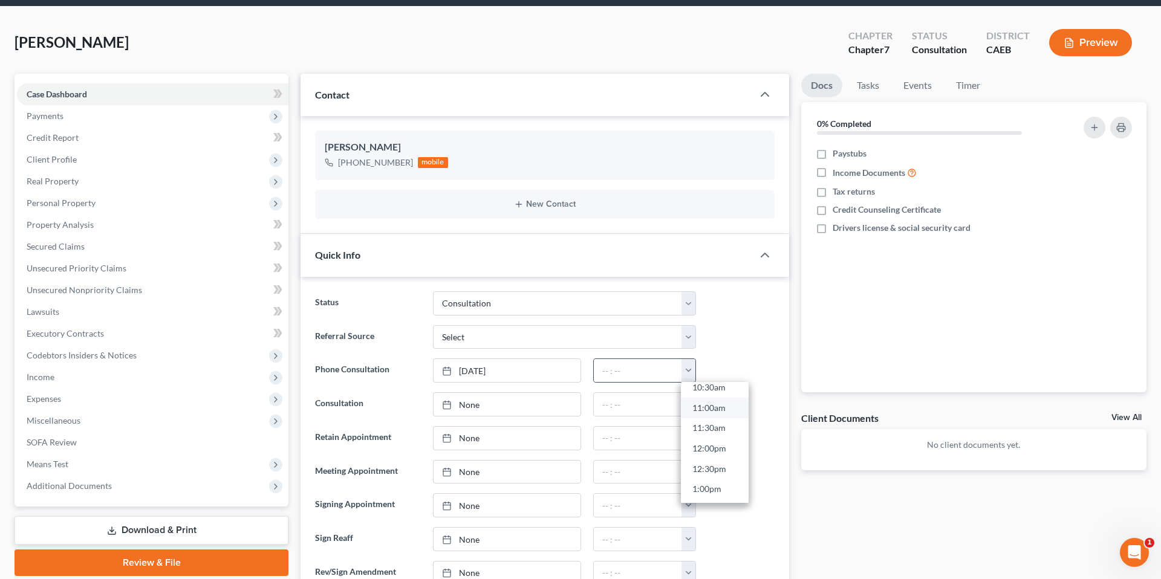
type input "11:00am"
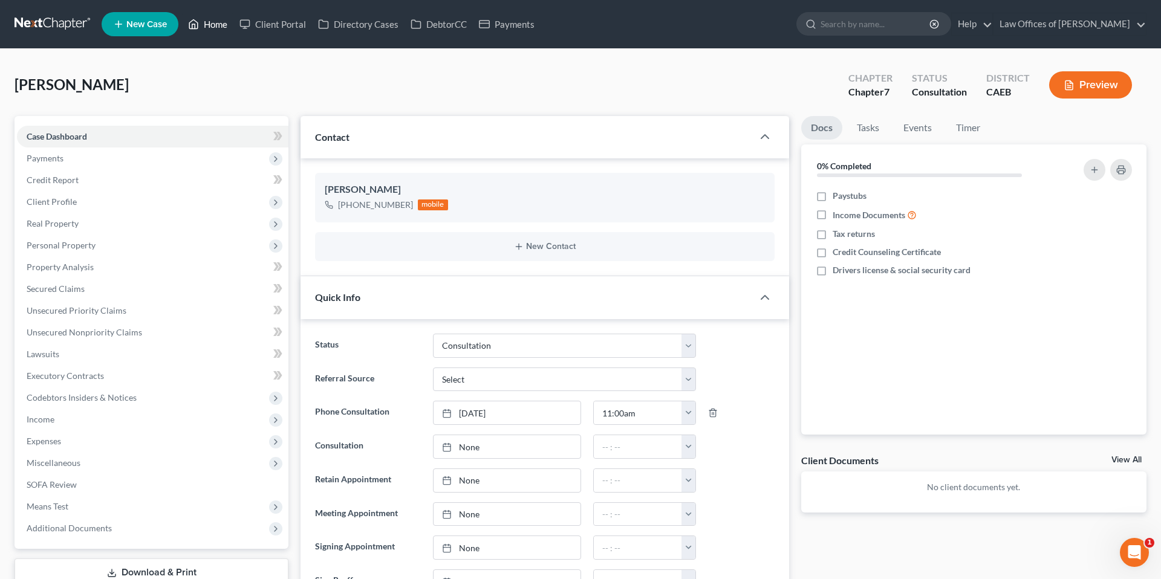
click at [221, 25] on link "Home" at bounding box center [207, 24] width 51 height 22
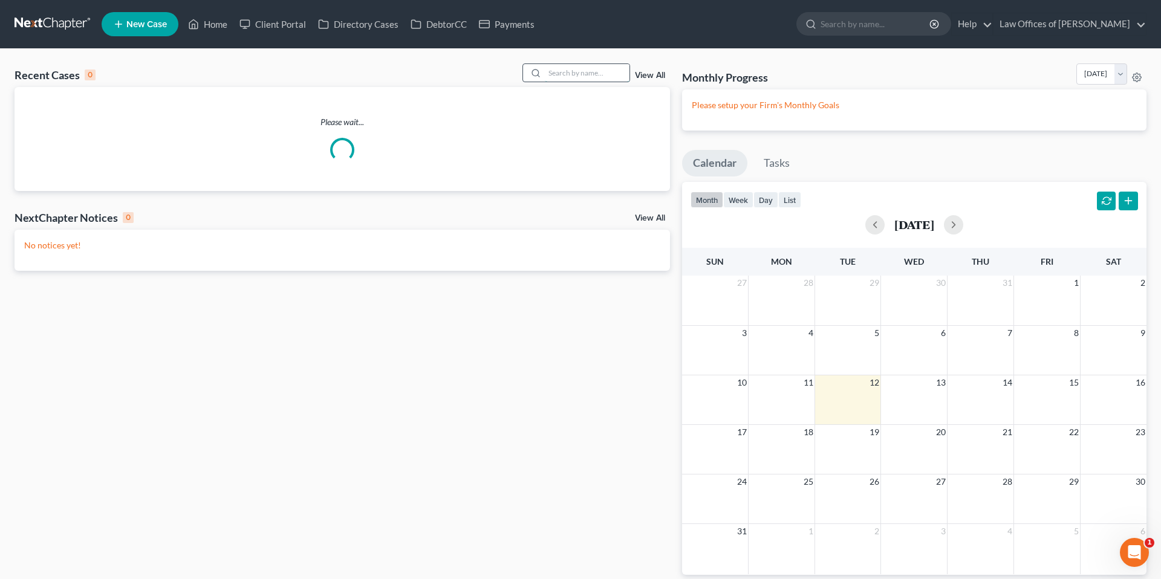
click at [605, 75] on input "search" at bounding box center [587, 73] width 85 height 18
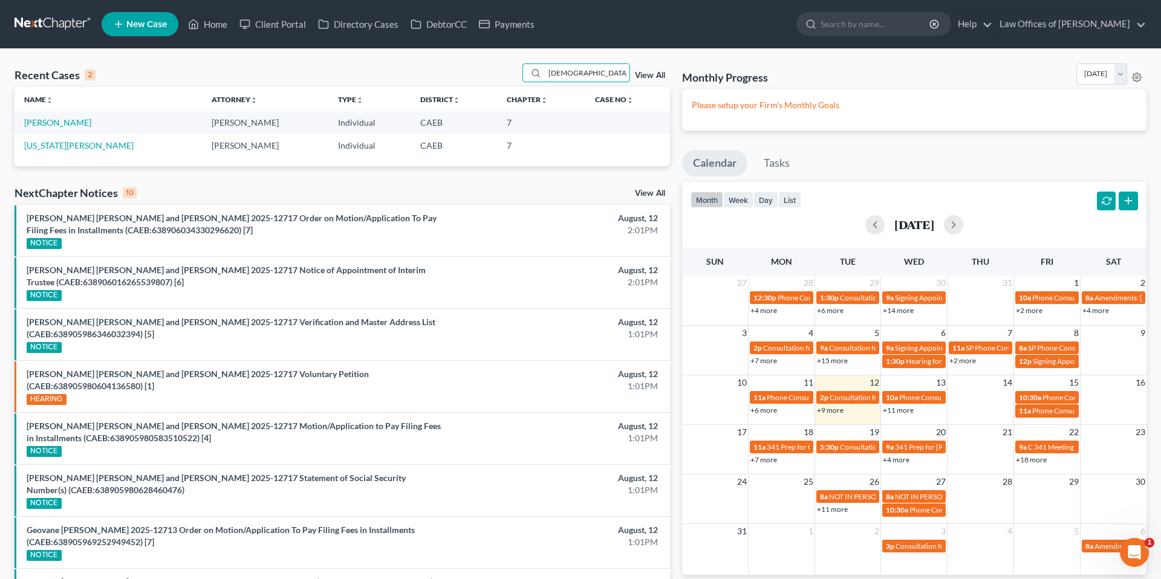
type input "[DEMOGRAPHIC_DATA]"
click at [163, 24] on span "New Case" at bounding box center [146, 24] width 41 height 9
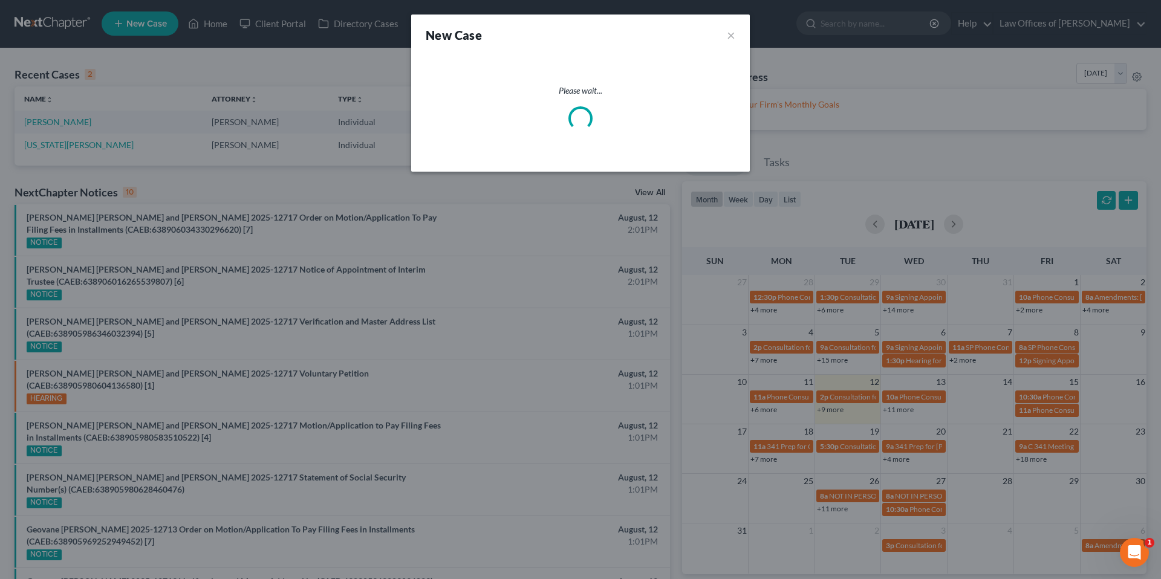
select select "8"
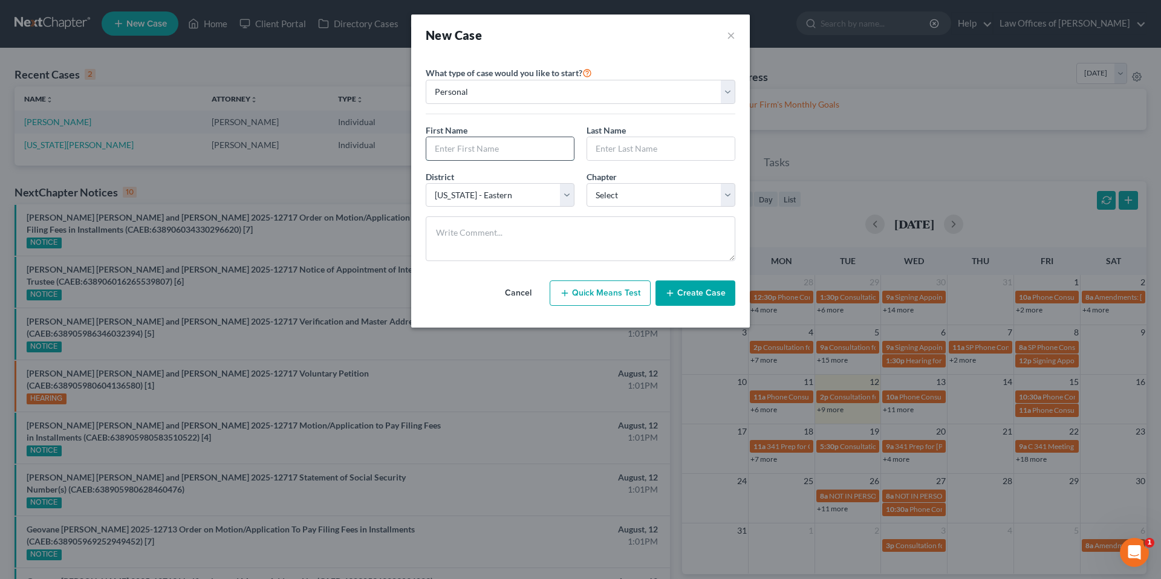
click at [501, 146] on input "text" at bounding box center [500, 148] width 148 height 23
type input "[DEMOGRAPHIC_DATA]"
type input "[PERSON_NAME]"
click at [605, 190] on select "Select 7 11 12 13" at bounding box center [660, 195] width 149 height 24
select select "0"
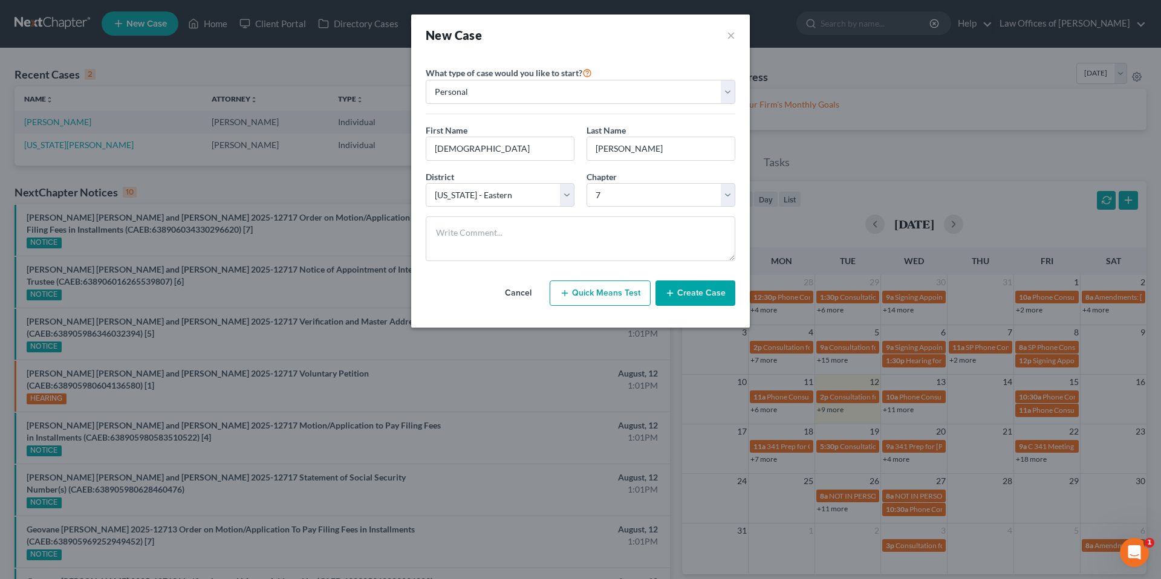
click at [696, 301] on button "Create Case" at bounding box center [695, 293] width 80 height 25
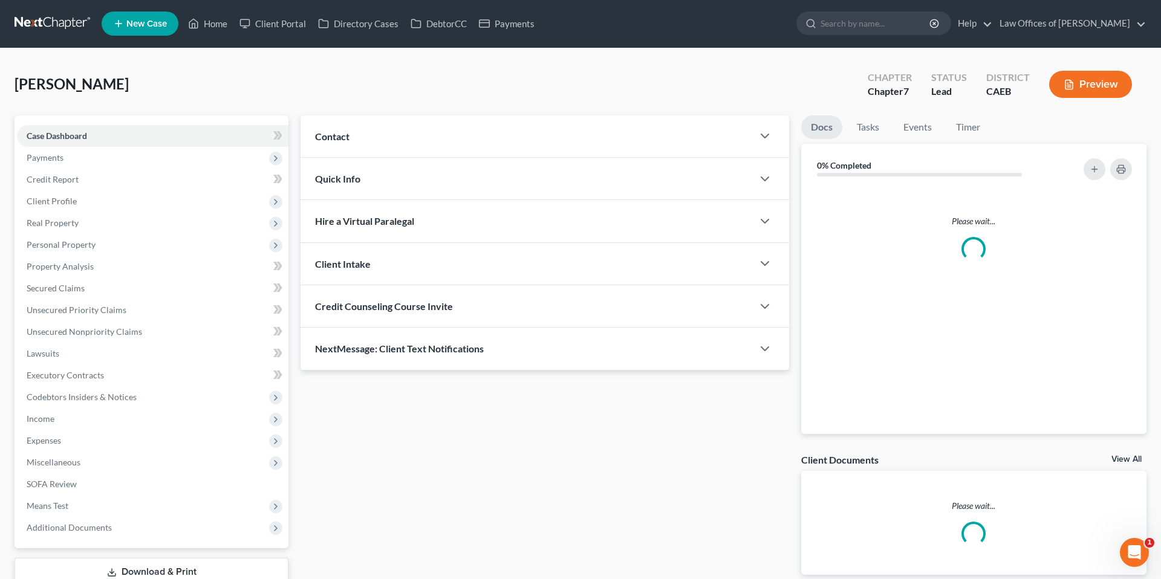
click at [527, 141] on div "Contact" at bounding box center [526, 136] width 452 height 42
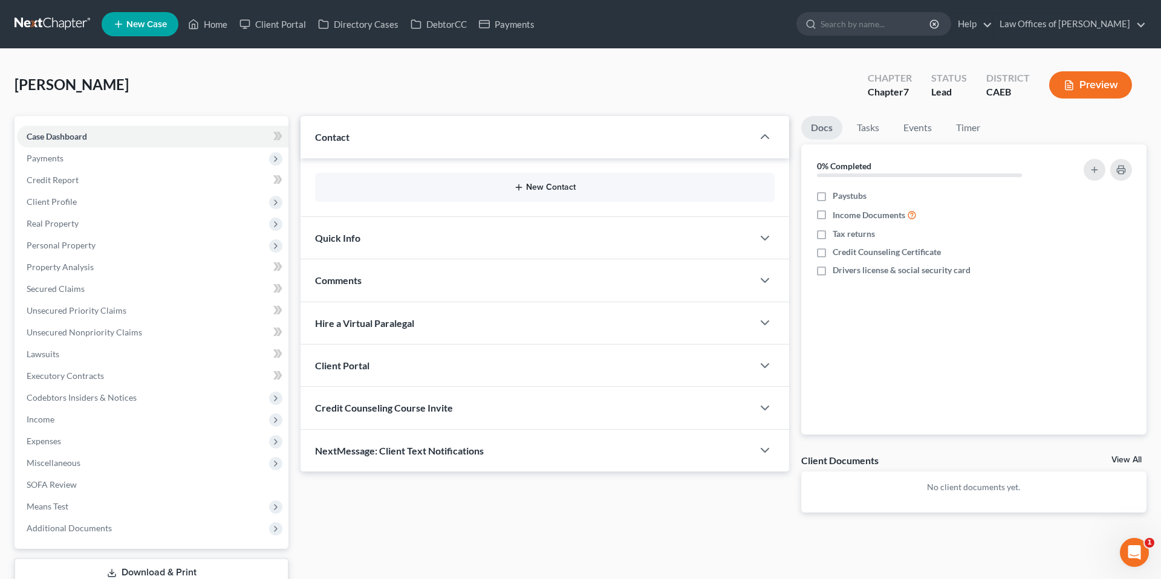
click at [553, 190] on button "New Contact" at bounding box center [545, 188] width 440 height 10
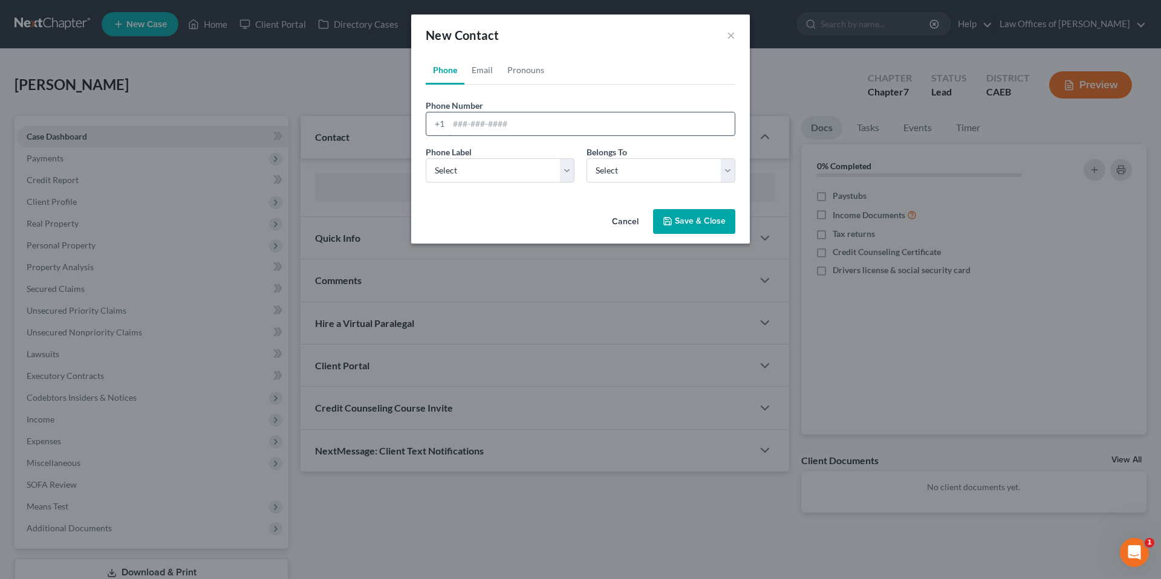
click at [513, 129] on input "tel" at bounding box center [592, 123] width 286 height 23
type input "6612403401"
click at [629, 173] on select "Select Client Other" at bounding box center [660, 170] width 149 height 24
select select "0"
click at [547, 173] on select "Select Mobile Home Work Other" at bounding box center [500, 170] width 149 height 24
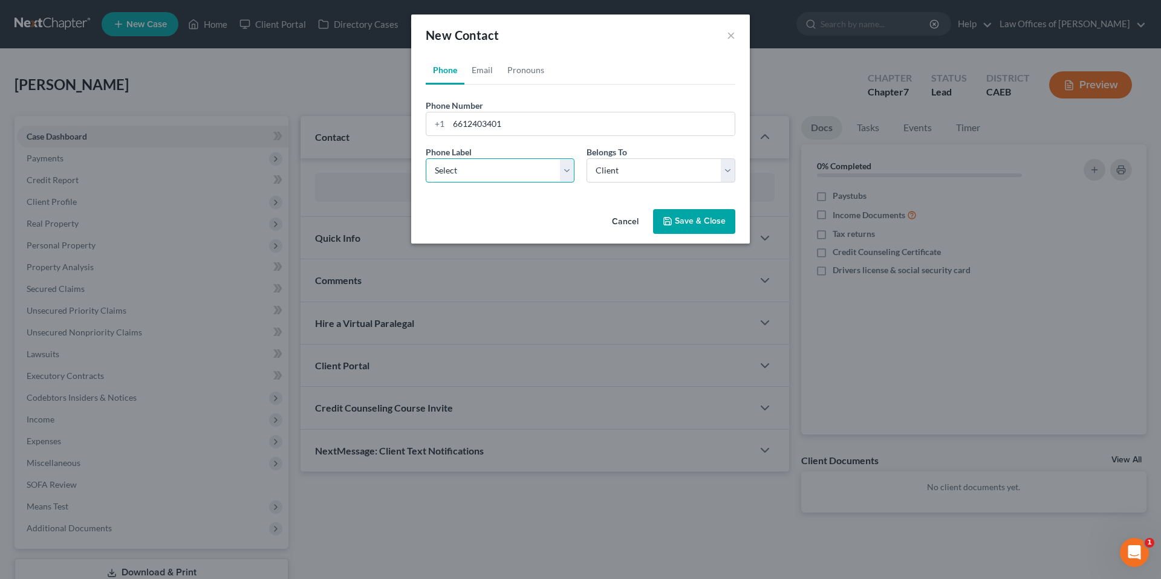
select select "0"
click at [696, 223] on button "Save & Close" at bounding box center [694, 221] width 82 height 25
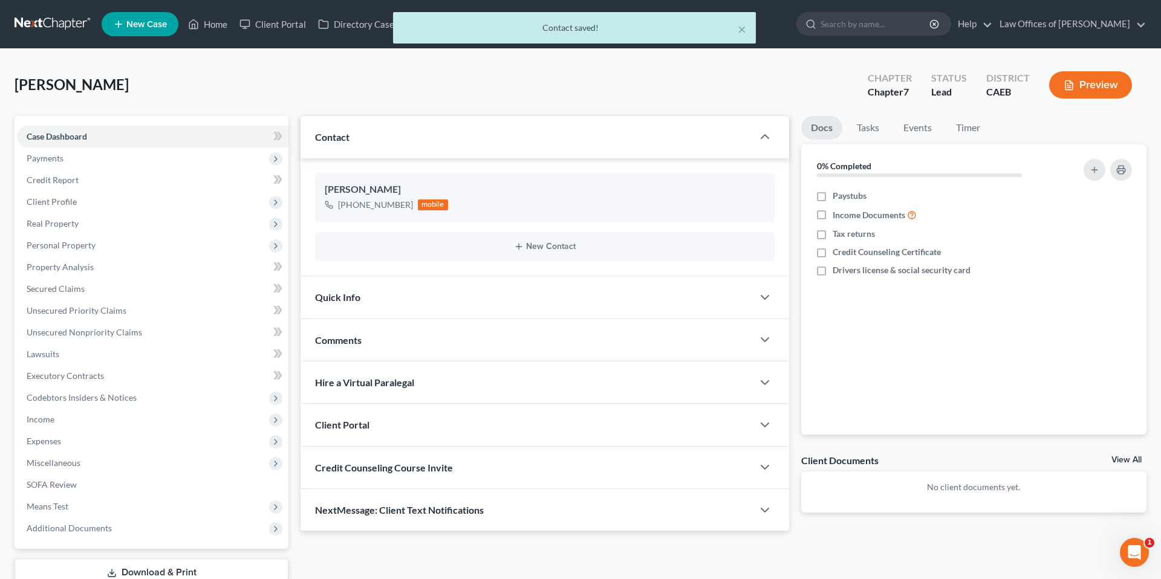
click at [473, 295] on div "Quick Info" at bounding box center [526, 297] width 452 height 42
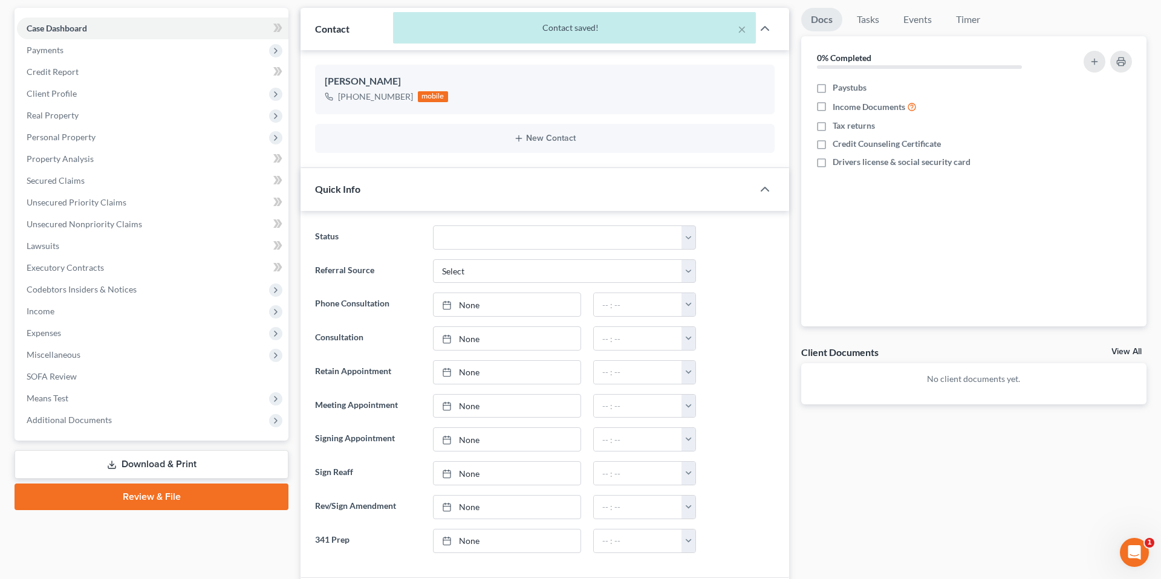
scroll to position [109, 0]
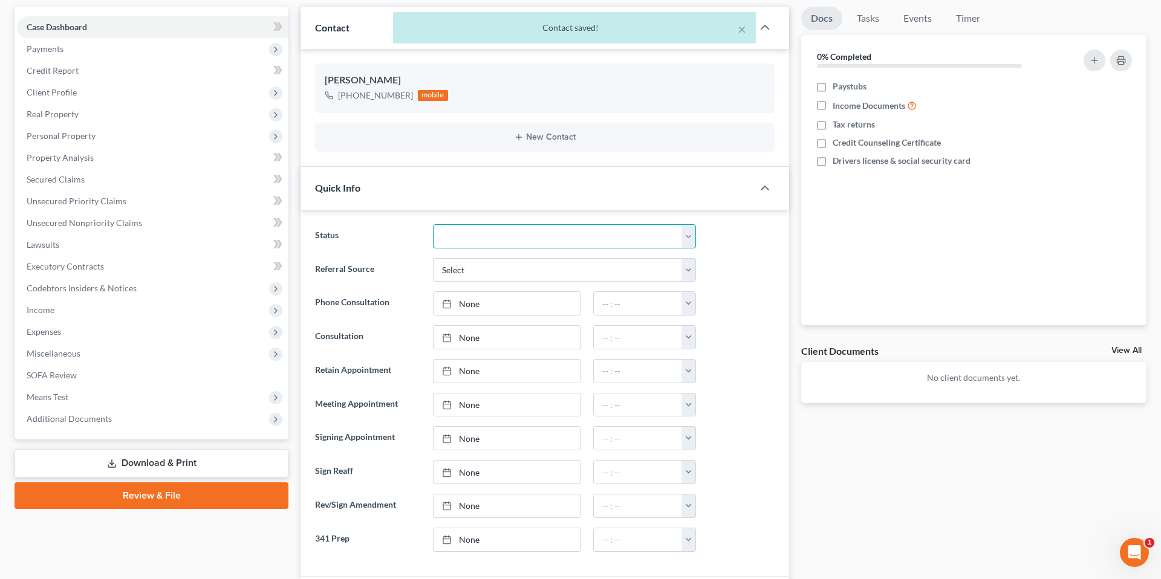
click at [496, 238] on select "Cancelled/Refund Closed Consultation Declined Discharged Filed Income Check In …" at bounding box center [564, 236] width 263 height 24
select select "2"
click at [753, 280] on div "Referral Source Select Word Of Mouth Previous Clients Direct Mail Website Googl…" at bounding box center [545, 270] width 472 height 24
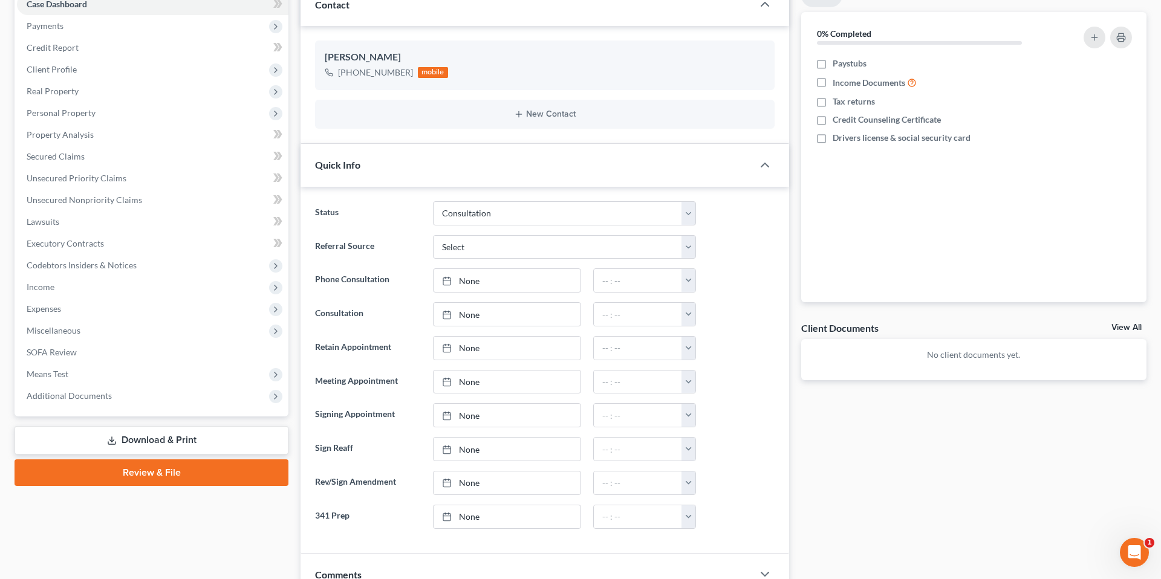
scroll to position [183, 0]
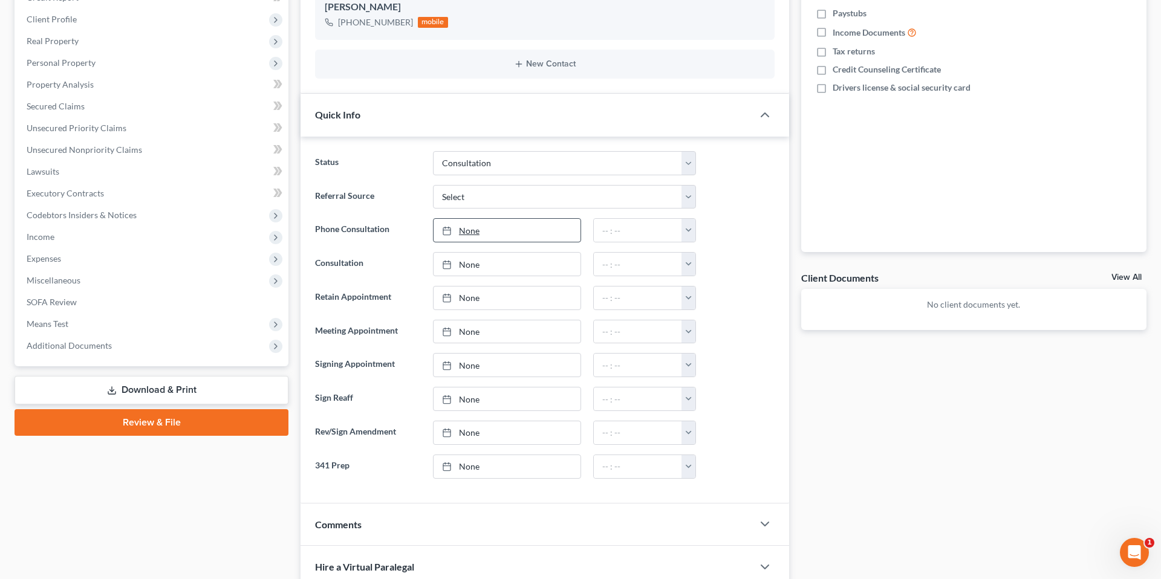
click at [515, 241] on link "None" at bounding box center [506, 230] width 147 height 23
type input "[DATE]"
click at [687, 231] on button "button" at bounding box center [688, 230] width 14 height 23
click at [718, 334] on link "10:00am" at bounding box center [715, 335] width 68 height 21
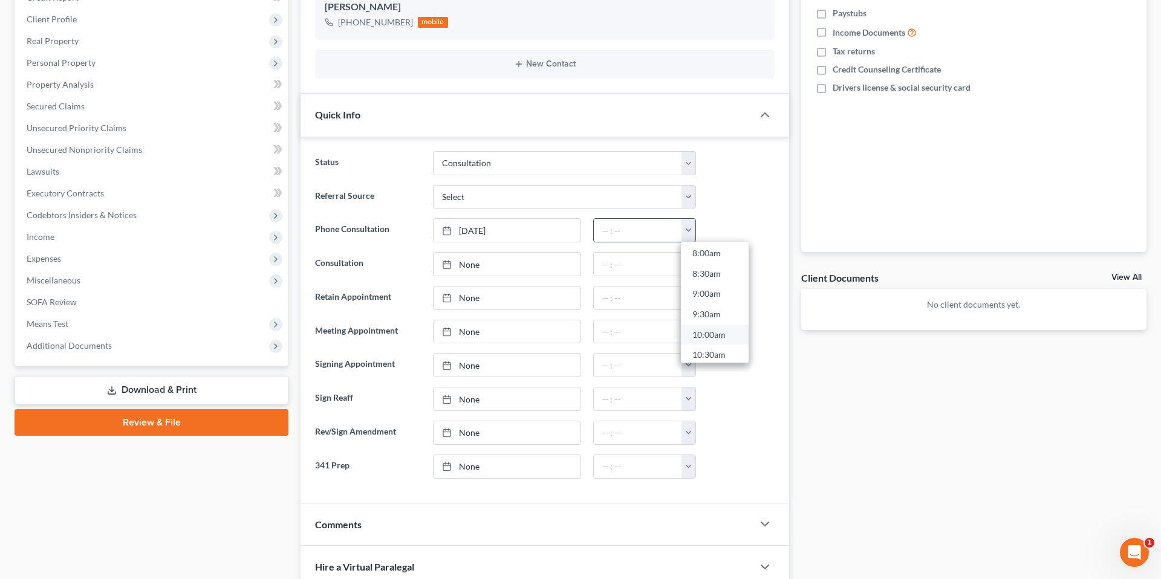
type input "10:00am"
click at [733, 258] on div at bounding box center [741, 264] width 79 height 24
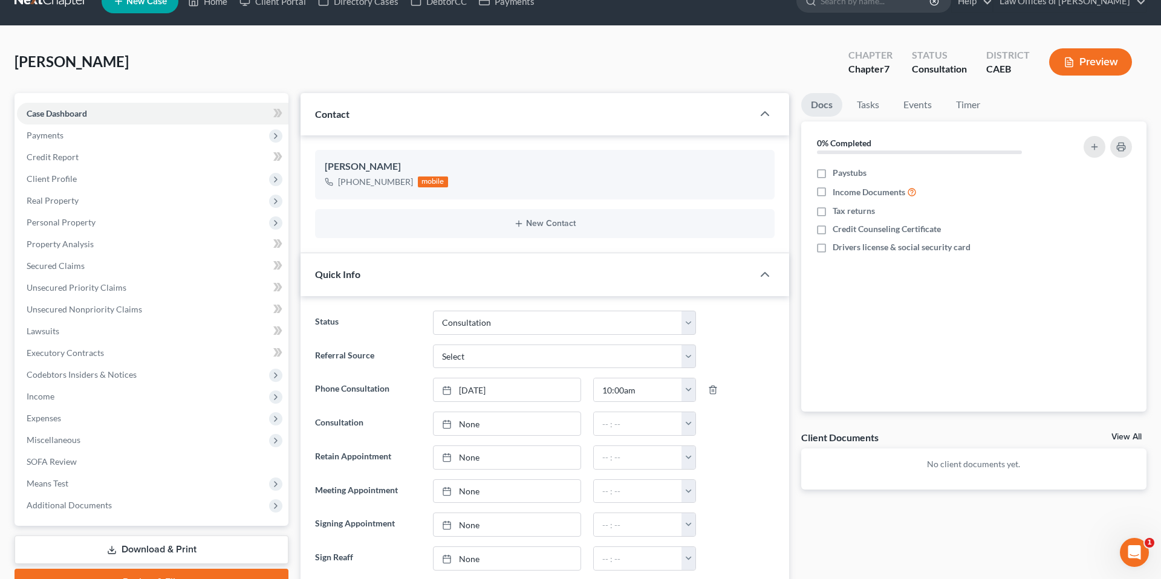
scroll to position [0, 0]
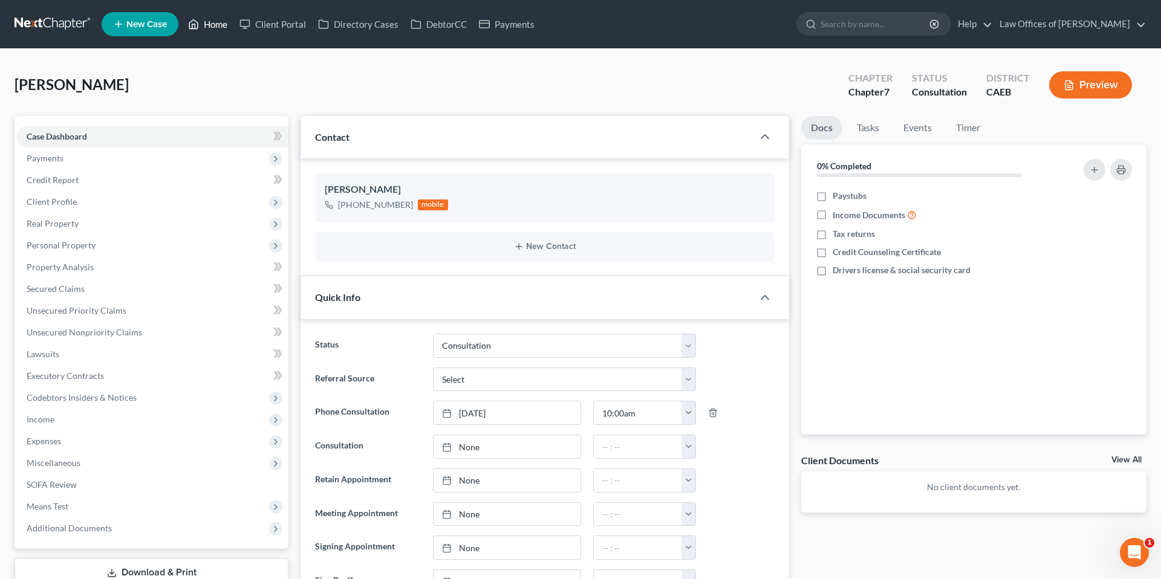
click at [211, 23] on link "Home" at bounding box center [207, 24] width 51 height 22
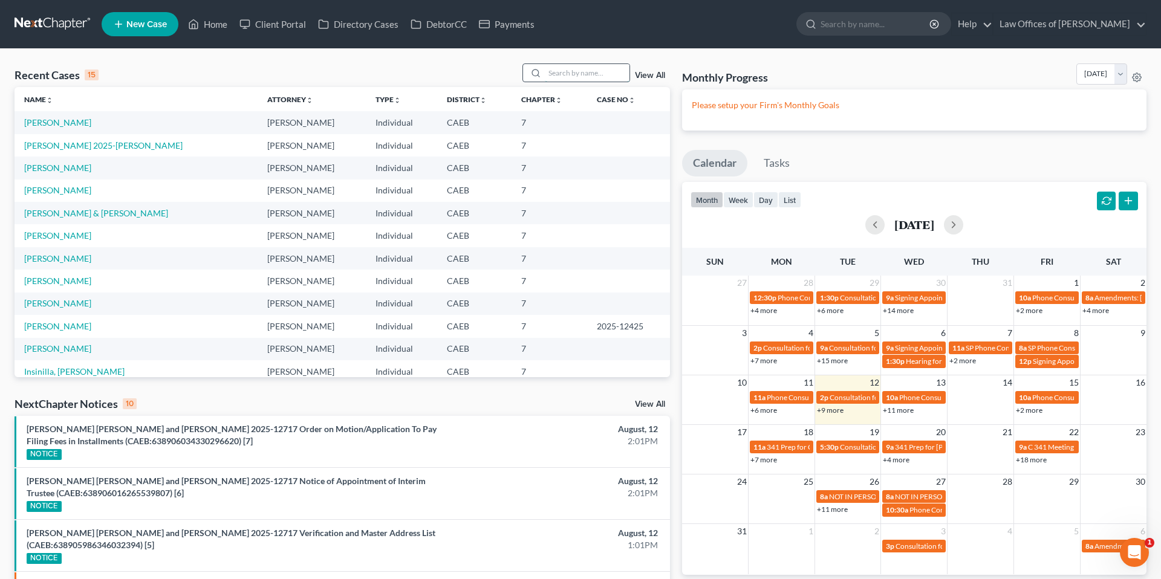
click at [584, 74] on input "search" at bounding box center [587, 73] width 85 height 18
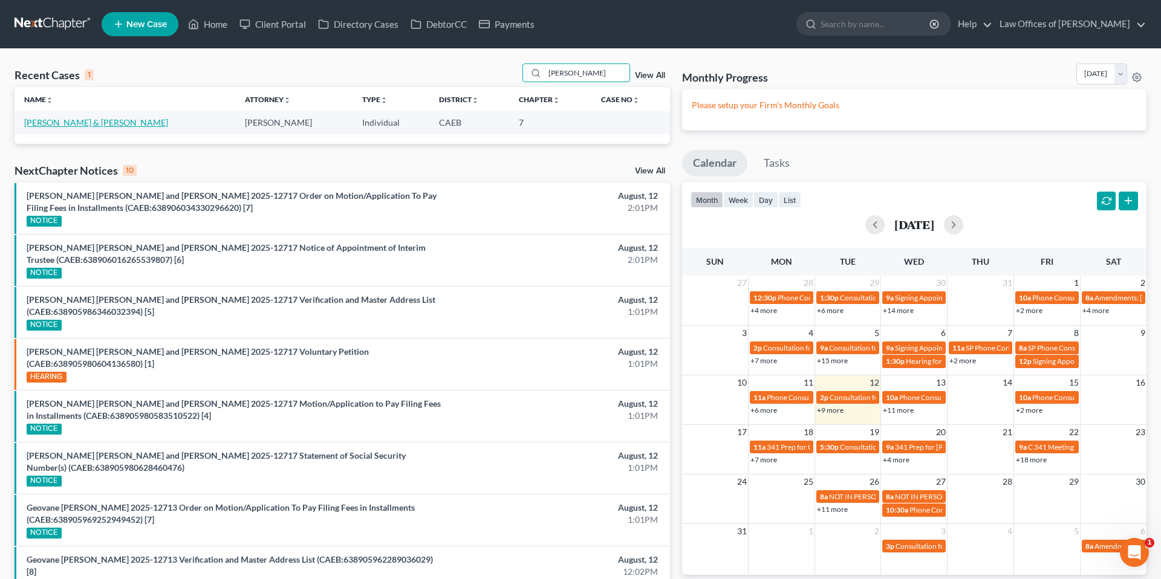
type input "[PERSON_NAME]"
click at [61, 125] on link "[PERSON_NAME] & [PERSON_NAME]" at bounding box center [96, 122] width 144 height 10
select select "11"
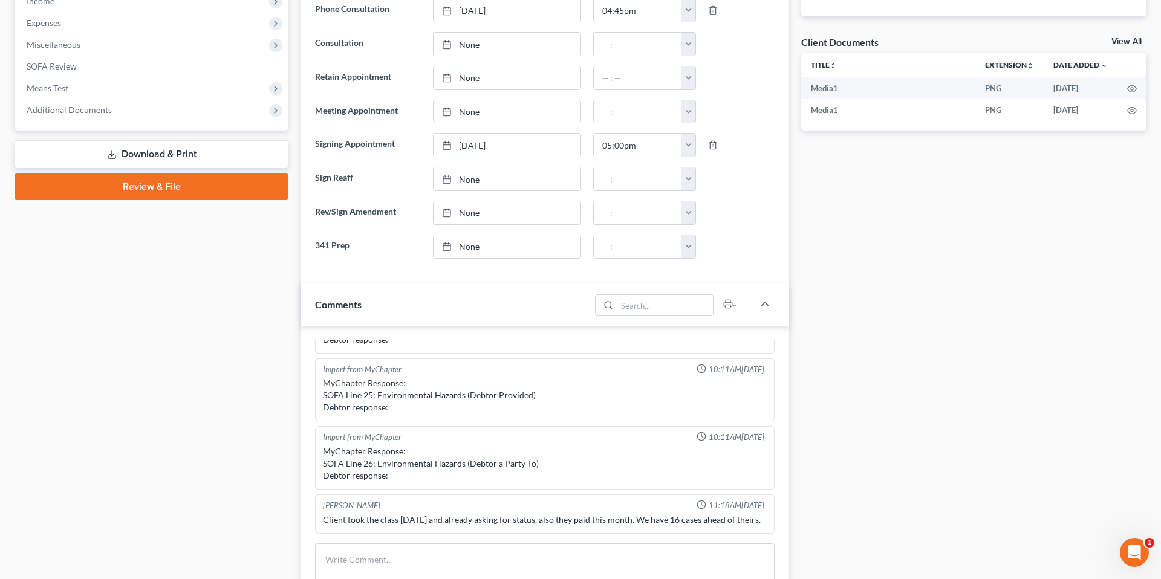
scroll to position [419, 0]
click at [290, 384] on div "Case Dashboard Payments Invoices Payments Payments Credit Report Client Profile" at bounding box center [151, 425] width 286 height 1457
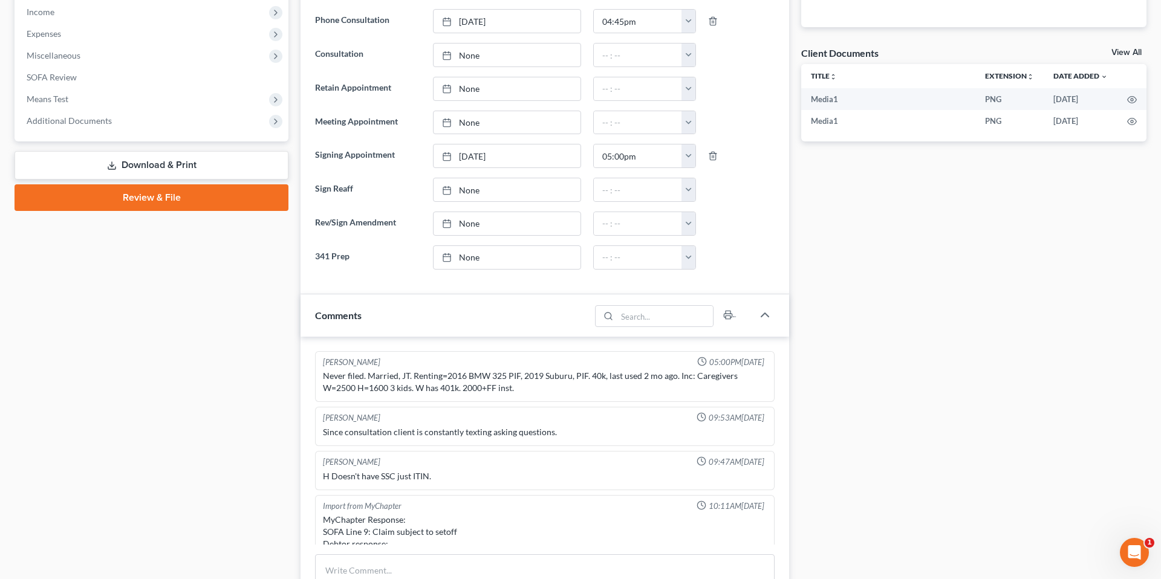
scroll to position [0, 0]
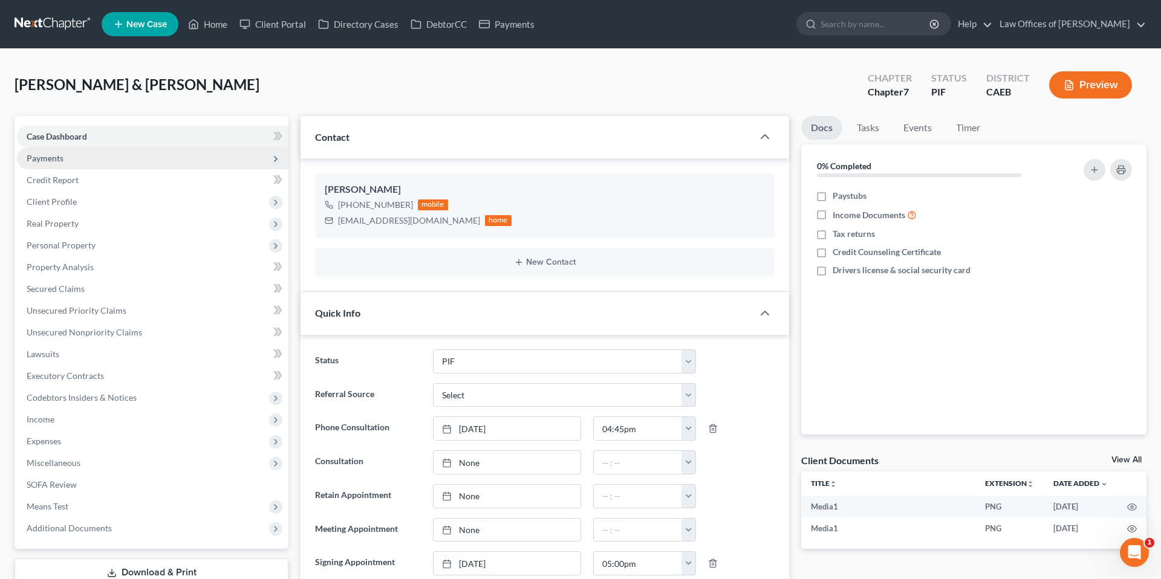
click at [60, 161] on span "Payments" at bounding box center [45, 158] width 37 height 10
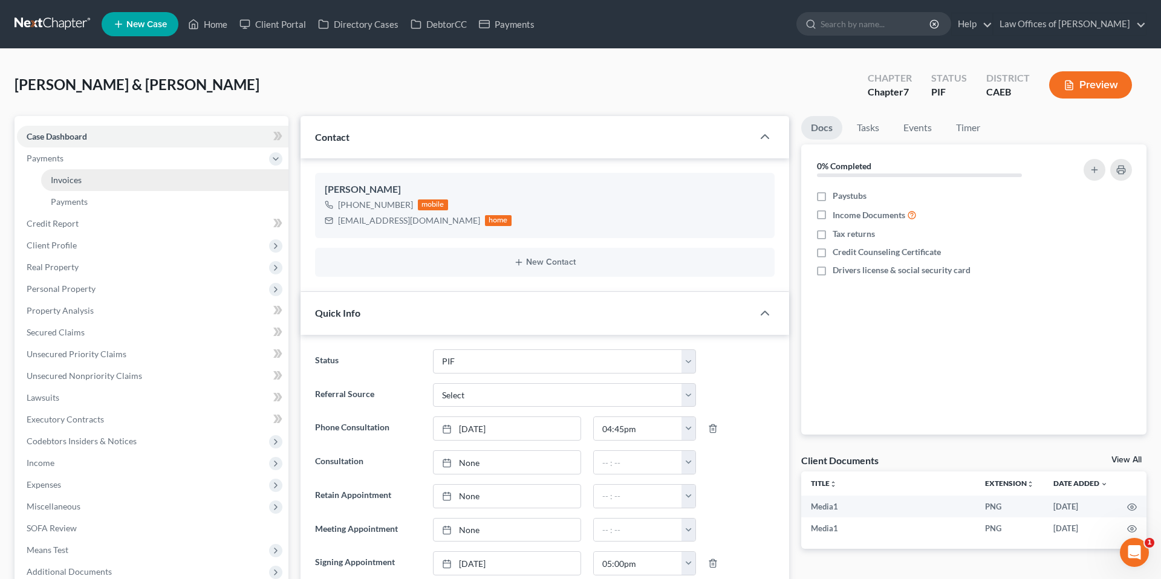
click at [80, 180] on span "Invoices" at bounding box center [66, 180] width 31 height 10
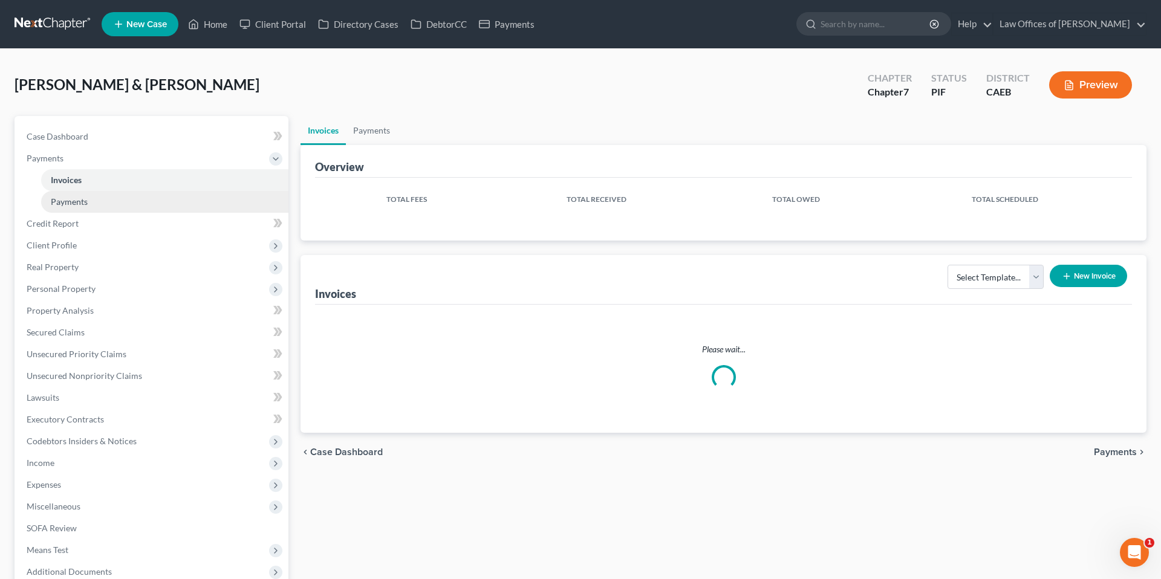
click at [83, 201] on span "Payments" at bounding box center [69, 201] width 37 height 10
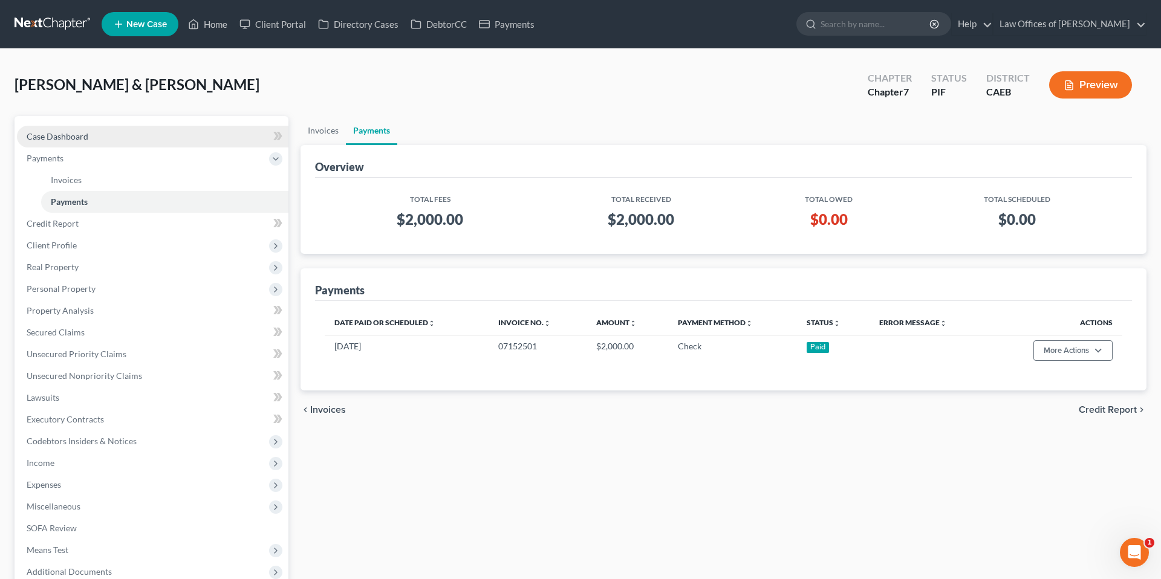
click at [79, 134] on span "Case Dashboard" at bounding box center [58, 136] width 62 height 10
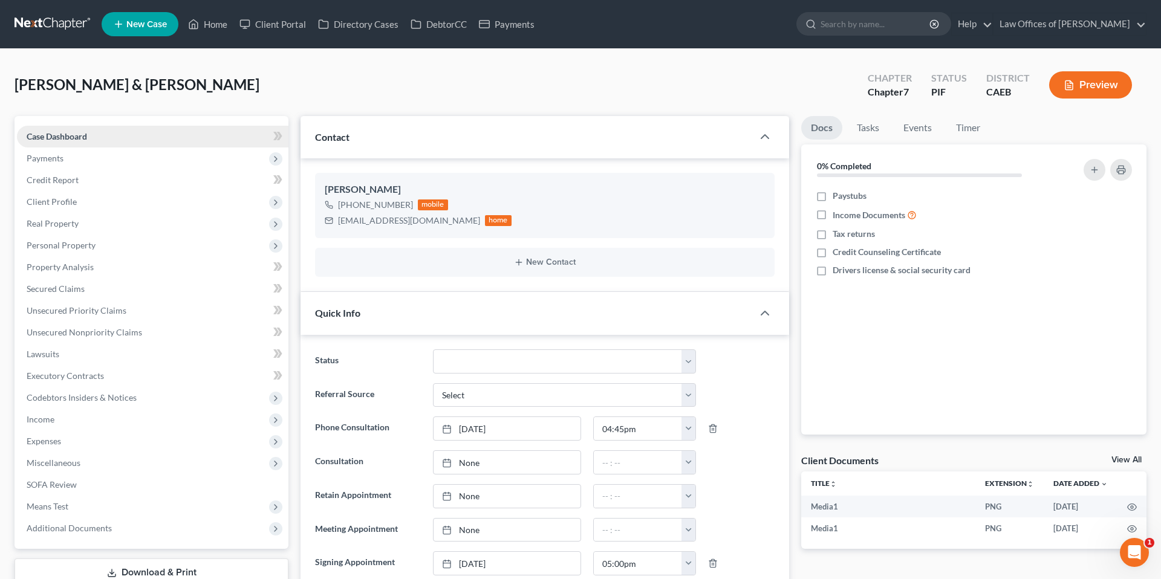
scroll to position [9080, 0]
click at [62, 153] on span "Payments" at bounding box center [45, 158] width 37 height 10
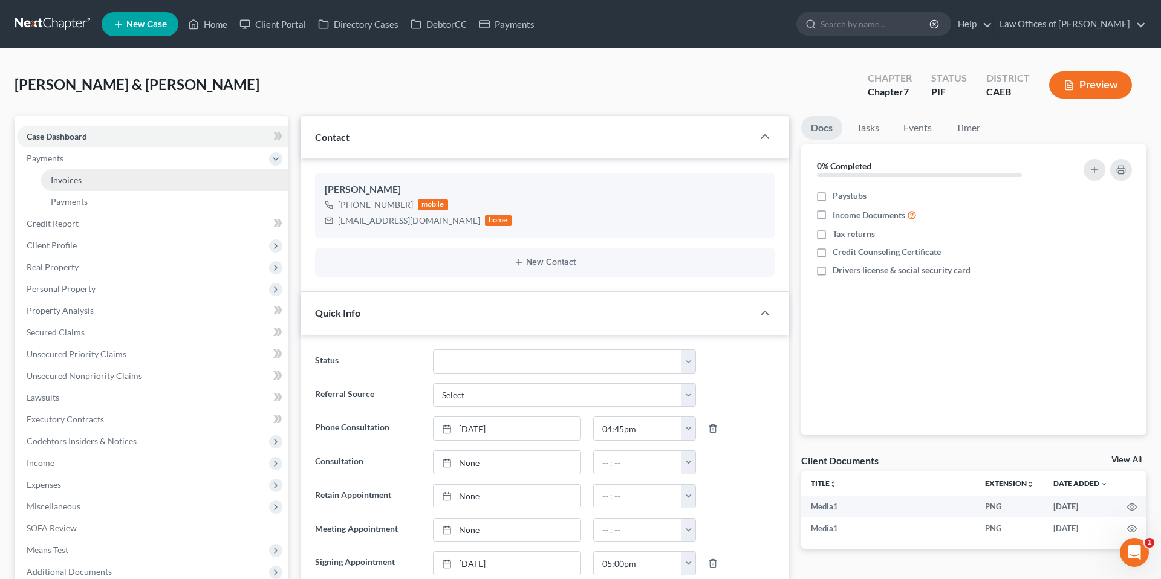
click at [72, 180] on span "Invoices" at bounding box center [66, 180] width 31 height 10
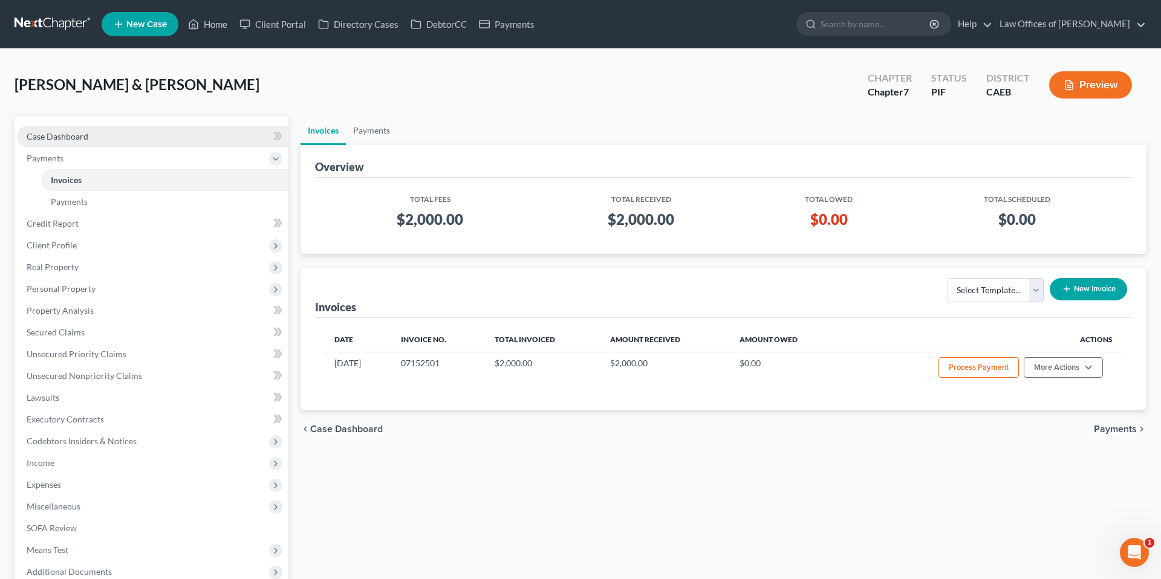
click at [129, 141] on link "Case Dashboard" at bounding box center [152, 137] width 271 height 22
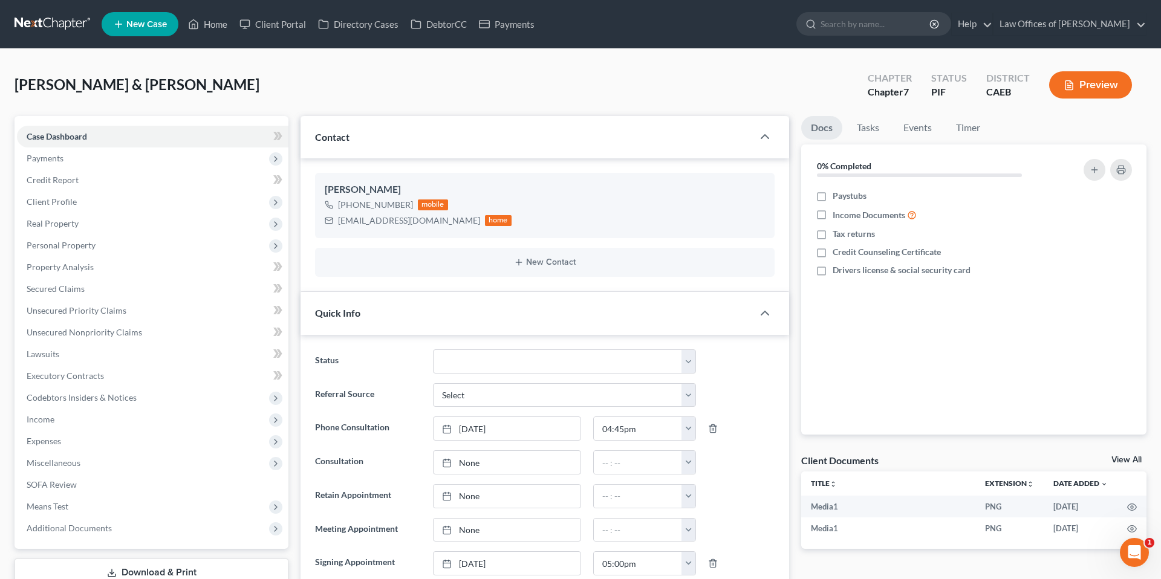
scroll to position [9080, 0]
drag, startPoint x: 76, startPoint y: 525, endPoint x: 72, endPoint y: 462, distance: 63.0
click at [77, 524] on span "Additional Documents" at bounding box center [69, 528] width 85 height 10
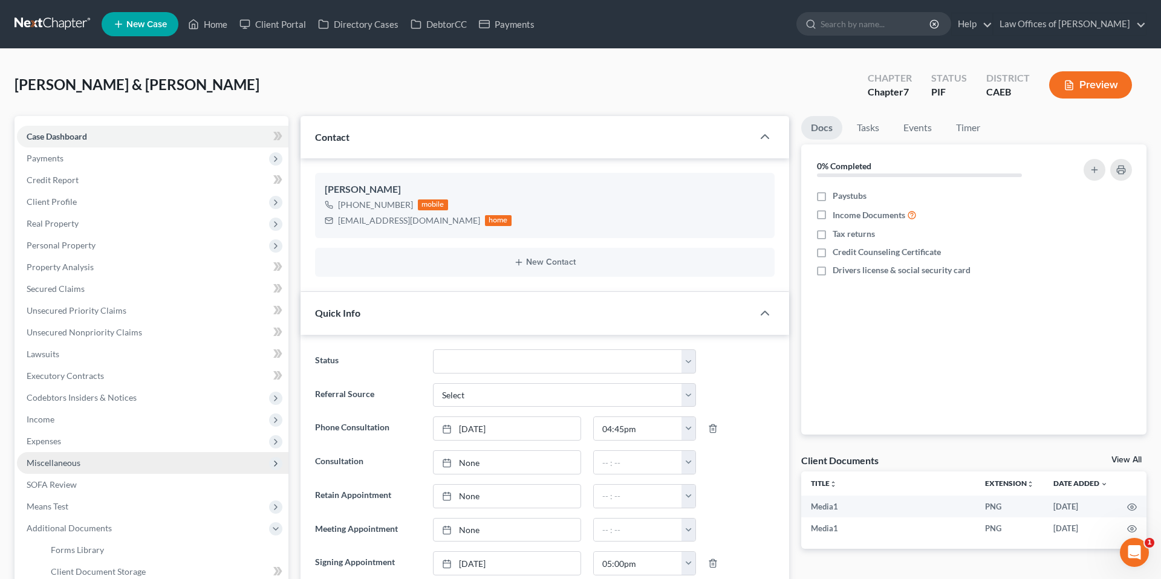
click at [72, 462] on span "Miscellaneous" at bounding box center [54, 463] width 54 height 10
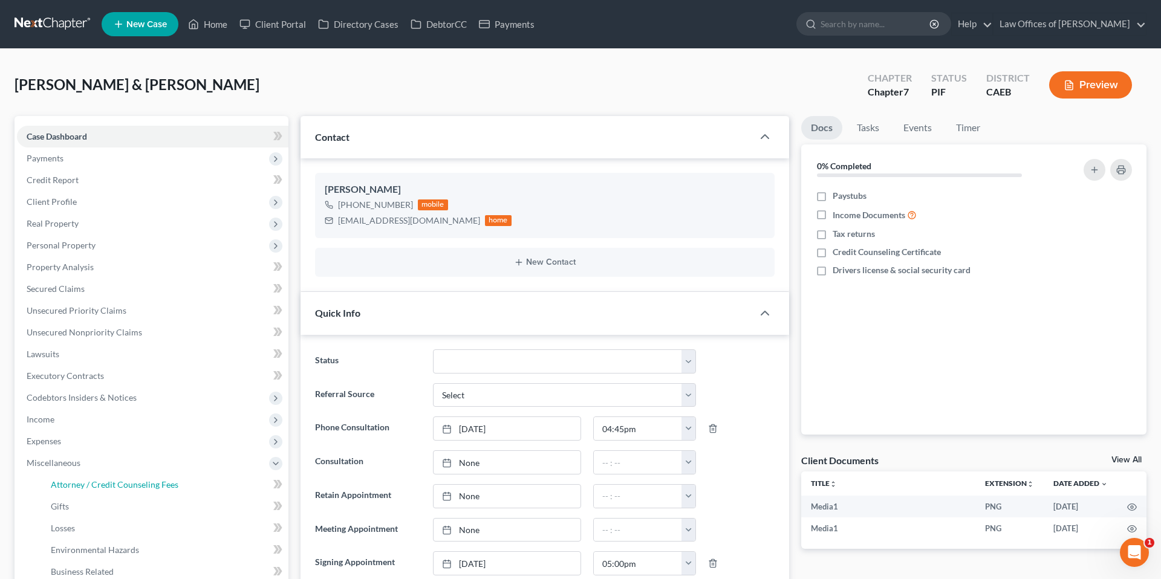
drag, startPoint x: 115, startPoint y: 484, endPoint x: 468, endPoint y: 414, distance: 359.4
click at [115, 484] on span "Attorney / Credit Counseling Fees" at bounding box center [115, 484] width 128 height 10
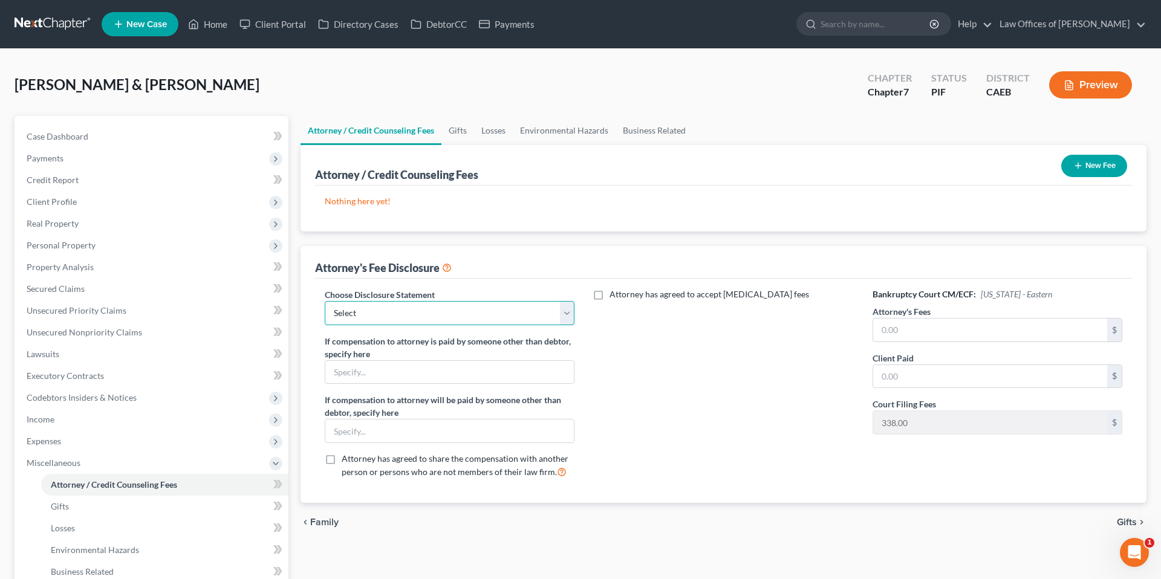
click at [538, 304] on select "Select Disclosure" at bounding box center [450, 313] width 250 height 24
click at [533, 320] on select "Select Disclosure" at bounding box center [450, 313] width 250 height 24
click at [1011, 327] on input "text" at bounding box center [990, 330] width 234 height 23
type input "2,000"
click at [967, 375] on input "text" at bounding box center [990, 376] width 234 height 23
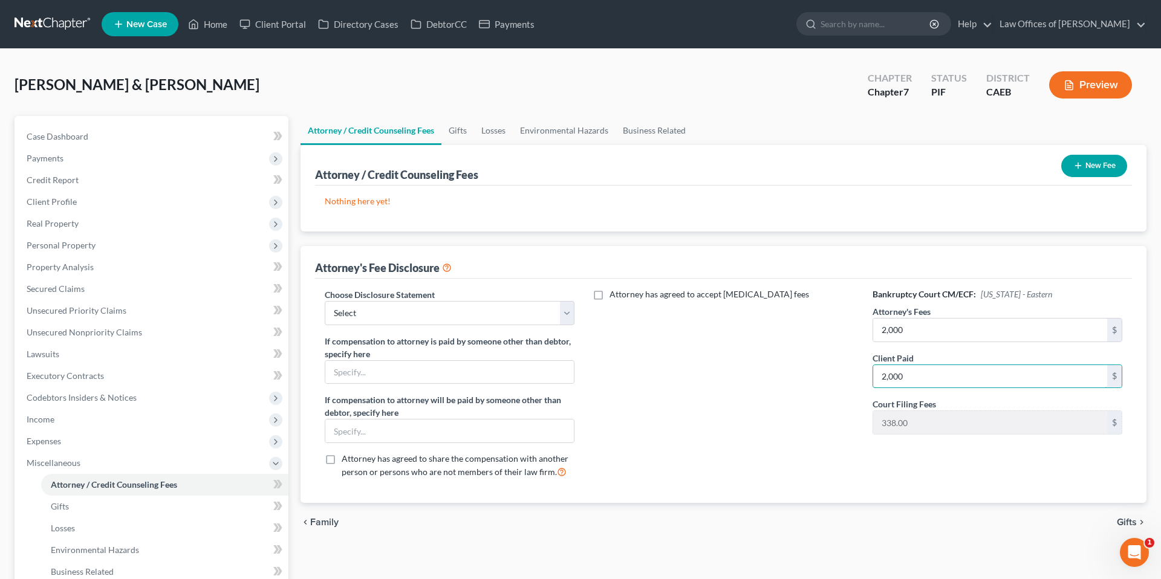
type input "2,000"
click at [1092, 167] on button "New Fee" at bounding box center [1094, 166] width 66 height 22
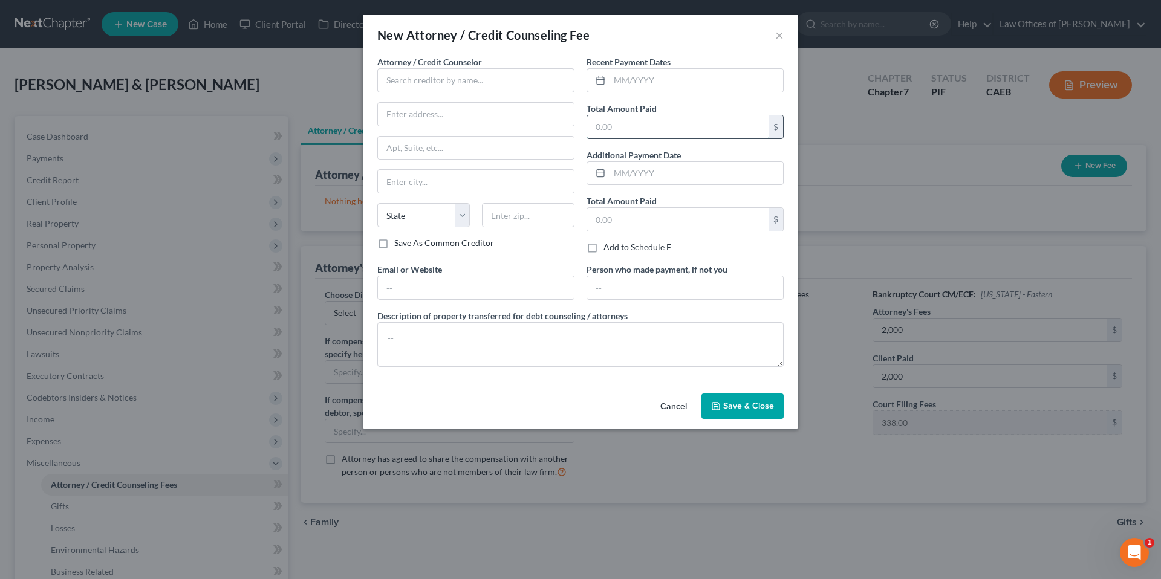
click at [610, 130] on input "text" at bounding box center [677, 126] width 181 height 23
type input "2,000"
click at [626, 75] on input "text" at bounding box center [696, 80] width 174 height 23
type input "07/2025"
click at [472, 80] on input "text" at bounding box center [475, 80] width 197 height 24
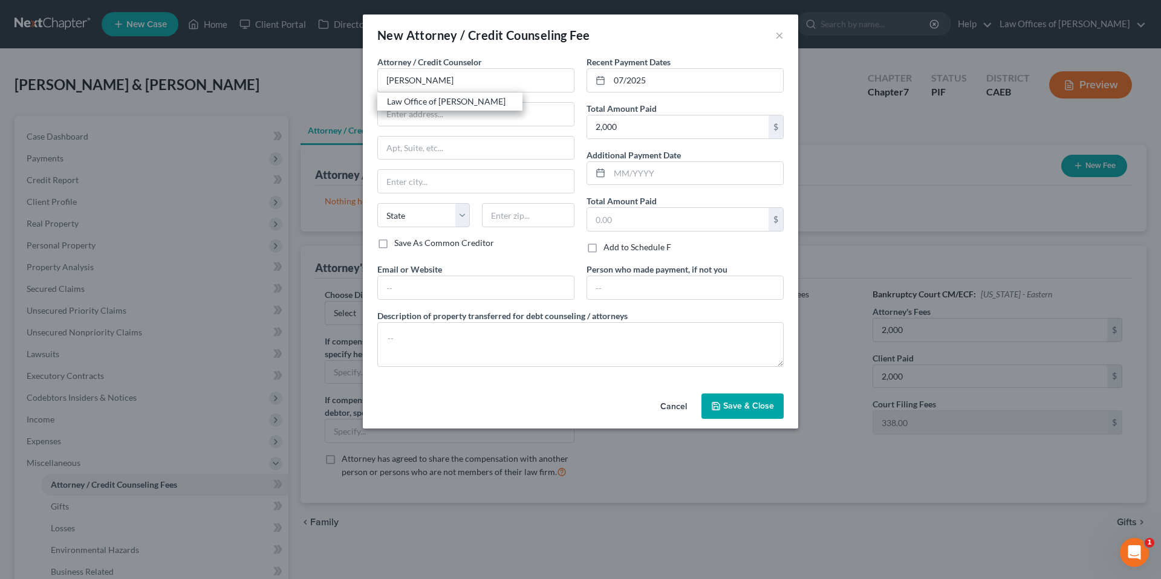
click at [432, 97] on div "Law Office of [PERSON_NAME]" at bounding box center [450, 102] width 126 height 12
type input "Law Office of [PERSON_NAME]"
type input "[STREET_ADDRESS]"
type input "[GEOGRAPHIC_DATA]"
select select "4"
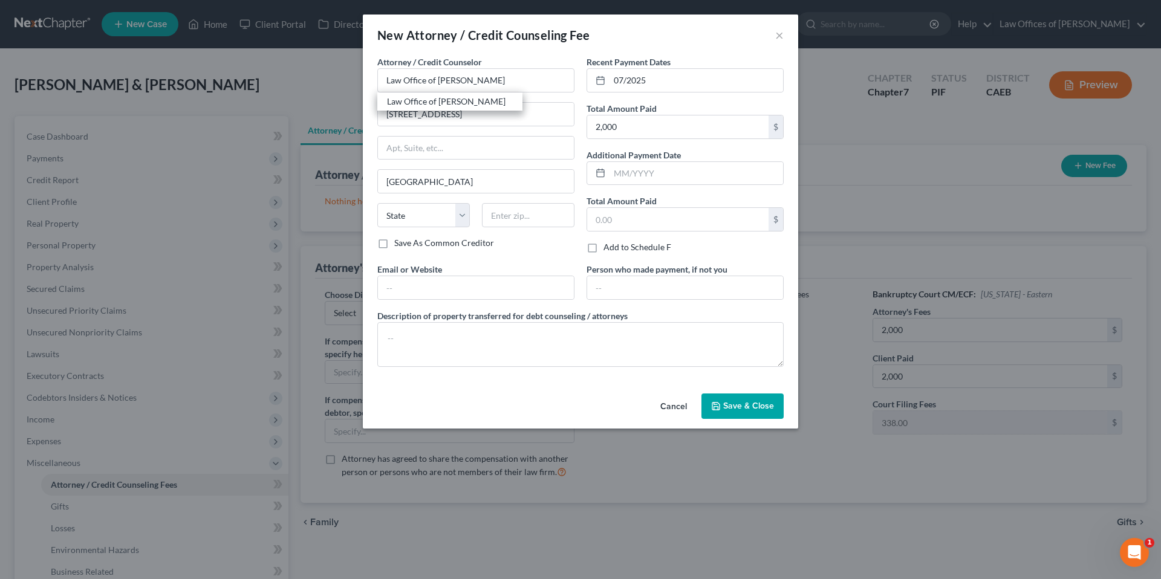
type input "93301"
drag, startPoint x: 753, startPoint y: 404, endPoint x: 630, endPoint y: 360, distance: 130.2
click at [753, 403] on span "Save & Close" at bounding box center [748, 406] width 51 height 10
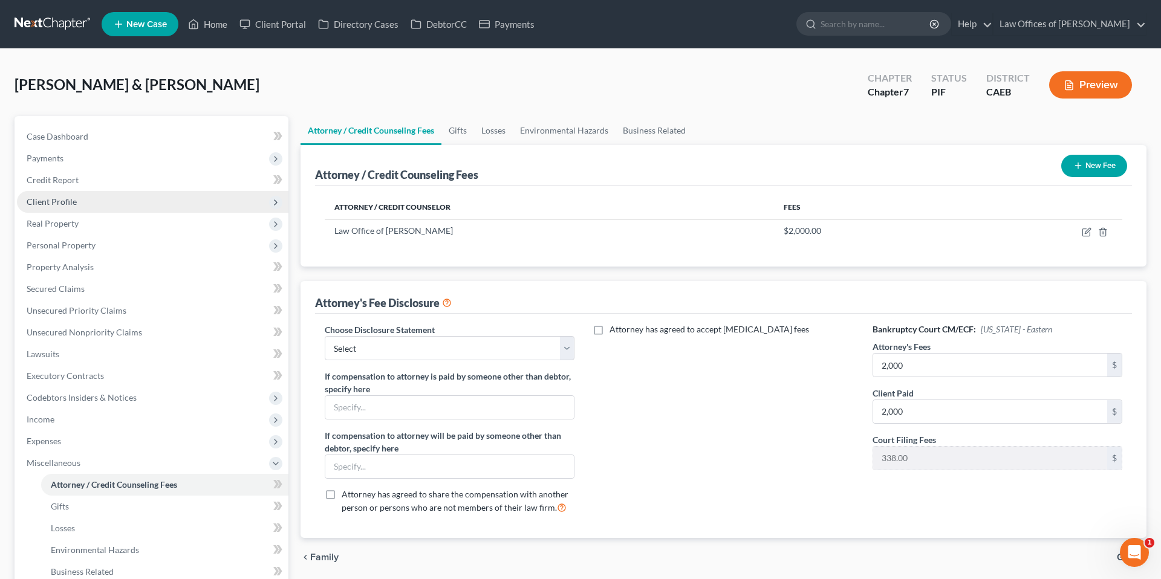
click at [70, 200] on span "Client Profile" at bounding box center [52, 201] width 50 height 10
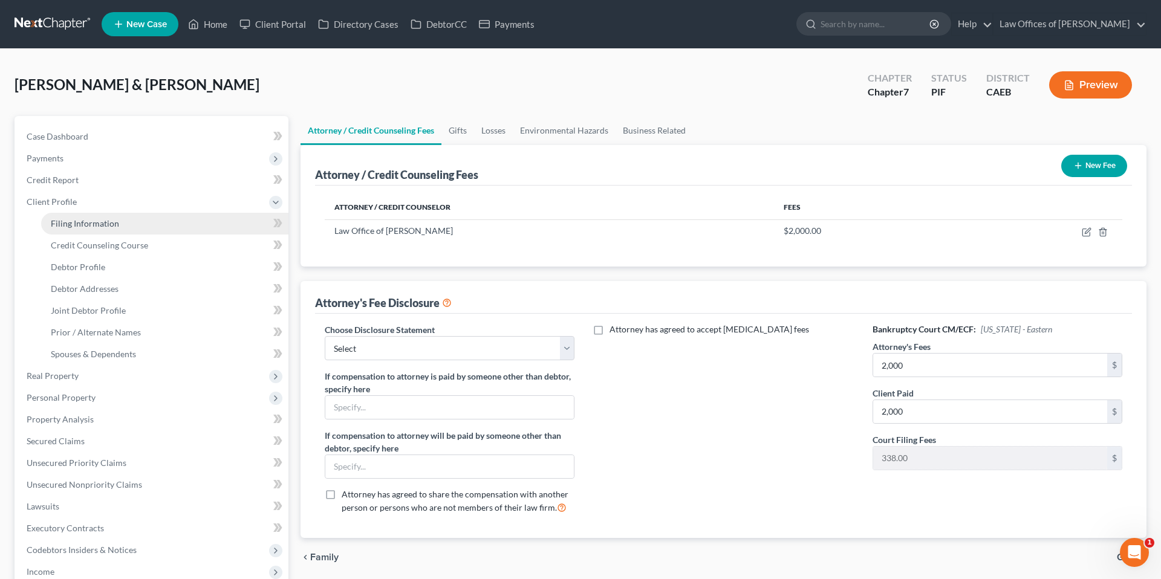
click at [83, 222] on span "Filing Information" at bounding box center [85, 223] width 68 height 10
select select "1"
select select "0"
select select "8"
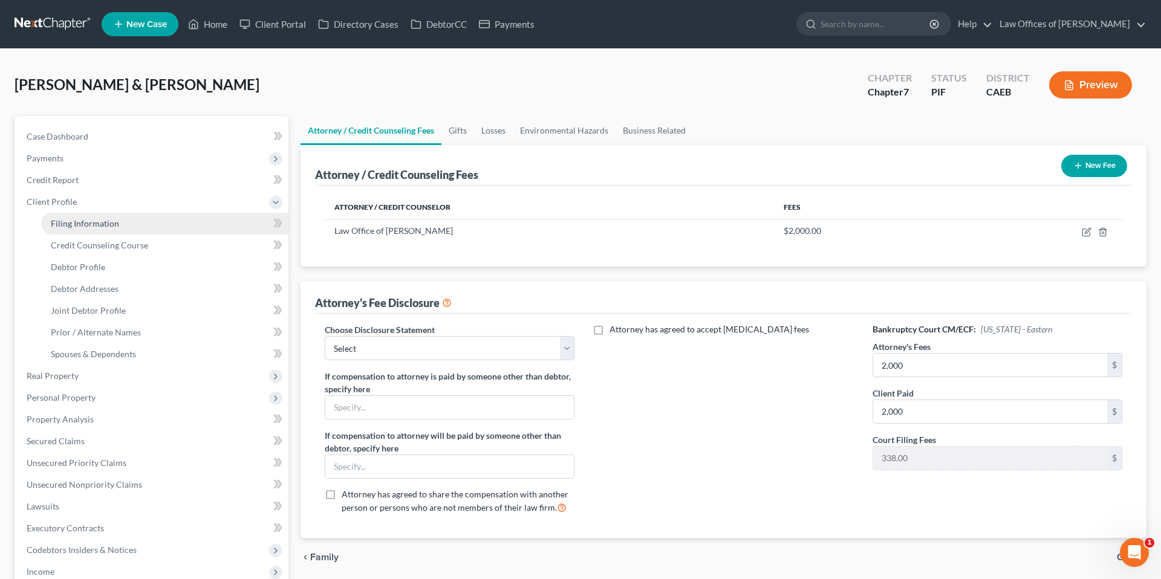
select select "4"
select select "0"
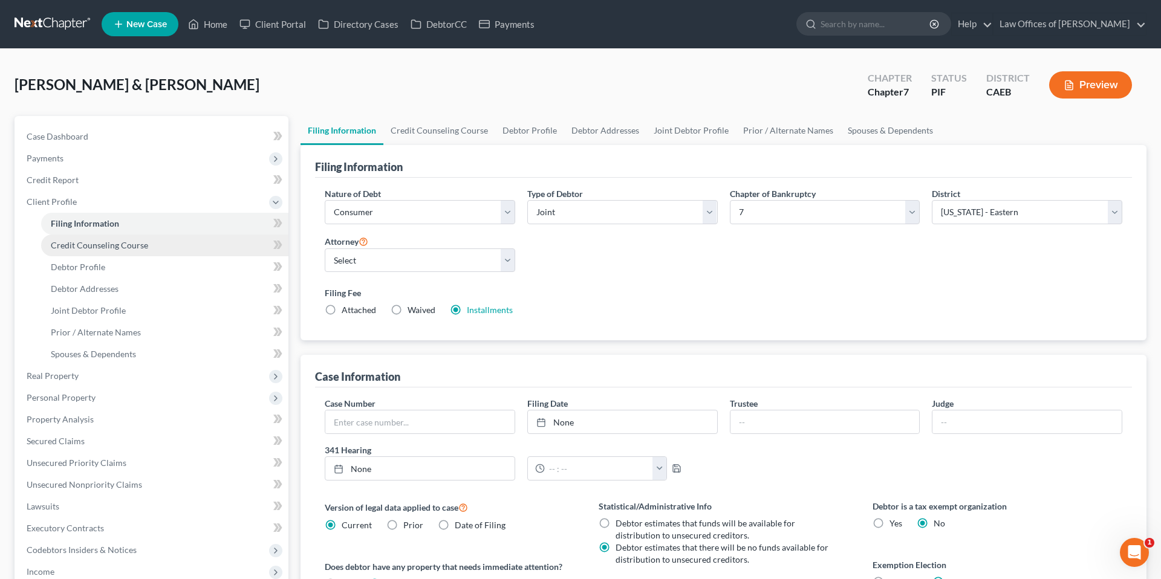
click at [91, 245] on span "Credit Counseling Course" at bounding box center [99, 245] width 97 height 10
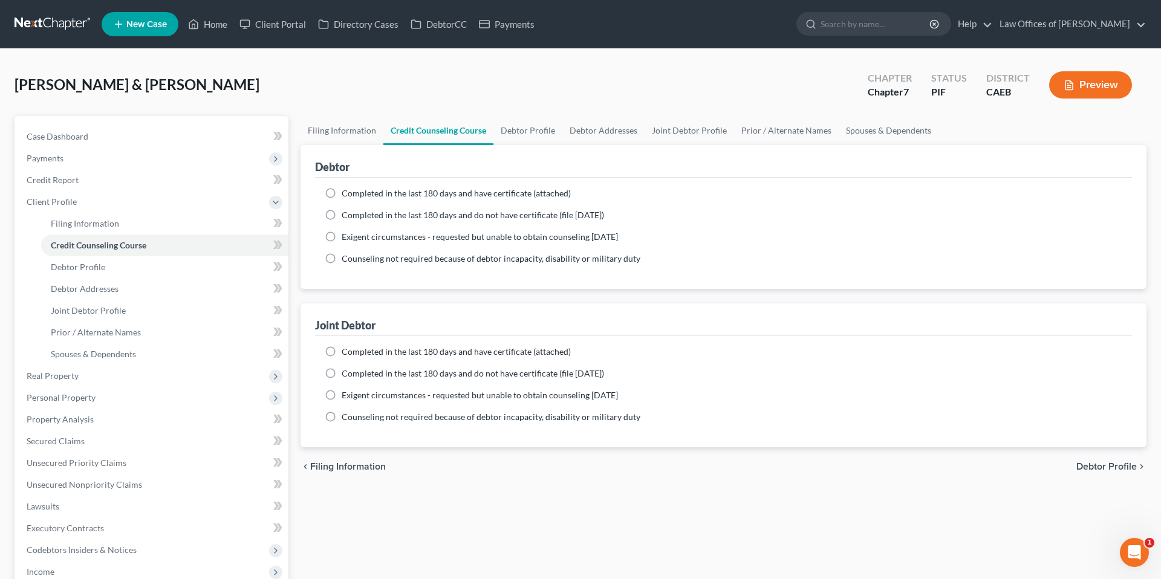
click at [342, 195] on label "Completed in the last 180 days and have certificate (attached)" at bounding box center [456, 193] width 229 height 12
click at [346, 195] on input "Completed in the last 180 days and have certificate (attached)" at bounding box center [350, 191] width 8 height 8
radio input "true"
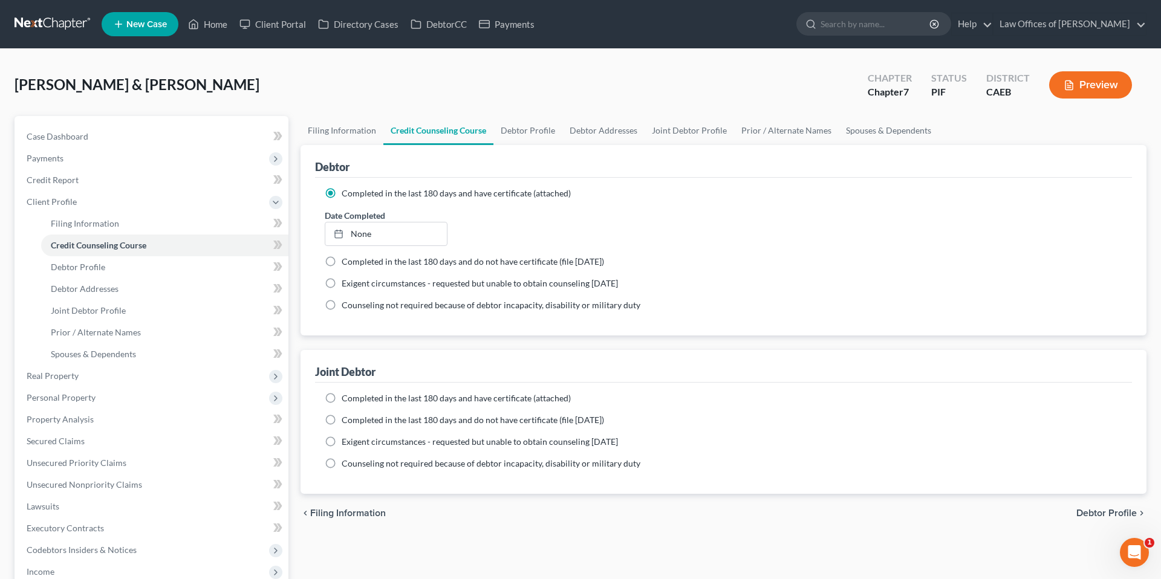
click at [345, 394] on span "Completed in the last 180 days and have certificate (attached)" at bounding box center [456, 398] width 229 height 10
click at [346, 394] on input "Completed in the last 180 days and have certificate (attached)" at bounding box center [350, 396] width 8 height 8
radio input "true"
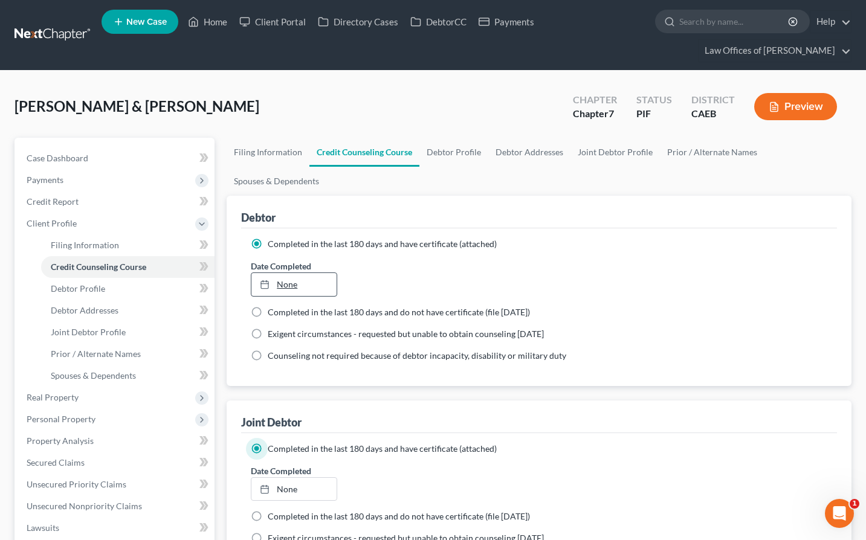
click at [288, 292] on link "None" at bounding box center [293, 284] width 85 height 23
type input "[DATE]"
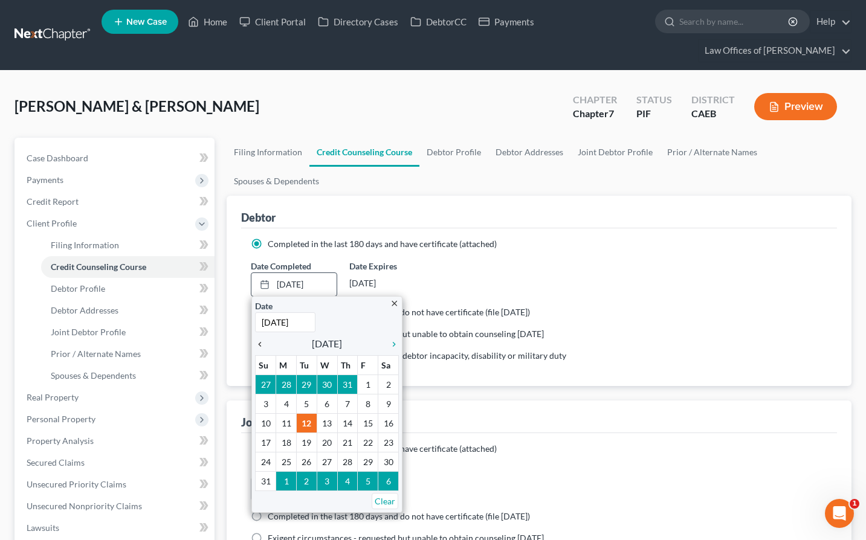
click at [264, 345] on icon "chevron_left" at bounding box center [263, 345] width 16 height 10
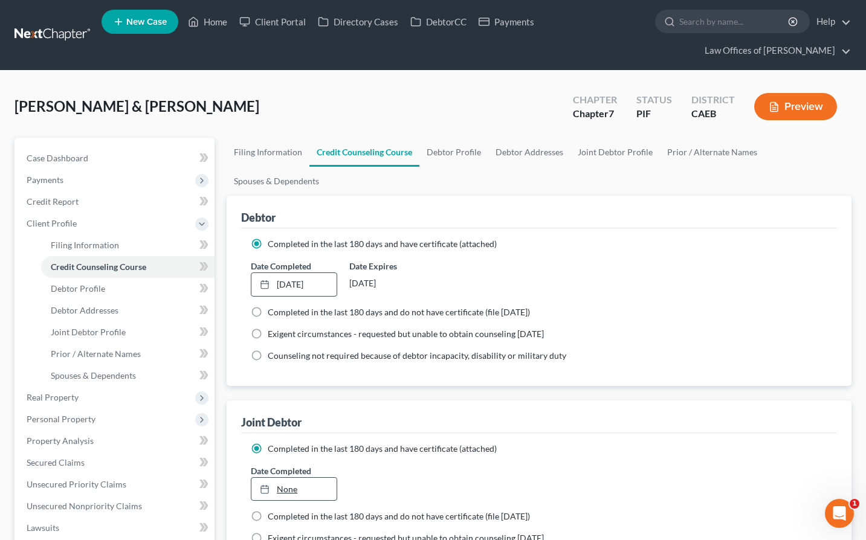
click at [303, 499] on link "None" at bounding box center [293, 489] width 85 height 23
type input "[DATE]"
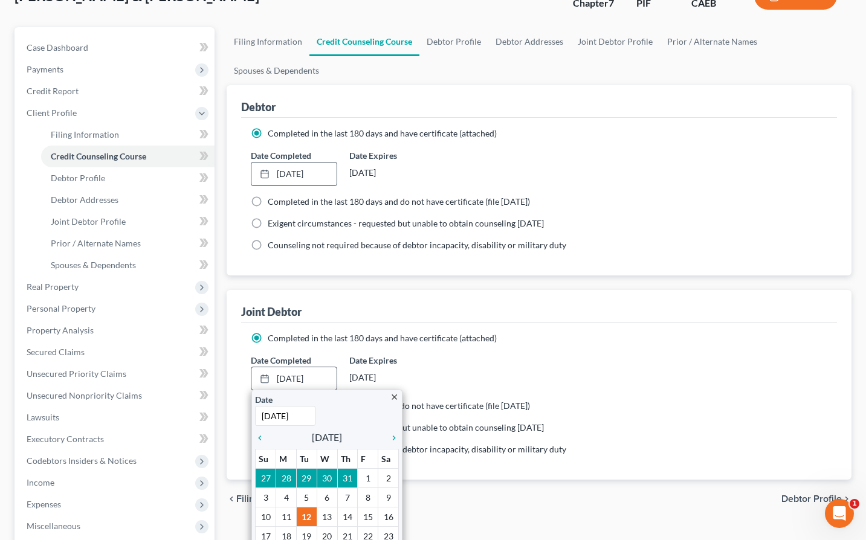
scroll to position [140, 0]
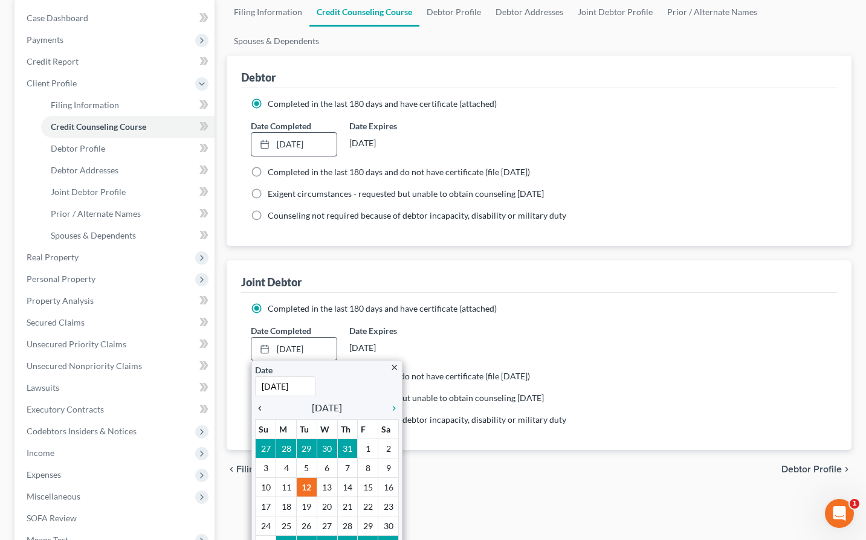
click at [259, 410] on icon "chevron_left" at bounding box center [263, 409] width 16 height 10
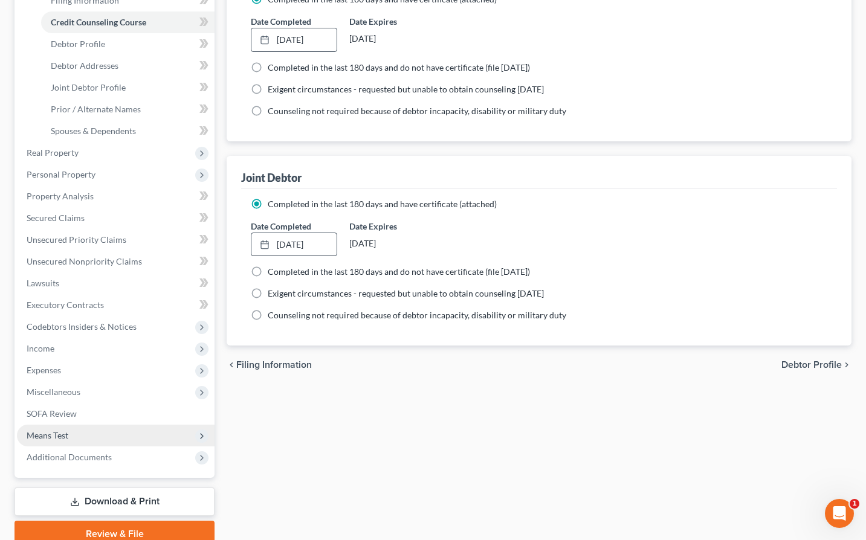
scroll to position [298, 0]
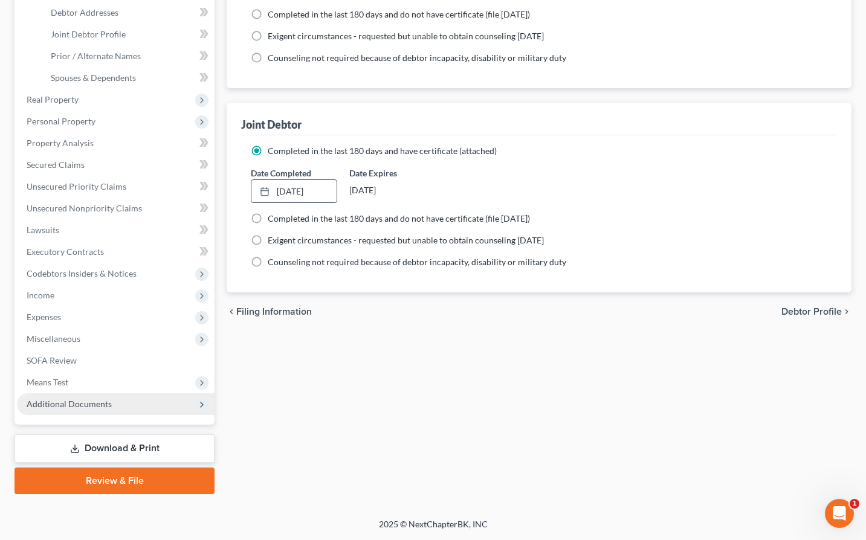
click at [77, 415] on span "Additional Documents" at bounding box center [116, 405] width 198 height 22
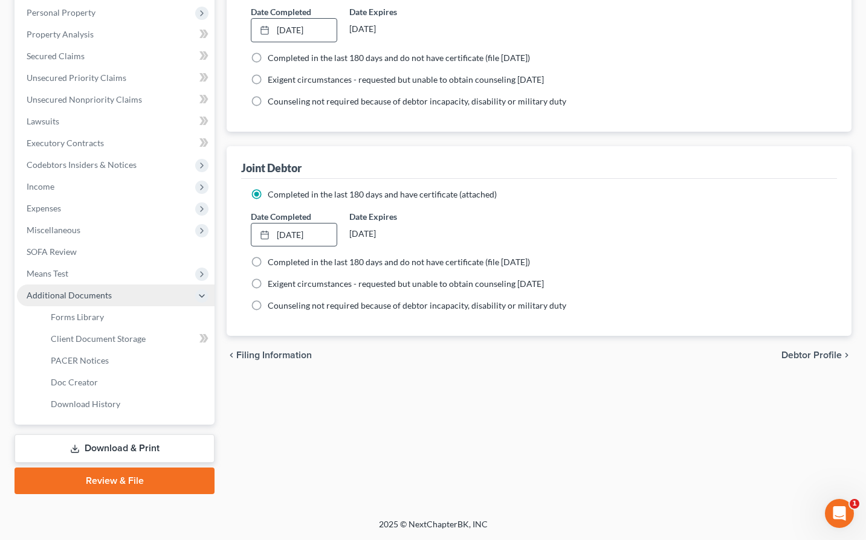
scroll to position [255, 0]
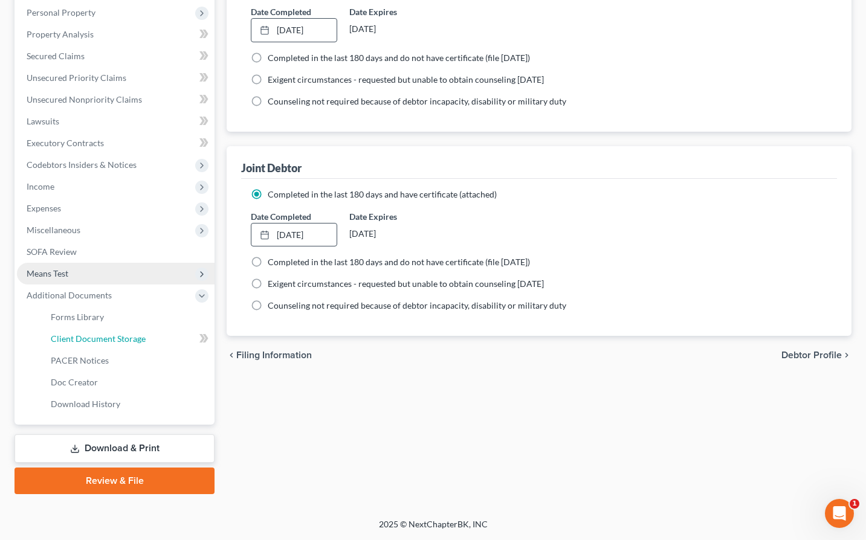
drag, startPoint x: 89, startPoint y: 337, endPoint x: 20, endPoint y: 274, distance: 93.7
click at [89, 337] on span "Client Document Storage" at bounding box center [98, 339] width 95 height 10
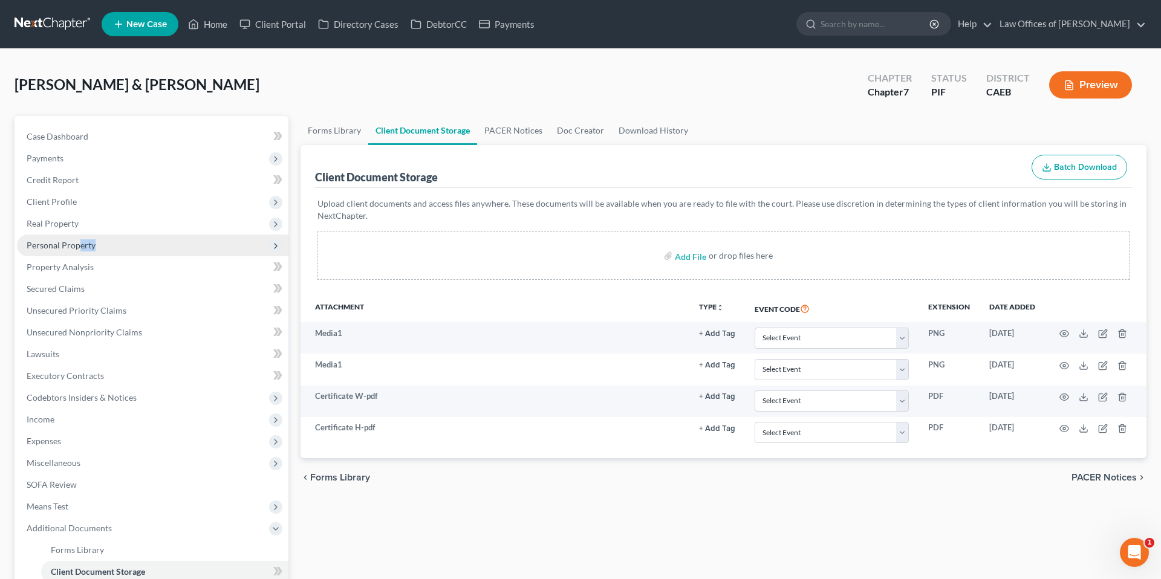
click at [79, 253] on span "Personal Property" at bounding box center [152, 246] width 271 height 22
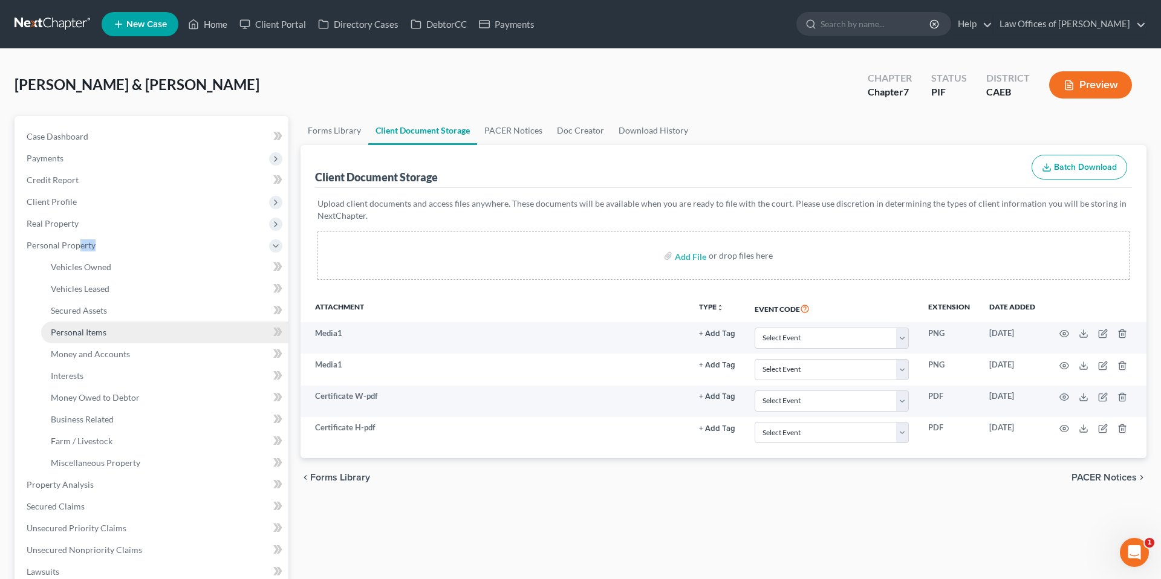
click at [94, 330] on span "Personal Items" at bounding box center [79, 332] width 56 height 10
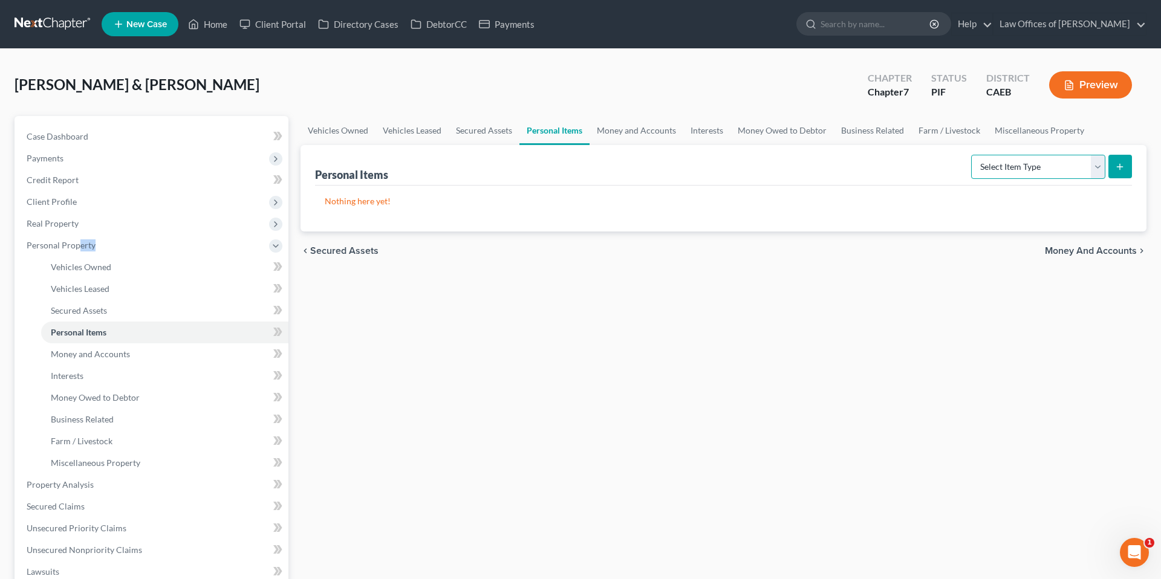
click at [1017, 177] on select "Select Item Type Clothing Collectibles Of Value Electronics Firearms Household …" at bounding box center [1038, 167] width 134 height 24
select select "clothing"
click at [1134, 166] on div "Personal Items Select Item Type Clothing Collectibles Of Value Electronics Fire…" at bounding box center [723, 188] width 846 height 86
click at [1122, 167] on icon "submit" at bounding box center [1120, 167] width 10 height 10
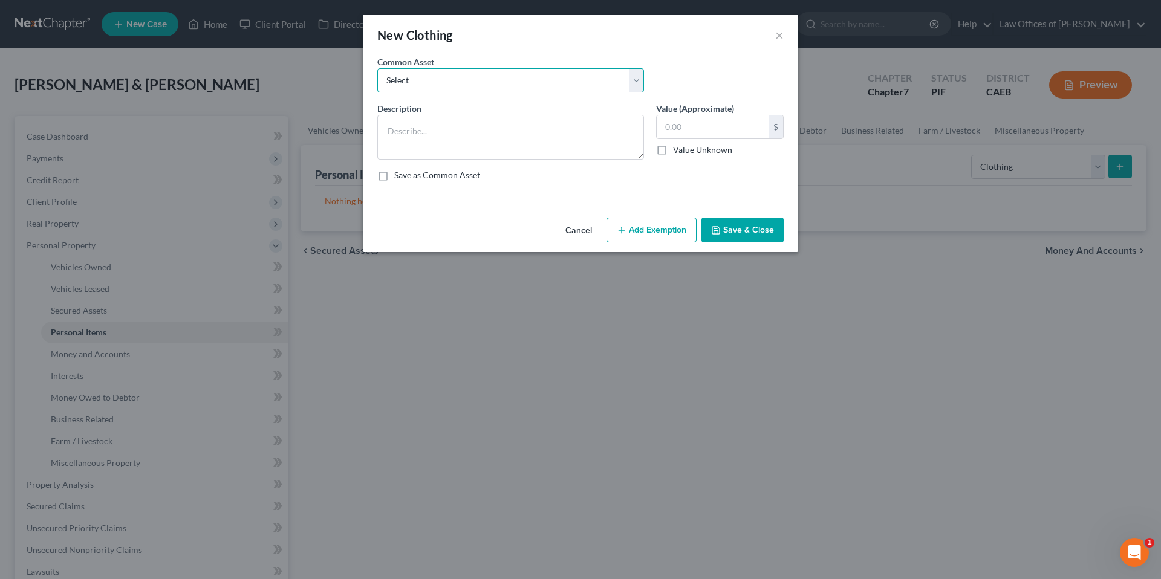
click at [557, 82] on select "Select Wardrobe" at bounding box center [510, 80] width 267 height 24
select select "0"
type textarea "Wardrobe"
click at [676, 131] on input "600.00" at bounding box center [713, 126] width 112 height 23
type input "700.00"
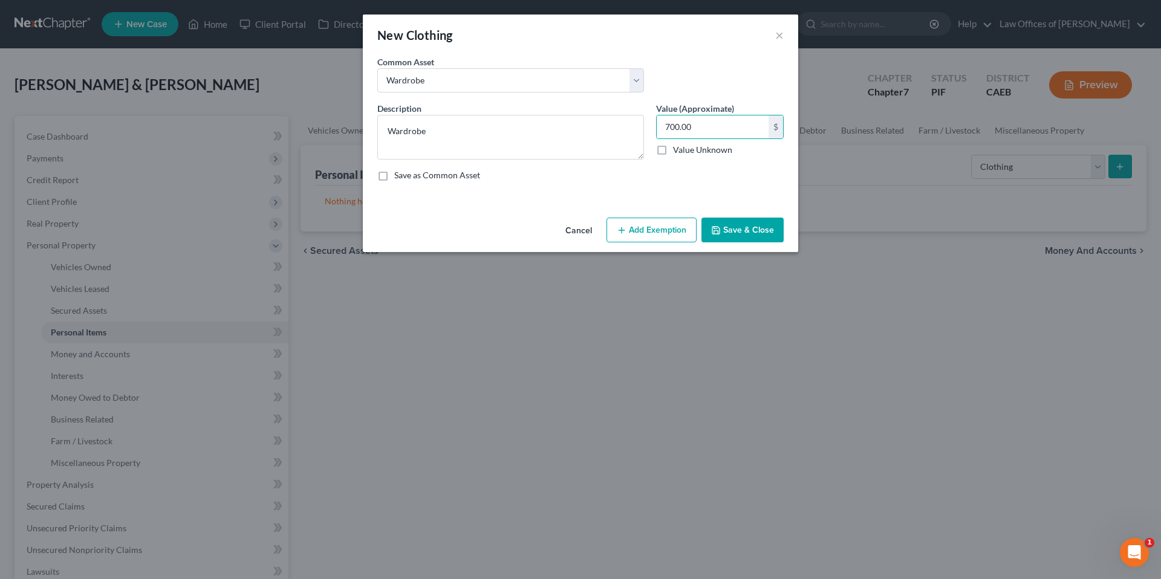
click at [658, 236] on button "Add Exemption" at bounding box center [651, 230] width 90 height 25
select select "2"
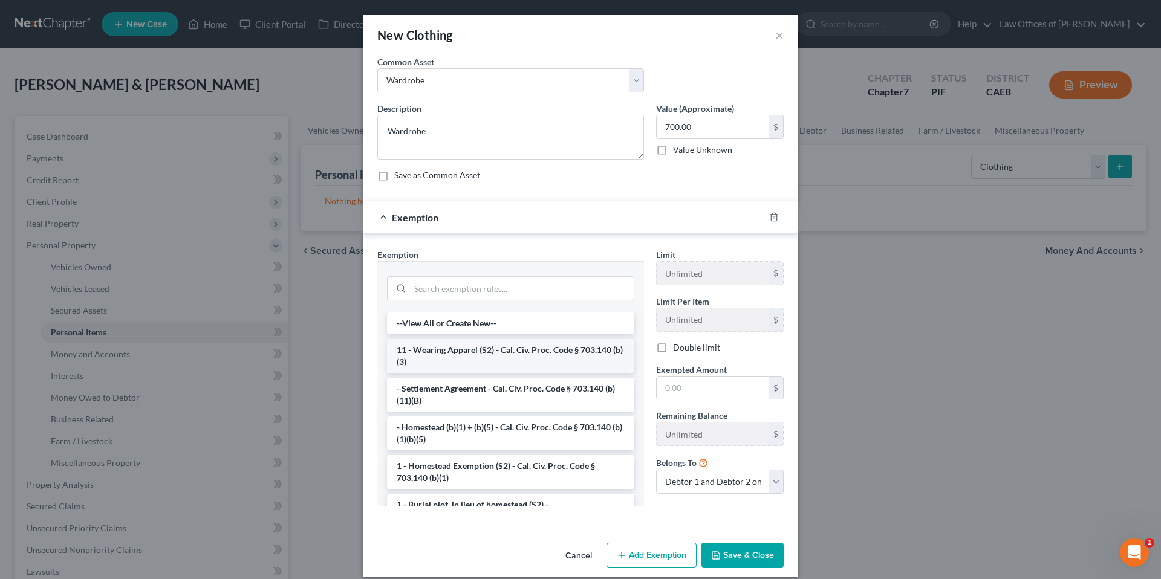
click at [492, 356] on li "11 - Wearing Apparel (S2) - Cal. Civ. Proc. Code § 703.140 (b)(3)" at bounding box center [510, 356] width 247 height 34
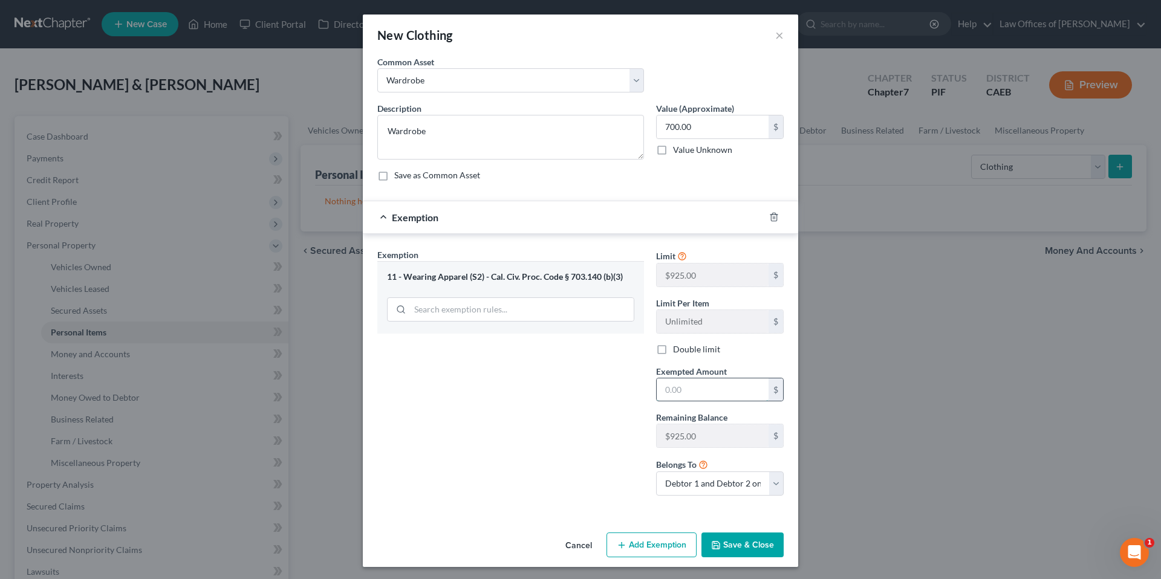
click at [708, 393] on input "text" at bounding box center [713, 389] width 112 height 23
type input "700"
click at [605, 471] on div "Exemption Set must be selected for CA. Exemption * 11 - Wearing Apparel (S2) - …" at bounding box center [510, 376] width 279 height 257
click at [740, 547] on button "Save & Close" at bounding box center [742, 545] width 82 height 25
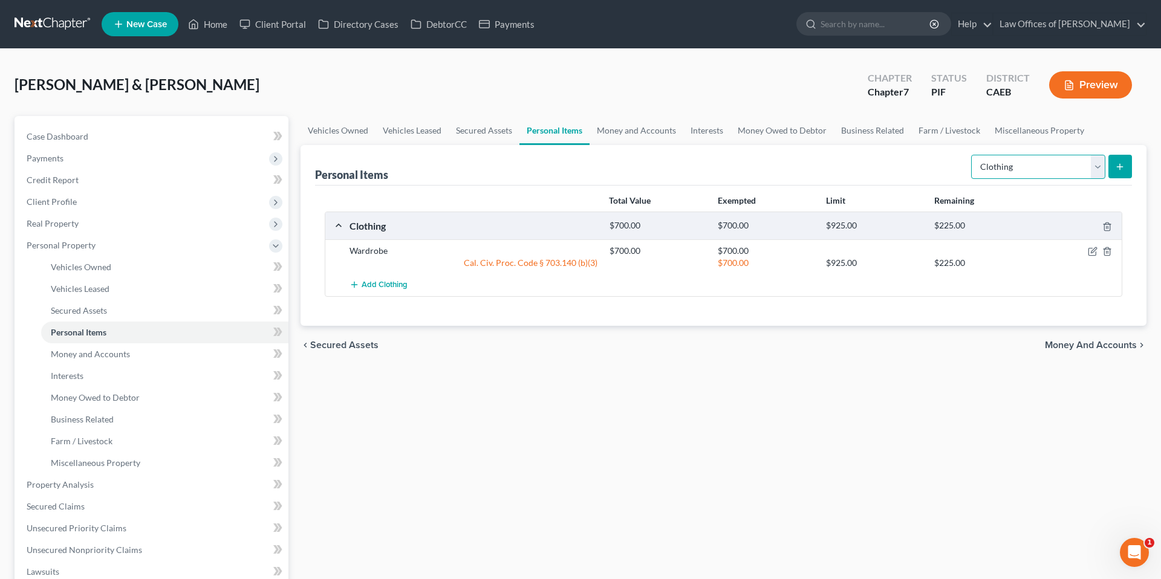
click at [1035, 161] on select "Select Item Type Clothing Collectibles Of Value Electronics Firearms Household …" at bounding box center [1038, 167] width 134 height 24
click at [993, 166] on select "Select Item Type Clothing Collectibles Of Value Electronics Firearms Household …" at bounding box center [1038, 167] width 134 height 24
select select "electronics"
click at [1121, 167] on icon "submit" at bounding box center [1120, 167] width 10 height 10
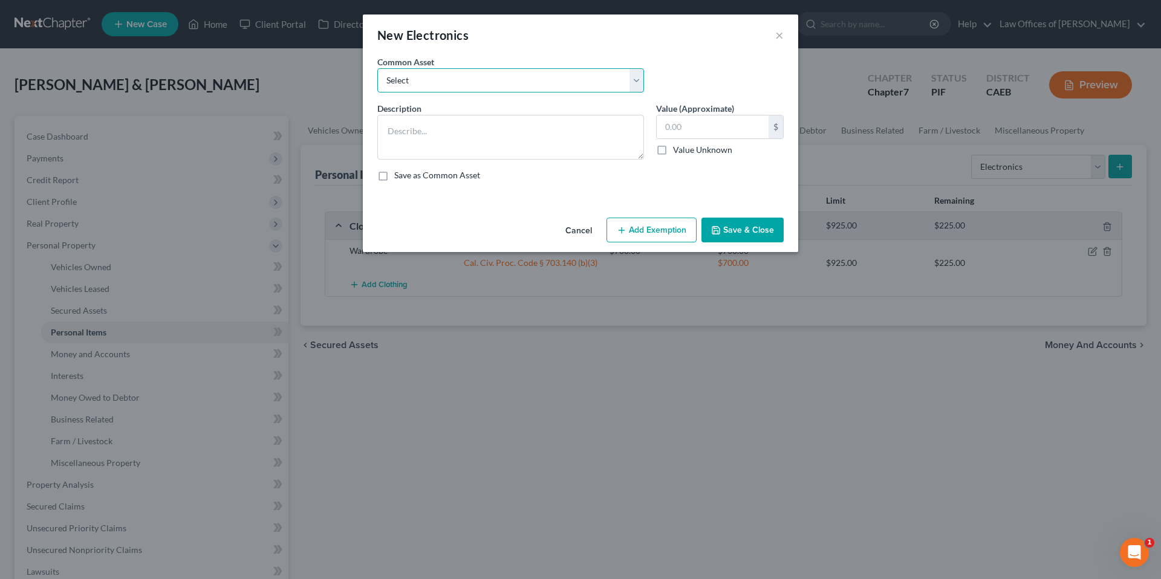
click at [477, 72] on select "Select Miscellaneous Electronic Items" at bounding box center [510, 80] width 267 height 24
select select "0"
type textarea "Miscellaneous Electronic Items"
click at [690, 127] on input "700.00" at bounding box center [713, 126] width 112 height 23
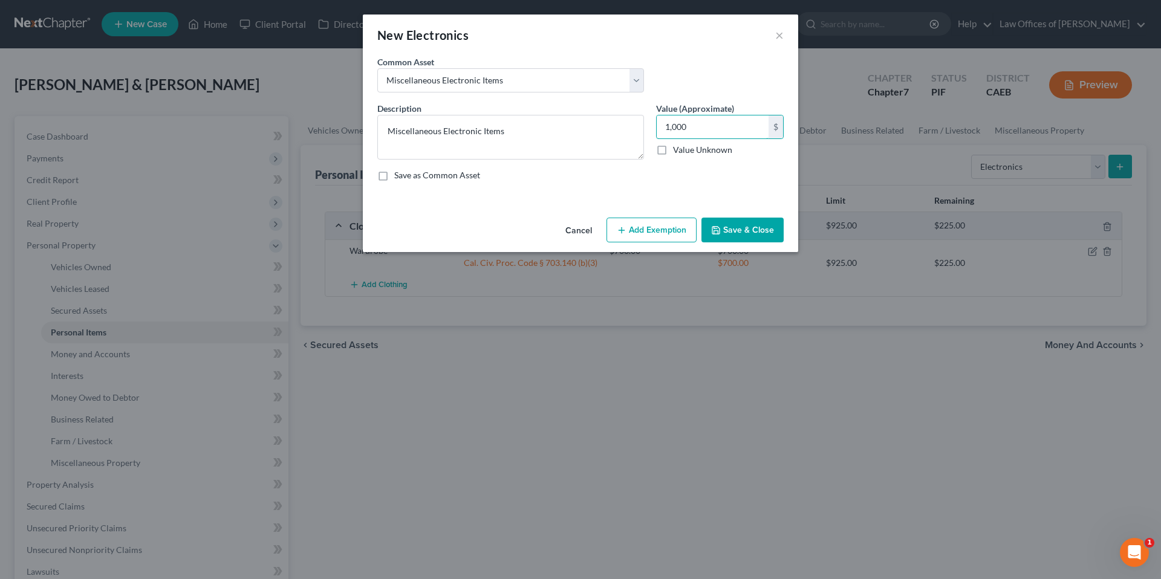
type input "1,000"
click at [633, 222] on button "Add Exemption" at bounding box center [651, 230] width 90 height 25
select select "2"
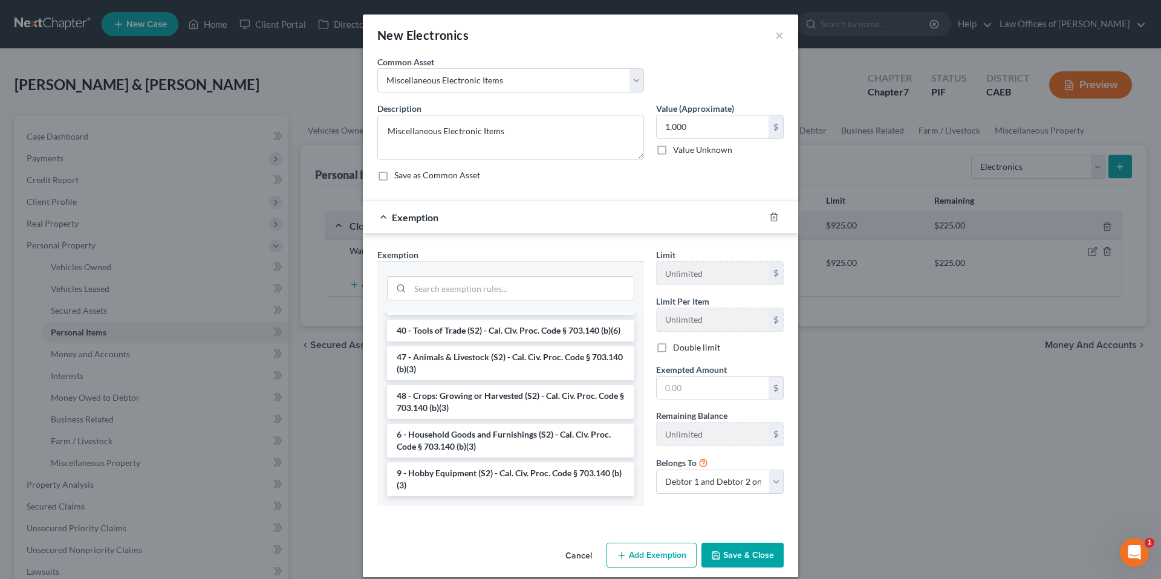
scroll to position [13, 0]
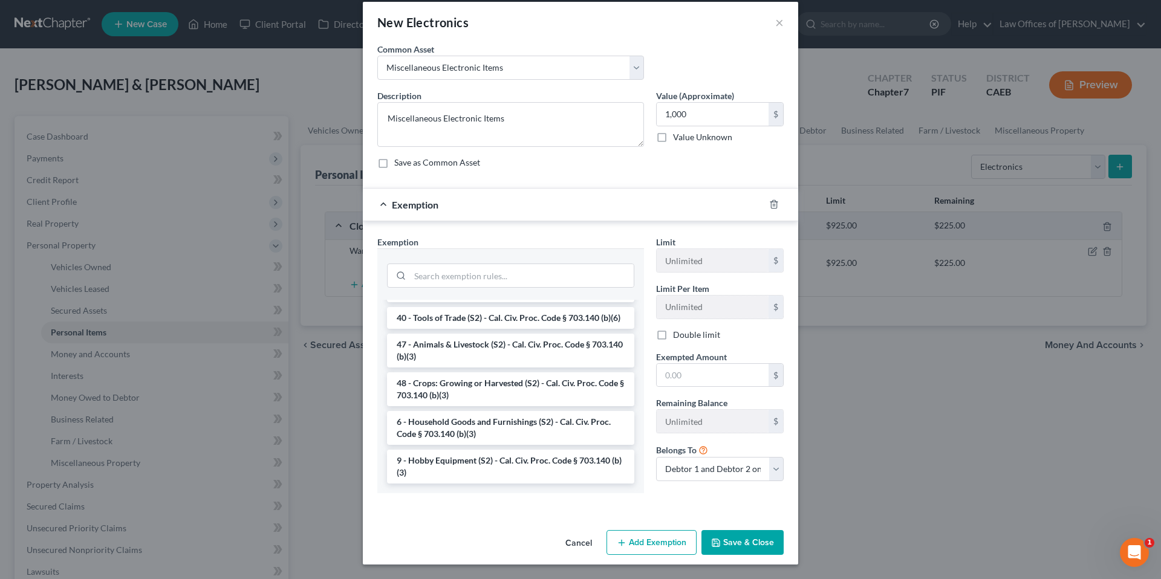
drag, startPoint x: 429, startPoint y: 421, endPoint x: 555, endPoint y: 447, distance: 128.9
click at [429, 421] on li "6 - Household Goods and Furnishings (S2) - Cal. Civ. Proc. Code § 703.140 (b)(3)" at bounding box center [510, 428] width 247 height 34
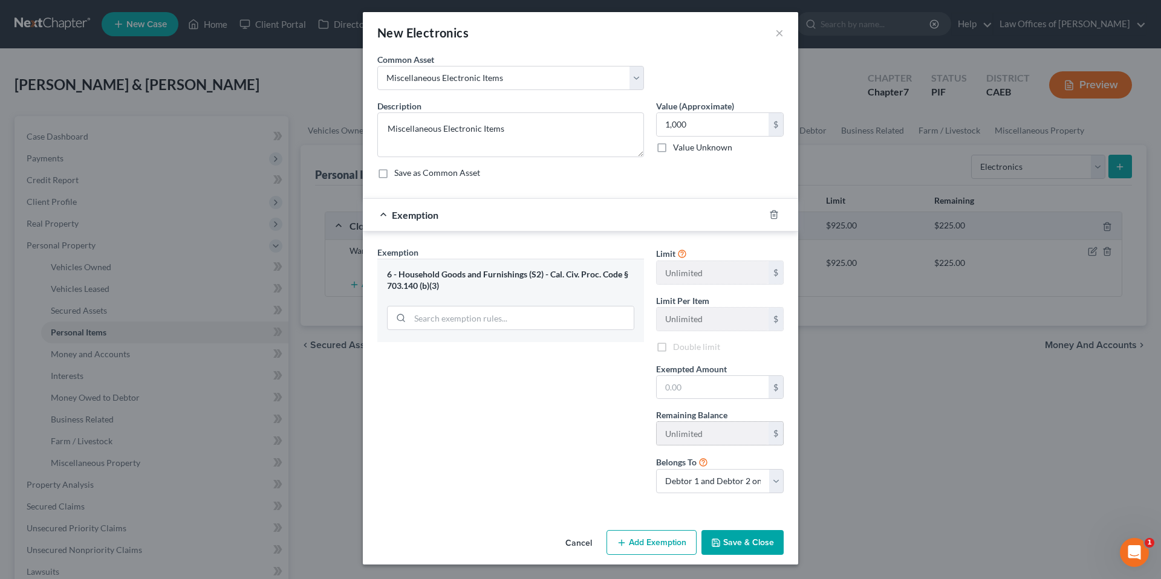
scroll to position [2, 0]
click at [700, 394] on input "text" at bounding box center [713, 387] width 112 height 23
type input "1,000"
click at [469, 430] on div "Exemption Set must be selected for CA. Exemption * 6 - Household Goods and Furn…" at bounding box center [510, 374] width 279 height 257
click at [722, 539] on button "Save & Close" at bounding box center [742, 542] width 82 height 25
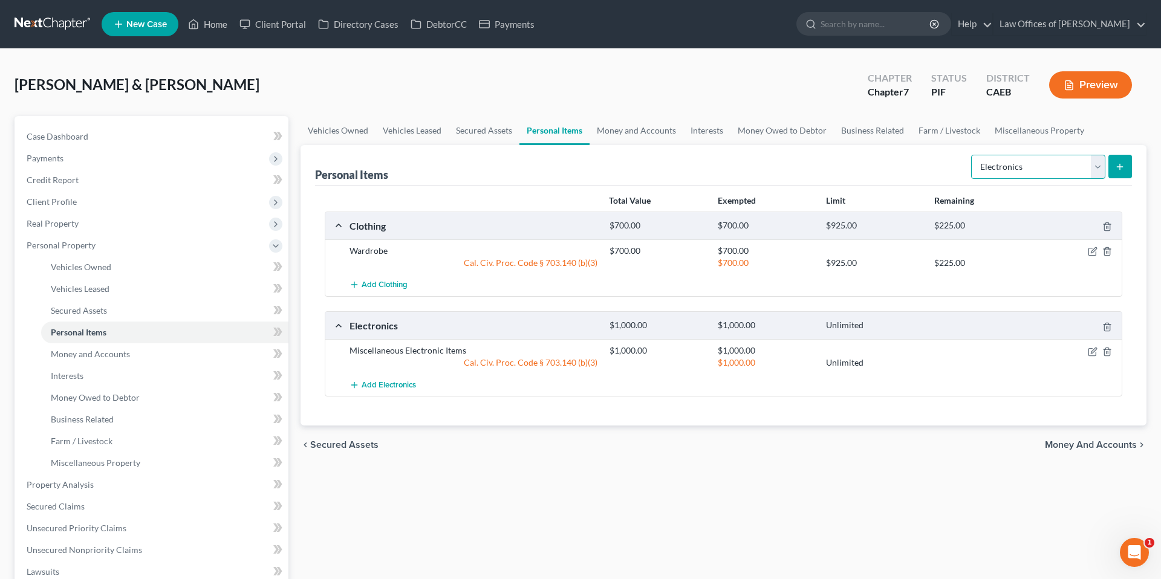
click at [1028, 167] on select "Select Item Type Clothing Collectibles Of Value Electronics Firearms Household …" at bounding box center [1038, 167] width 134 height 24
select select "household_goods"
click at [1124, 163] on icon "submit" at bounding box center [1120, 167] width 10 height 10
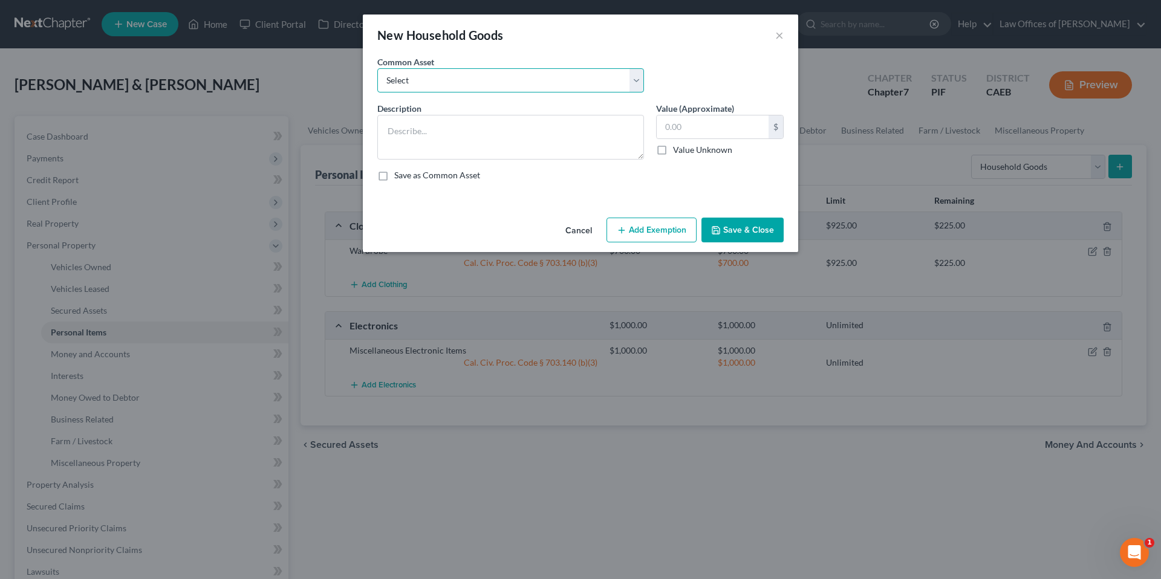
click at [455, 88] on select "Select Furniture and furnishings" at bounding box center [510, 80] width 267 height 24
select select "0"
type textarea "Furniture and furnishings"
click at [695, 124] on input "1,200.00" at bounding box center [713, 126] width 112 height 23
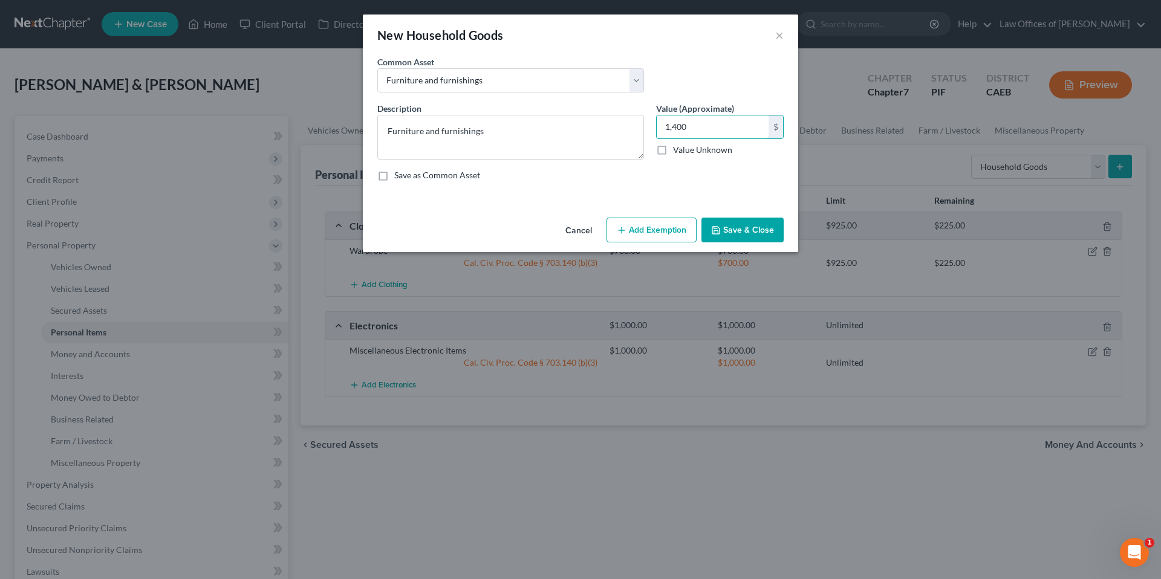
type input "1,400"
click at [650, 231] on button "Add Exemption" at bounding box center [651, 230] width 90 height 25
select select "2"
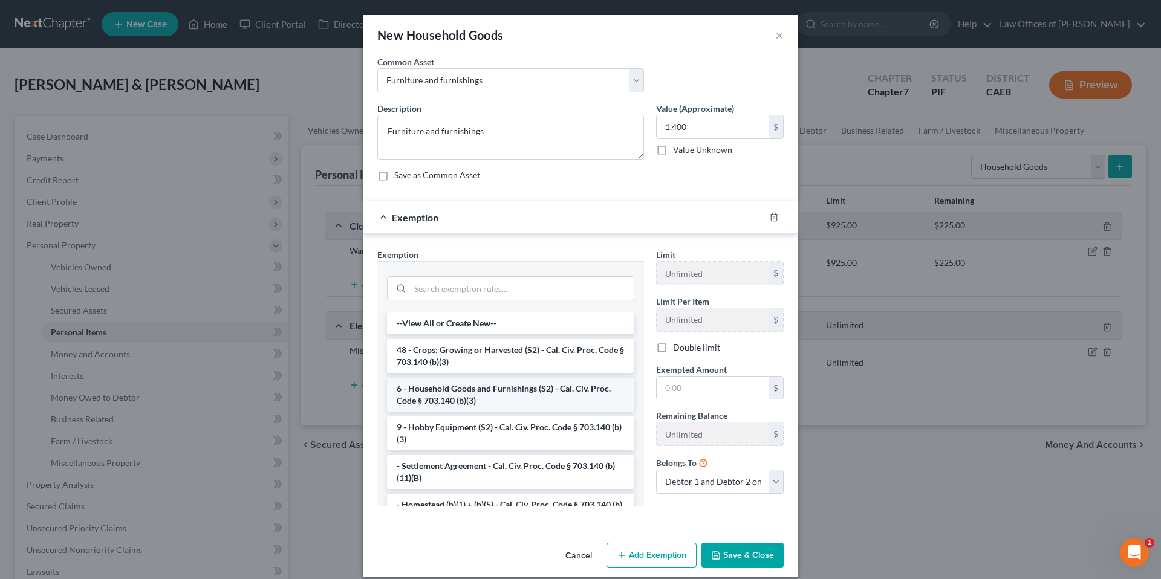
click at [495, 392] on li "6 - Household Goods and Furnishings (S2) - Cal. Civ. Proc. Code § 703.140 (b)(3)" at bounding box center [510, 395] width 247 height 34
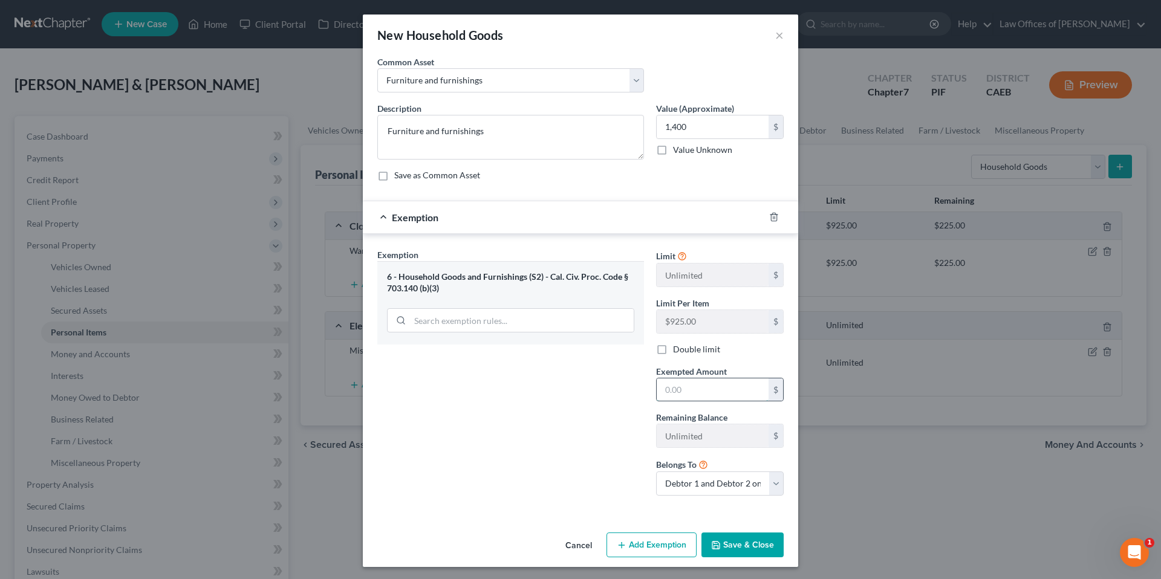
click at [671, 386] on input "text" at bounding box center [713, 389] width 112 height 23
type input "1,400"
click at [594, 468] on div "Exemption Set must be selected for CA. Exemption * 6 - Household Goods and Furn…" at bounding box center [510, 376] width 279 height 257
drag, startPoint x: 732, startPoint y: 540, endPoint x: 719, endPoint y: 527, distance: 18.8
click at [732, 540] on button "Save & Close" at bounding box center [742, 545] width 82 height 25
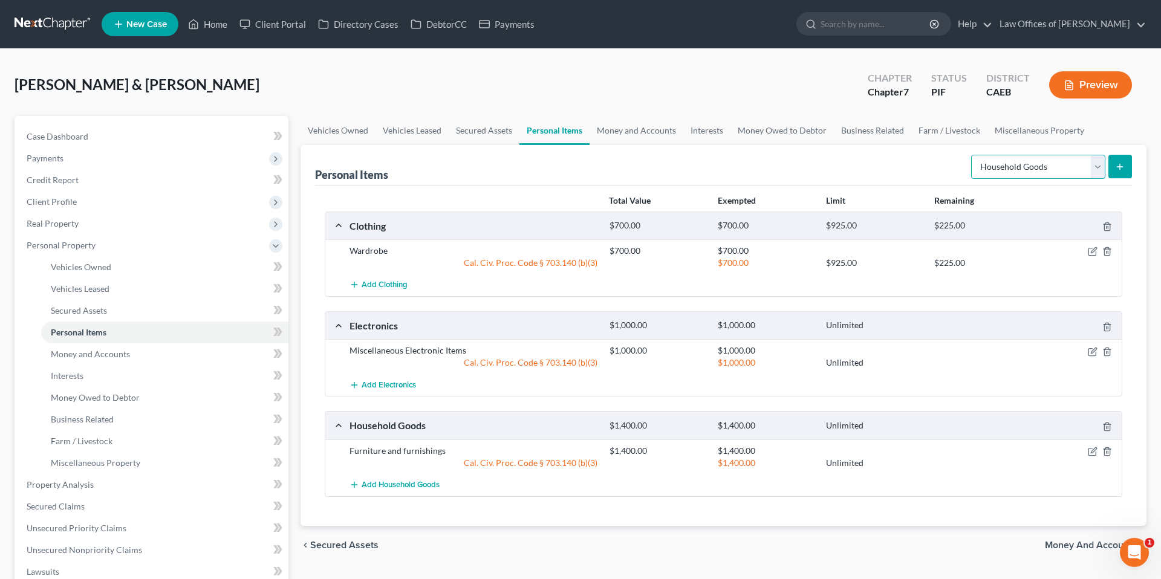
click at [1019, 162] on select "Select Item Type Clothing Collectibles Of Value Electronics Firearms Household …" at bounding box center [1038, 167] width 134 height 24
select select "jewelry"
click at [1121, 161] on button "submit" at bounding box center [1120, 167] width 24 height 24
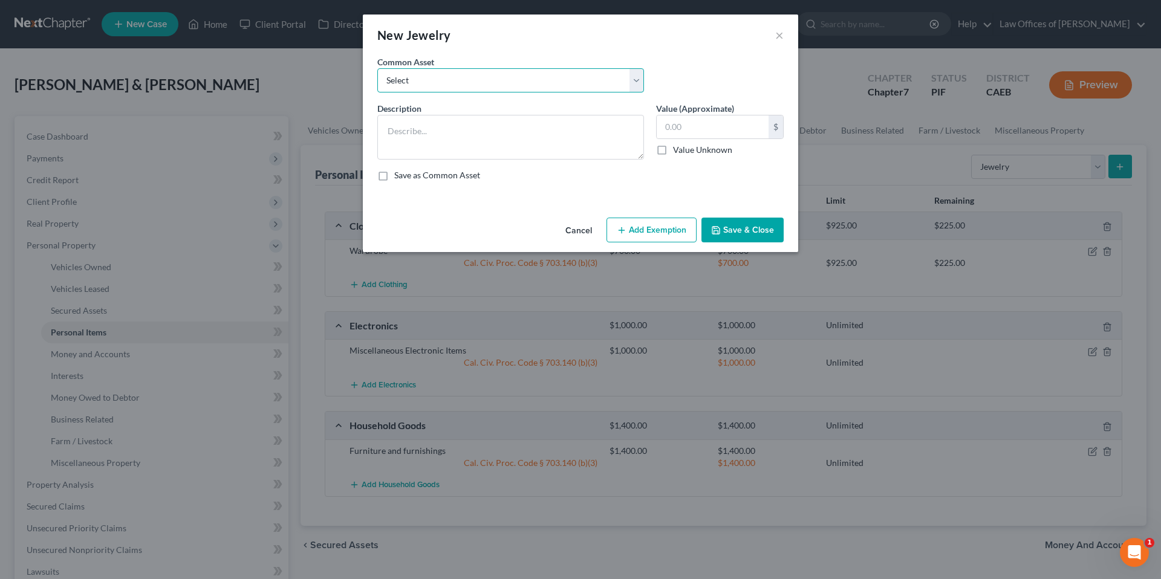
click at [418, 86] on select "Select Miscellaneous Jewelry" at bounding box center [510, 80] width 267 height 24
select select "0"
type textarea "Miscellaneous Jewelry"
type input "100.00"
click at [654, 225] on button "Add Exemption" at bounding box center [651, 230] width 90 height 25
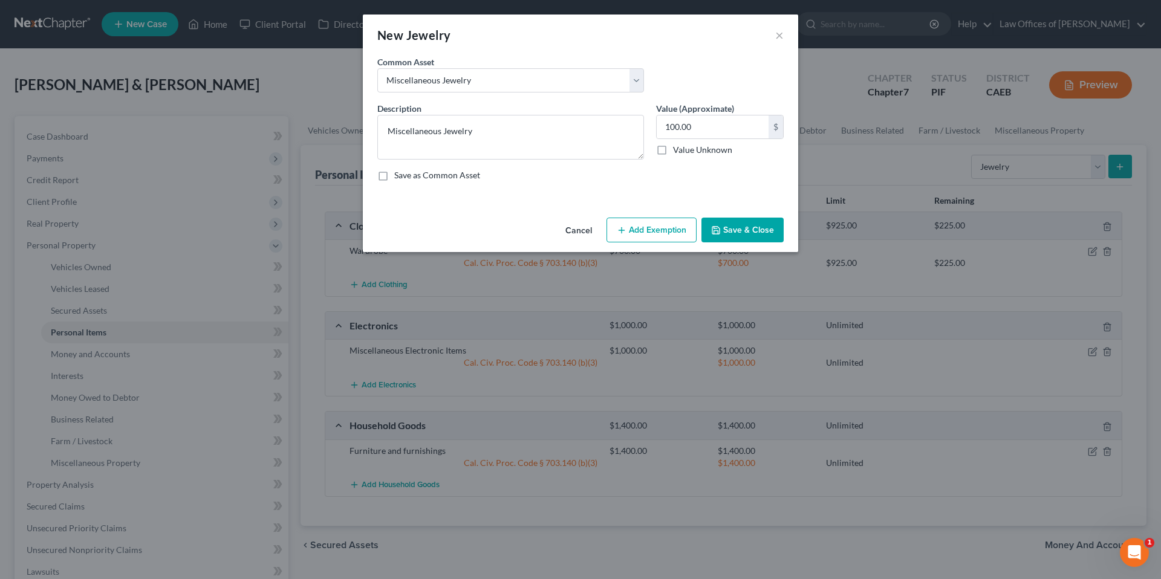
select select "2"
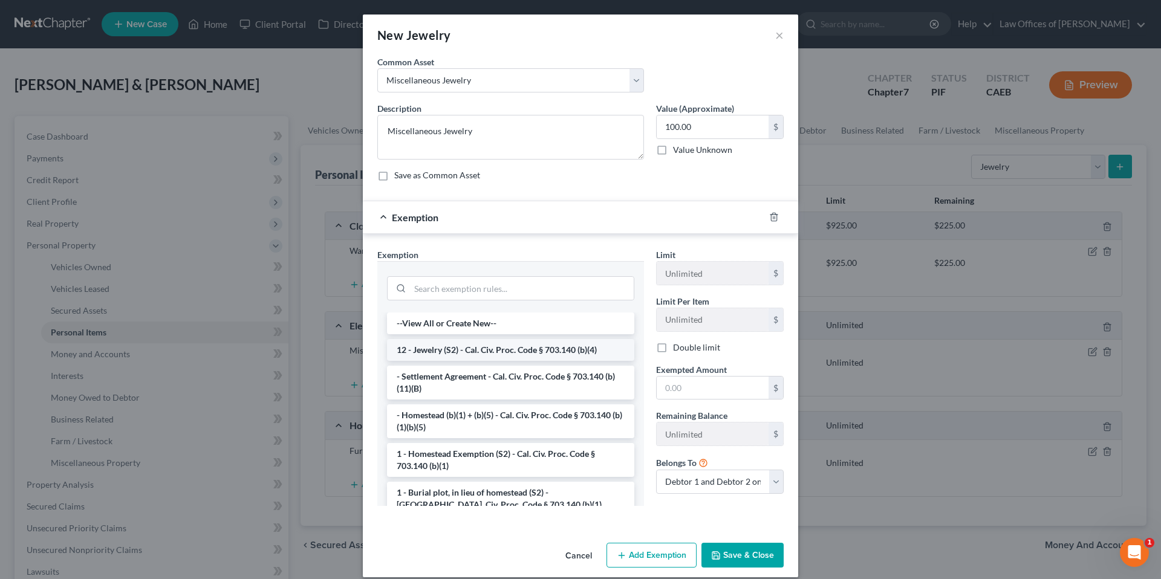
click at [426, 346] on li "12 - Jewelry (S2) - Cal. Civ. Proc. Code § 703.140 (b)(4)" at bounding box center [510, 350] width 247 height 22
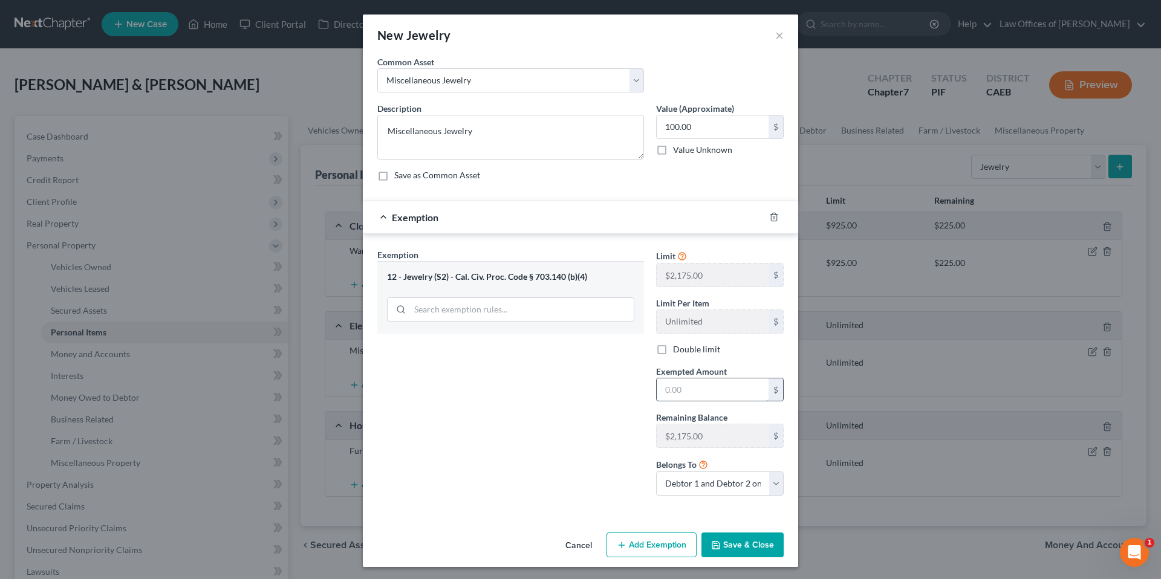
click at [685, 387] on input "text" at bounding box center [713, 389] width 112 height 23
type input "100"
drag, startPoint x: 555, startPoint y: 447, endPoint x: 589, endPoint y: 473, distance: 43.2
click at [556, 447] on div "Exemption Set must be selected for CA. Exemption * 12 - Jewelry (S2) - Cal. Civ…" at bounding box center [510, 376] width 279 height 257
click at [748, 553] on button "Save & Close" at bounding box center [742, 545] width 82 height 25
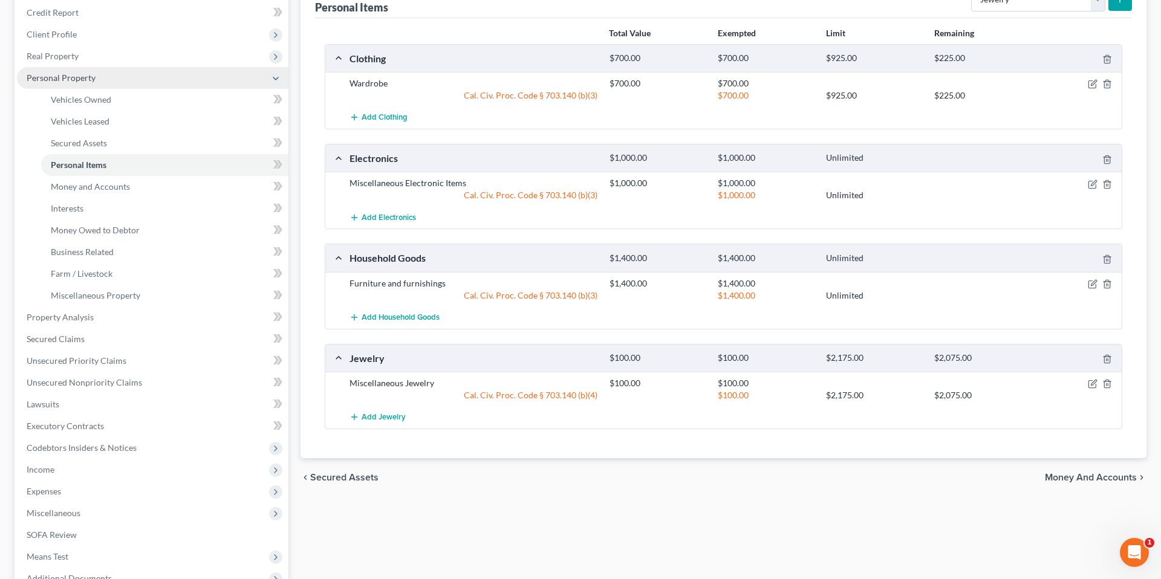
scroll to position [174, 0]
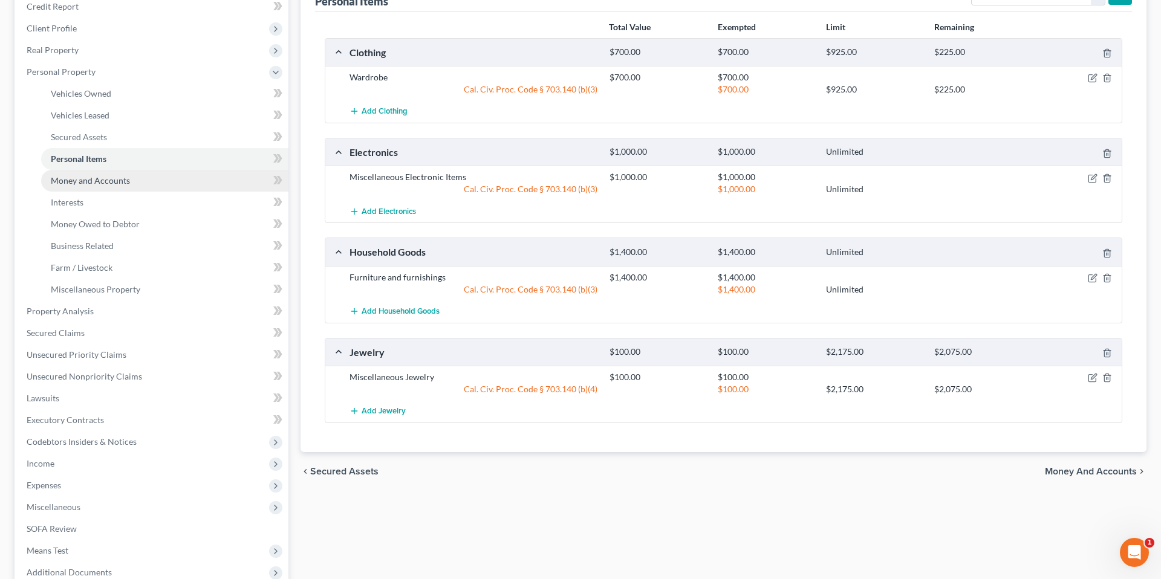
click at [91, 176] on span "Money and Accounts" at bounding box center [90, 180] width 79 height 10
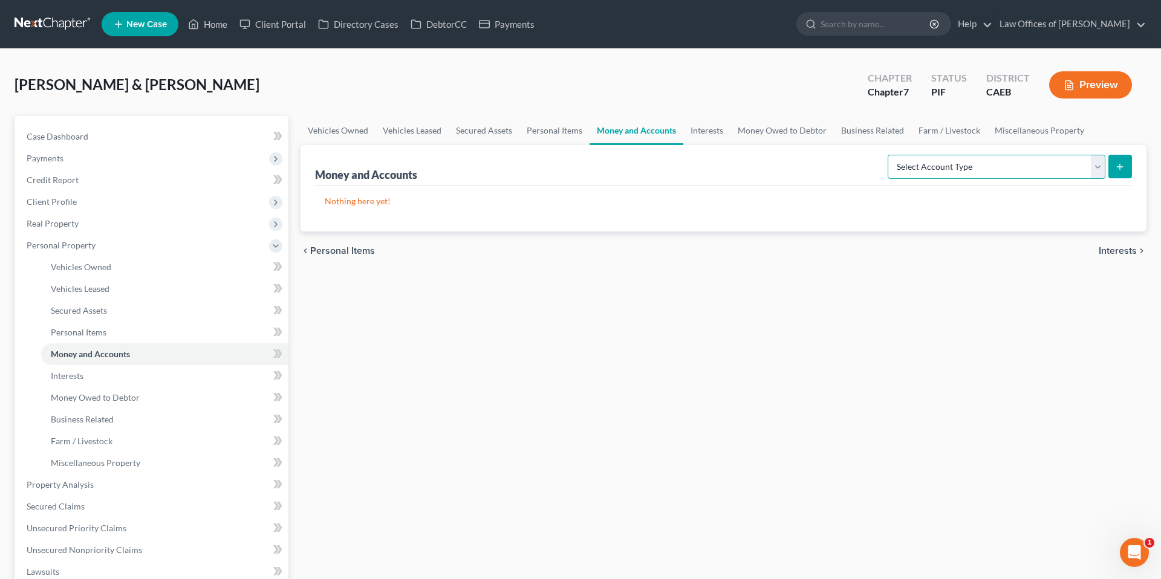
click at [1052, 169] on select "Select Account Type Brokerage Cash on Hand Certificates of Deposit Checking Acc…" at bounding box center [996, 167] width 218 height 24
click at [1062, 170] on select "Select Account Type Brokerage Cash on Hand Certificates of Deposit Checking Acc…" at bounding box center [996, 167] width 218 height 24
select select "cash_on_hand"
click at [1121, 167] on icon "submit" at bounding box center [1120, 167] width 10 height 10
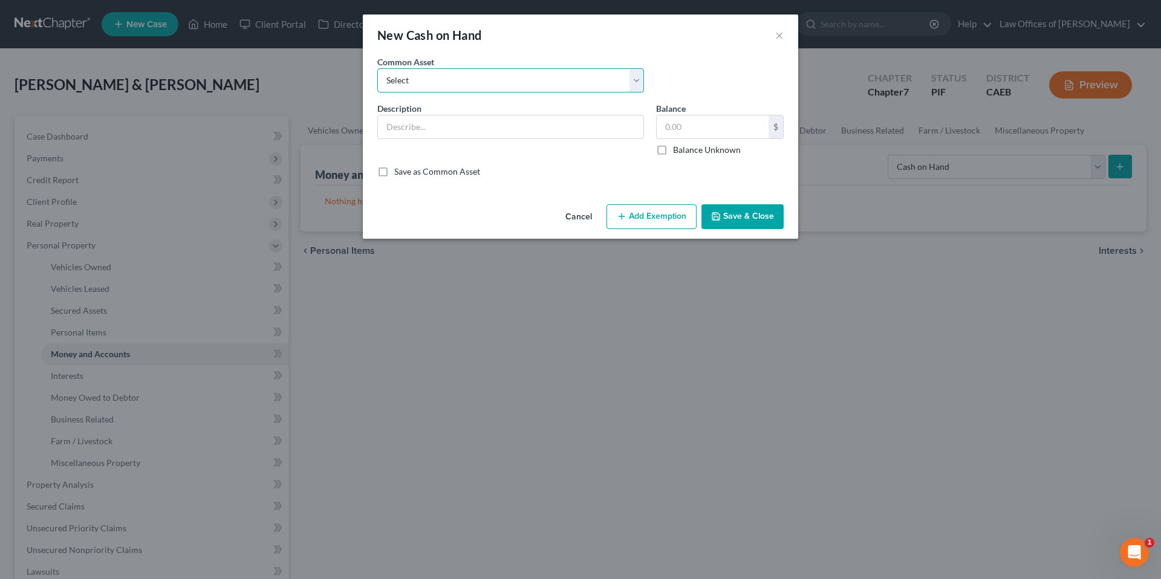
click at [591, 79] on select "Select Cash on Hand" at bounding box center [510, 80] width 267 height 24
select select "0"
type input "Cash on Hand"
click at [678, 131] on input "200.00" at bounding box center [713, 126] width 112 height 23
type input "50"
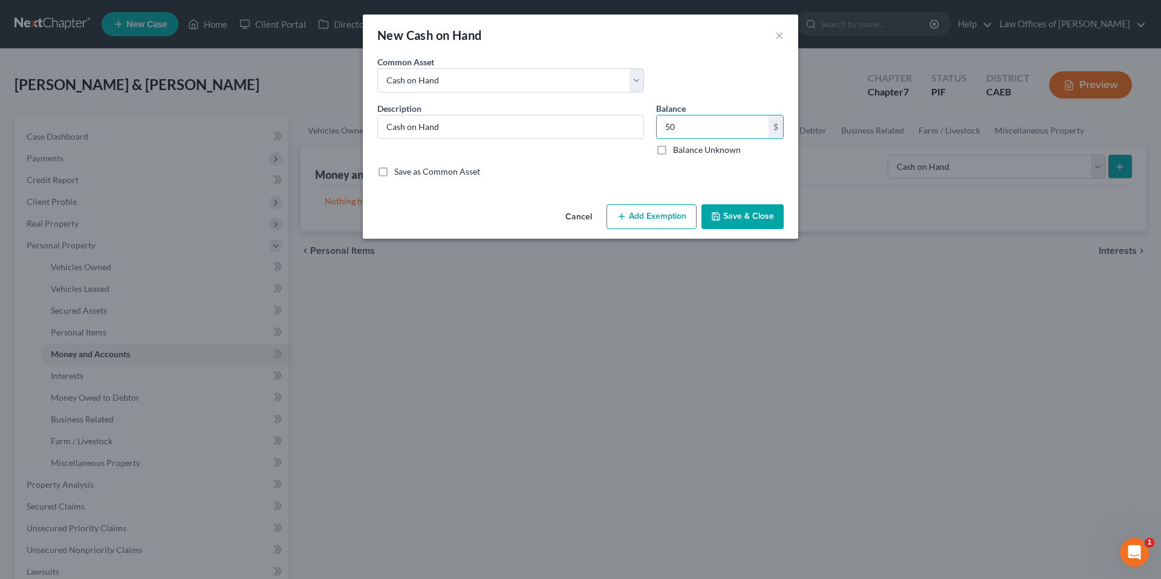
click at [650, 208] on button "Add Exemption" at bounding box center [651, 216] width 90 height 25
select select "2"
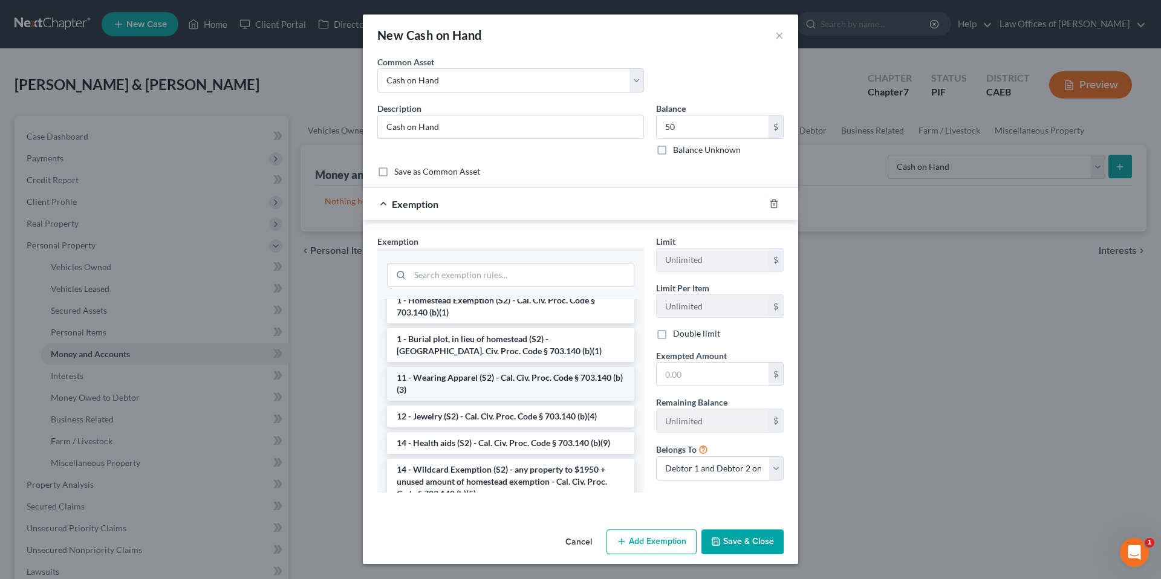
scroll to position [204, 0]
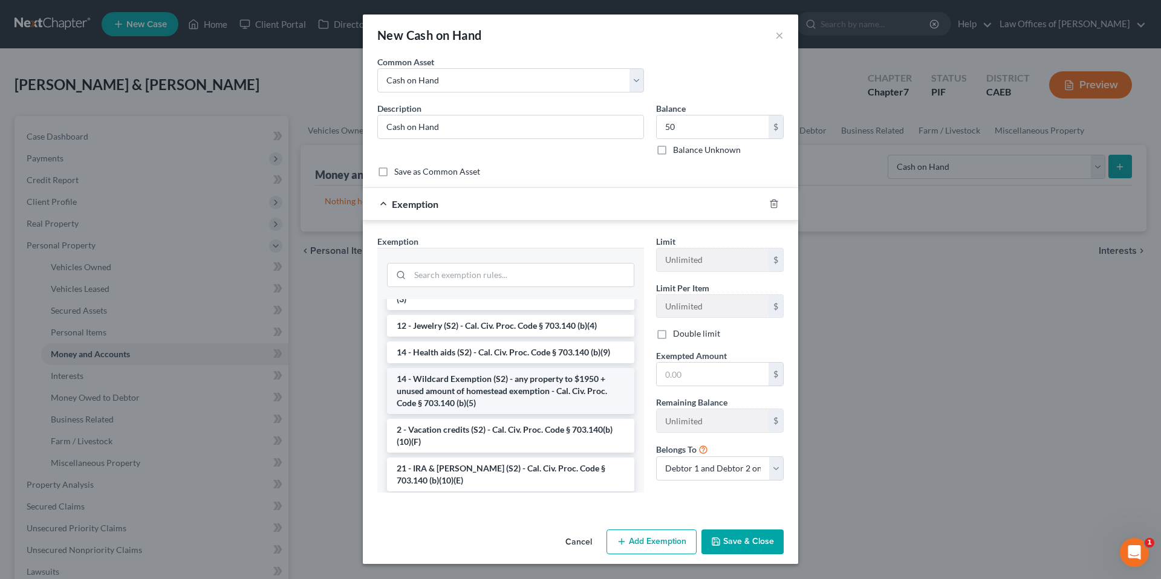
click at [446, 394] on li "14 - Wildcard Exemption (S2) - any property to $1950 + unused amount of homeste…" at bounding box center [510, 391] width 247 height 46
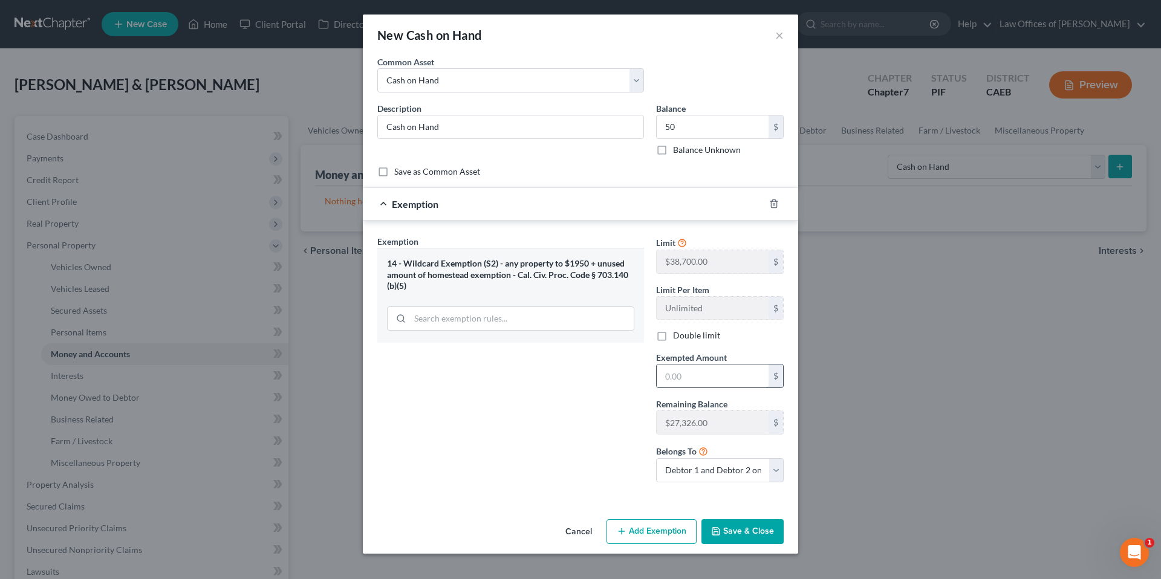
click at [733, 384] on input "text" at bounding box center [713, 376] width 112 height 23
type input "50"
click at [542, 447] on div "Exemption Set must be selected for CA. Exemption * 14 - Wildcard Exemption (S2)…" at bounding box center [510, 363] width 279 height 257
click at [732, 533] on button "Save & Close" at bounding box center [742, 531] width 82 height 25
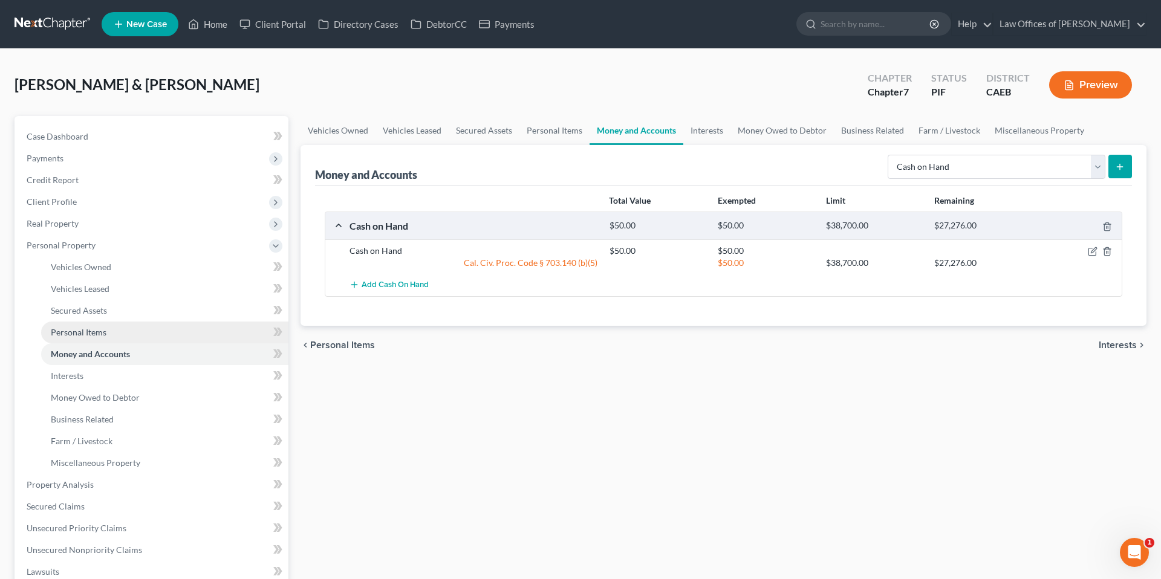
scroll to position [53, 0]
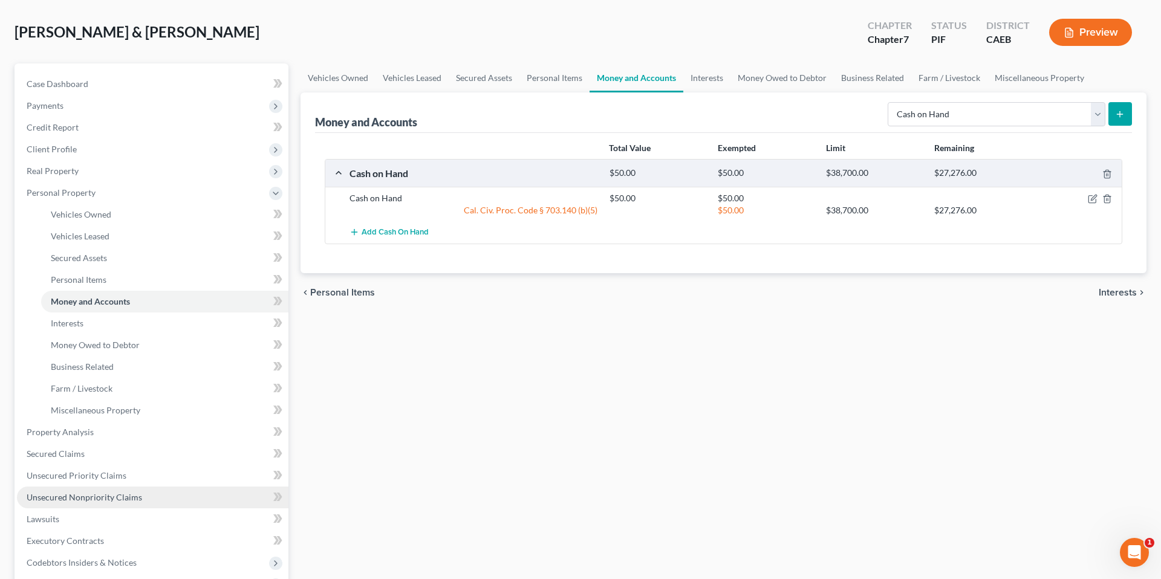
click at [86, 494] on span "Unsecured Nonpriority Claims" at bounding box center [84, 497] width 115 height 10
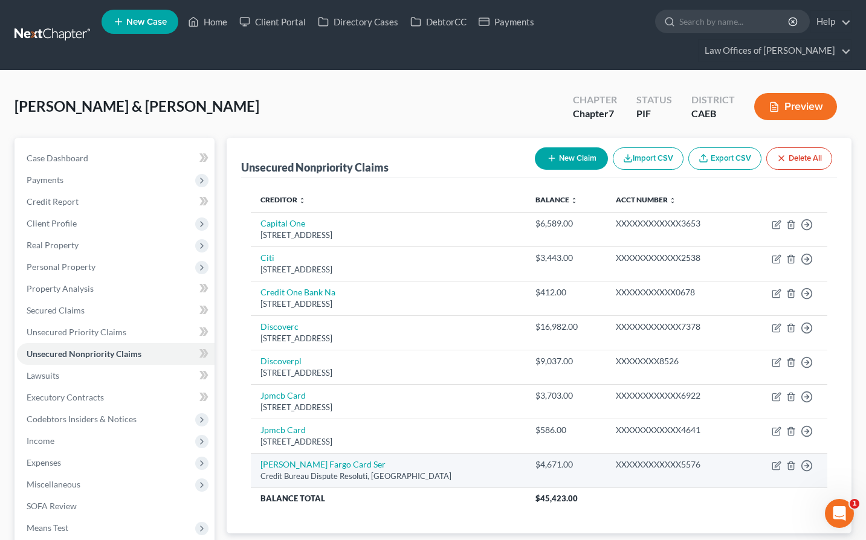
click at [508, 466] on td "[PERSON_NAME] Fargo Card Ser Credit Bureau Dispute Resoluti, [GEOGRAPHIC_DATA]" at bounding box center [388, 470] width 275 height 34
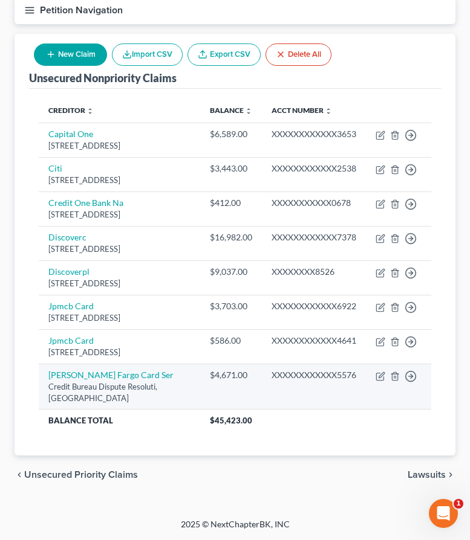
scroll to position [160, 0]
click at [380, 377] on icon "button" at bounding box center [380, 374] width 5 height 5
select select "16"
select select "1"
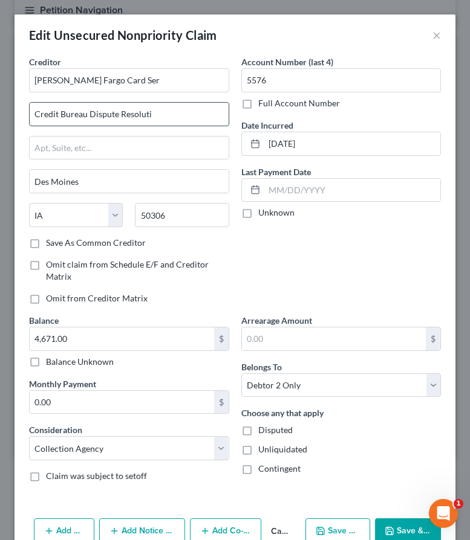
click at [111, 117] on input "Credit Bureau Dispute Resoluti" at bounding box center [129, 114] width 199 height 23
type input "PO Box 14517"
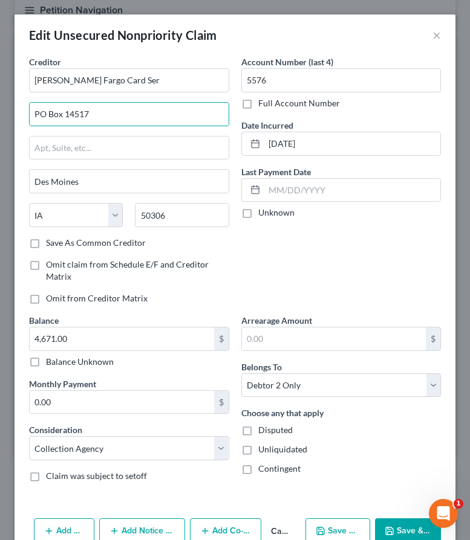
drag, startPoint x: 406, startPoint y: 530, endPoint x: 386, endPoint y: 508, distance: 30.4
click at [407, 530] on button "Save & Close" at bounding box center [408, 531] width 66 height 25
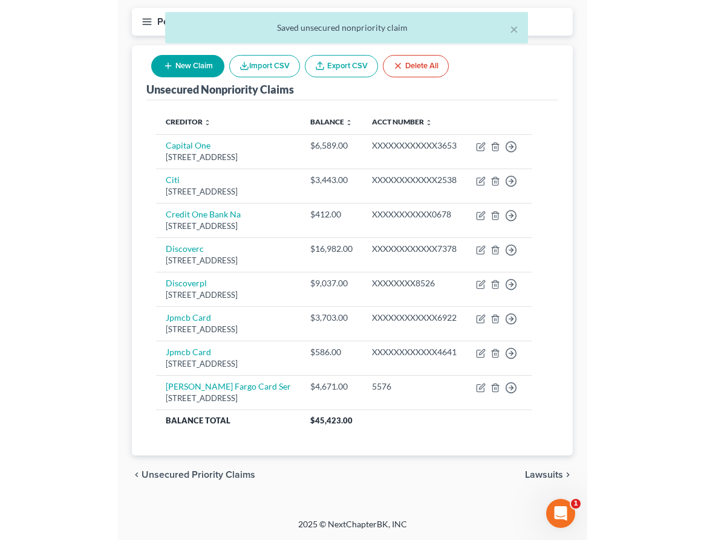
scroll to position [147, 0]
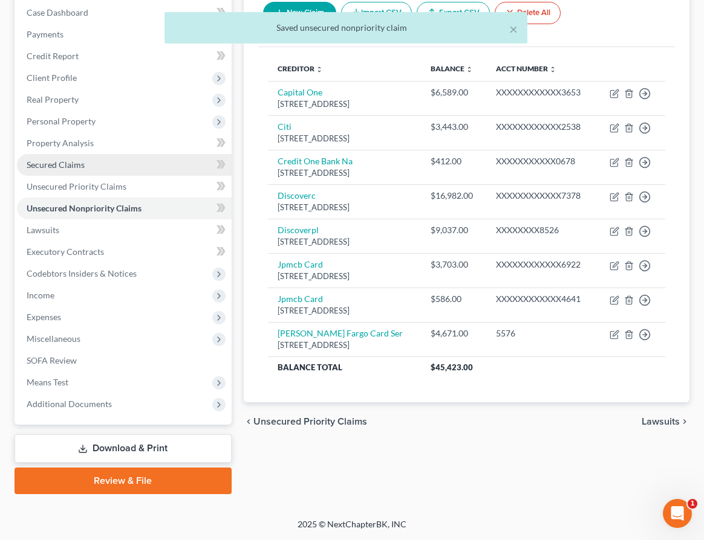
drag, startPoint x: 81, startPoint y: 165, endPoint x: 91, endPoint y: 163, distance: 9.8
click at [82, 165] on span "Secured Claims" at bounding box center [56, 165] width 58 height 10
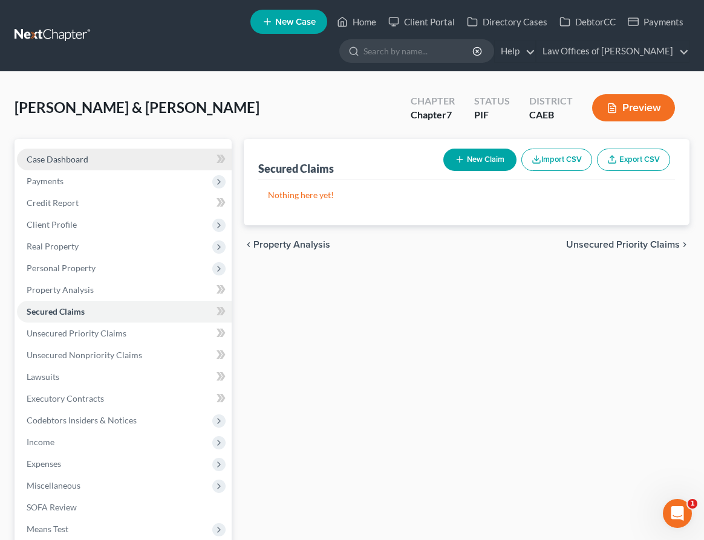
click at [59, 162] on span "Case Dashboard" at bounding box center [58, 159] width 62 height 10
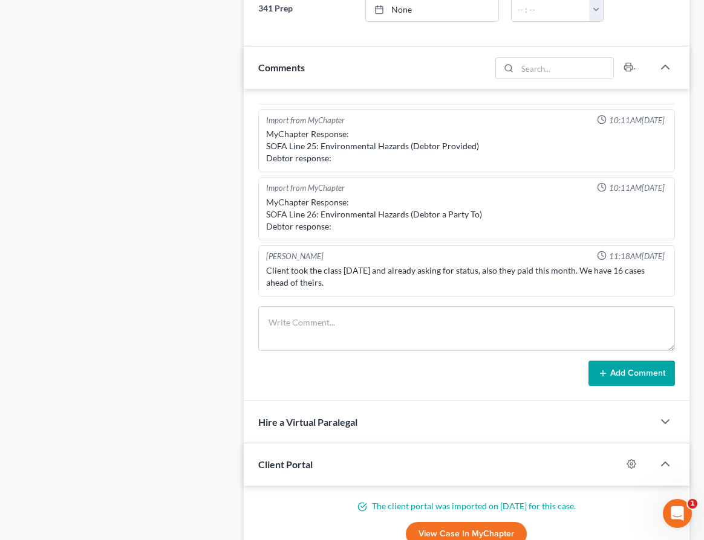
scroll to position [9189, 0]
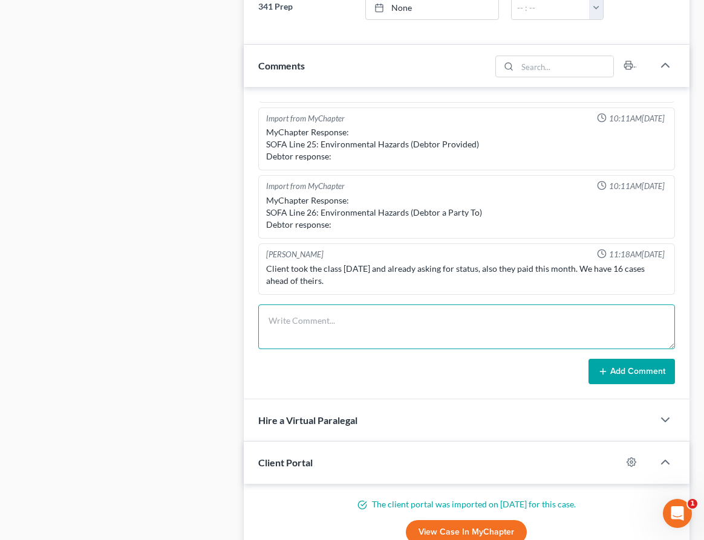
click at [307, 318] on textarea at bounding box center [466, 327] width 417 height 45
type textarea "Skeleton complete, creditors cleaned."
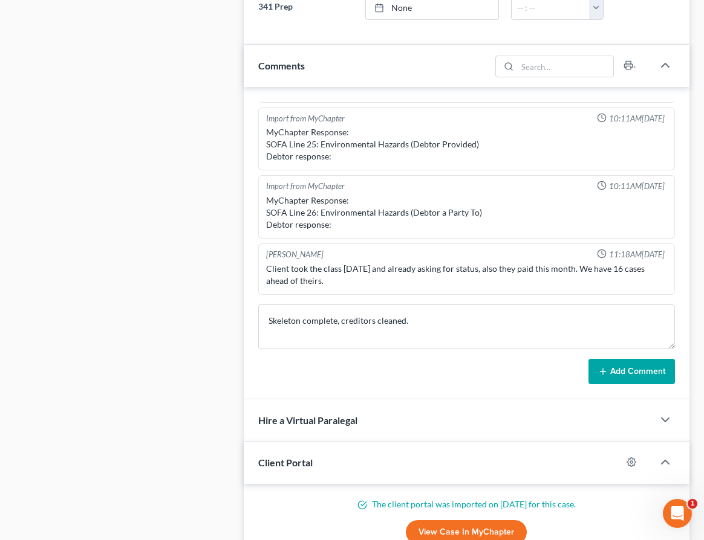
drag, startPoint x: 611, startPoint y: 366, endPoint x: 700, endPoint y: 330, distance: 96.5
click at [611, 367] on button "Add Comment" at bounding box center [631, 371] width 86 height 25
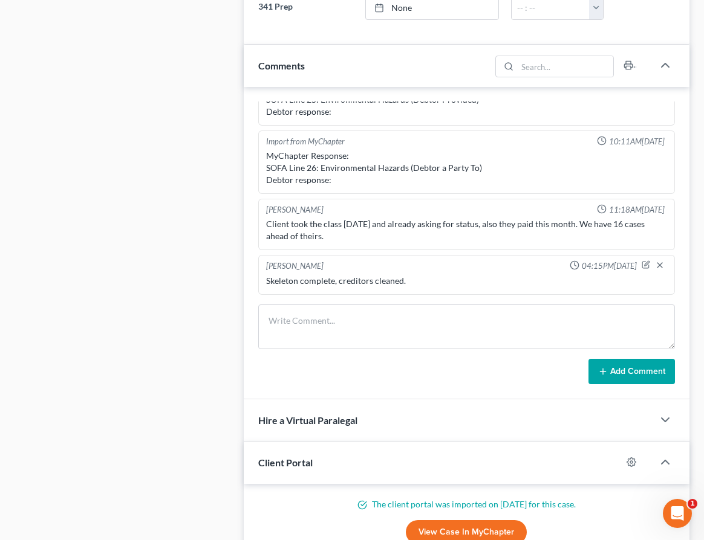
scroll to position [10050, 0]
click at [174, 187] on div "Case Dashboard Payments Invoices Payments Payments Credit Report Client Profile" at bounding box center [122, 442] width 229 height 1967
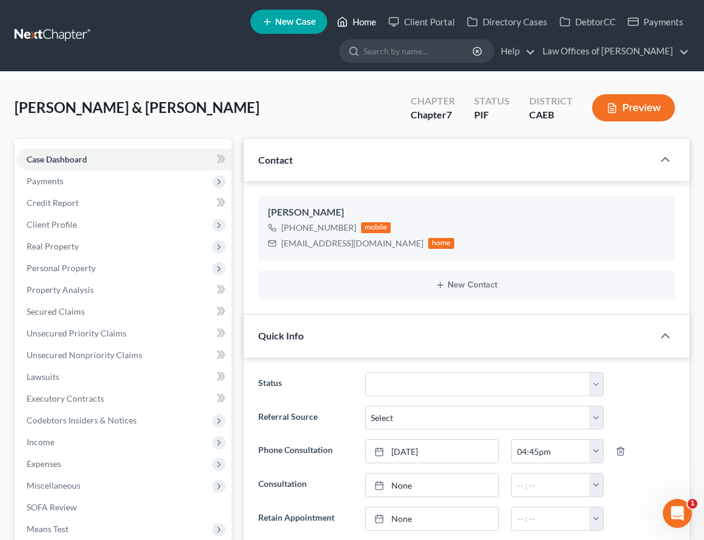
click at [370, 24] on link "Home" at bounding box center [356, 22] width 51 height 22
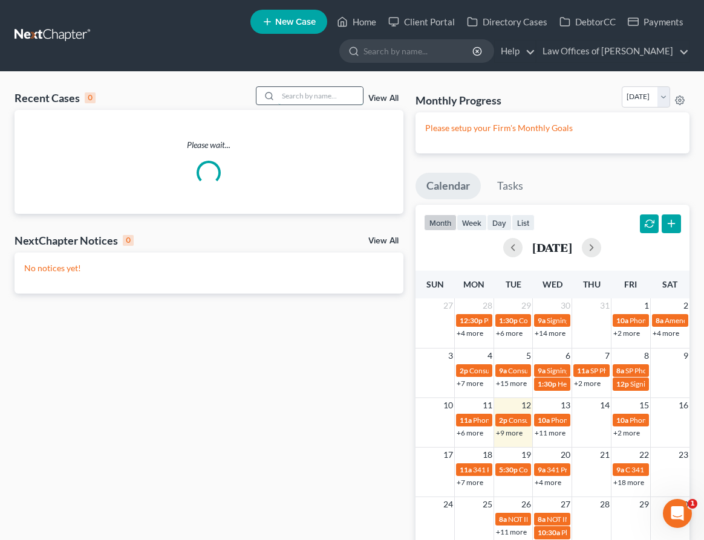
click at [290, 92] on input "search" at bounding box center [320, 96] width 85 height 18
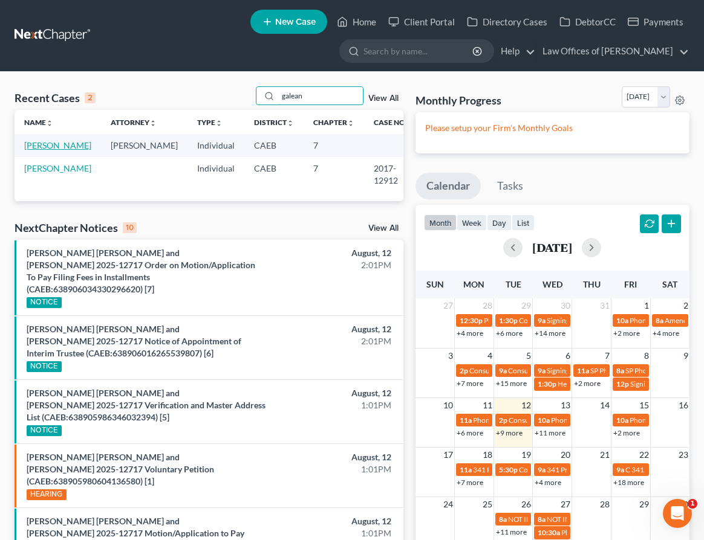
type input "galean"
click at [53, 149] on link "[PERSON_NAME]" at bounding box center [57, 145] width 67 height 10
select select "6"
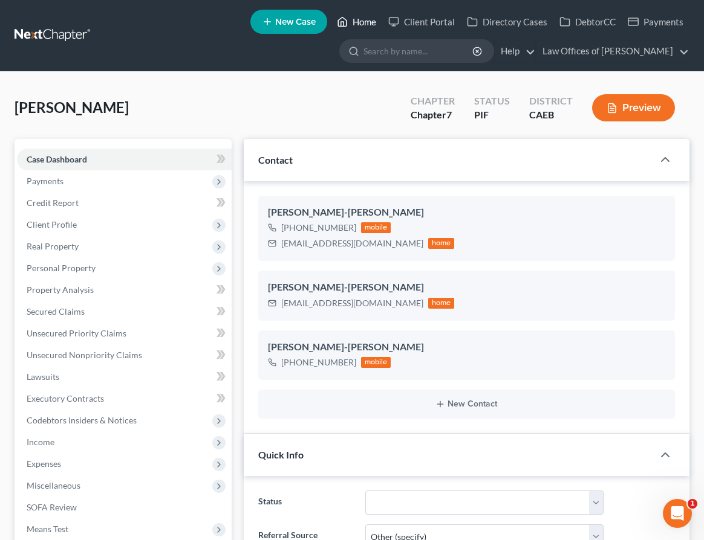
click at [357, 18] on link "Home" at bounding box center [356, 22] width 51 height 22
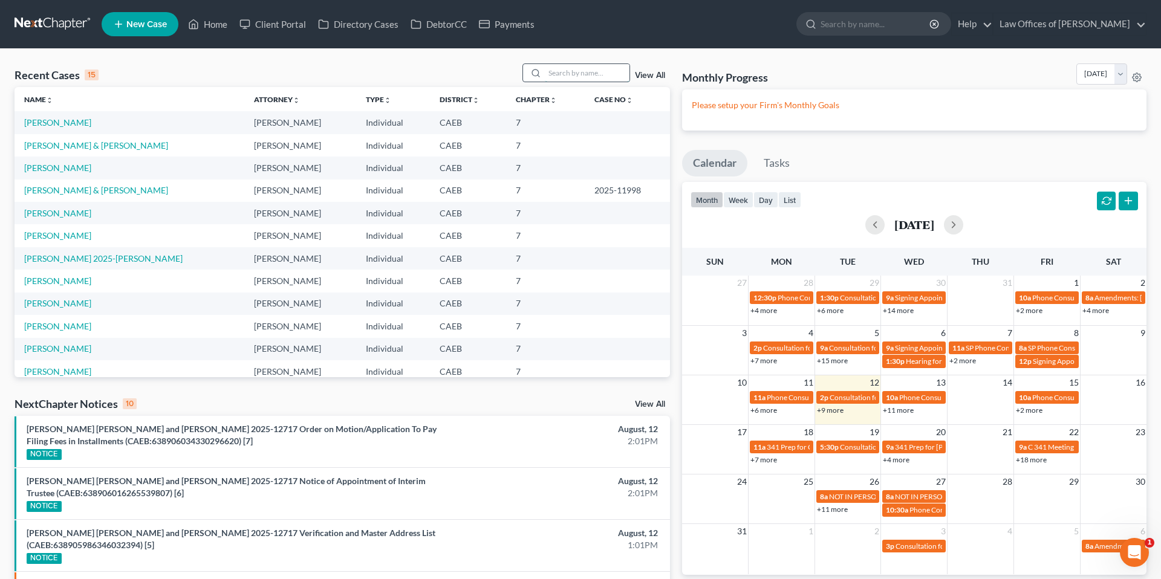
click at [548, 69] on input "search" at bounding box center [587, 73] width 85 height 18
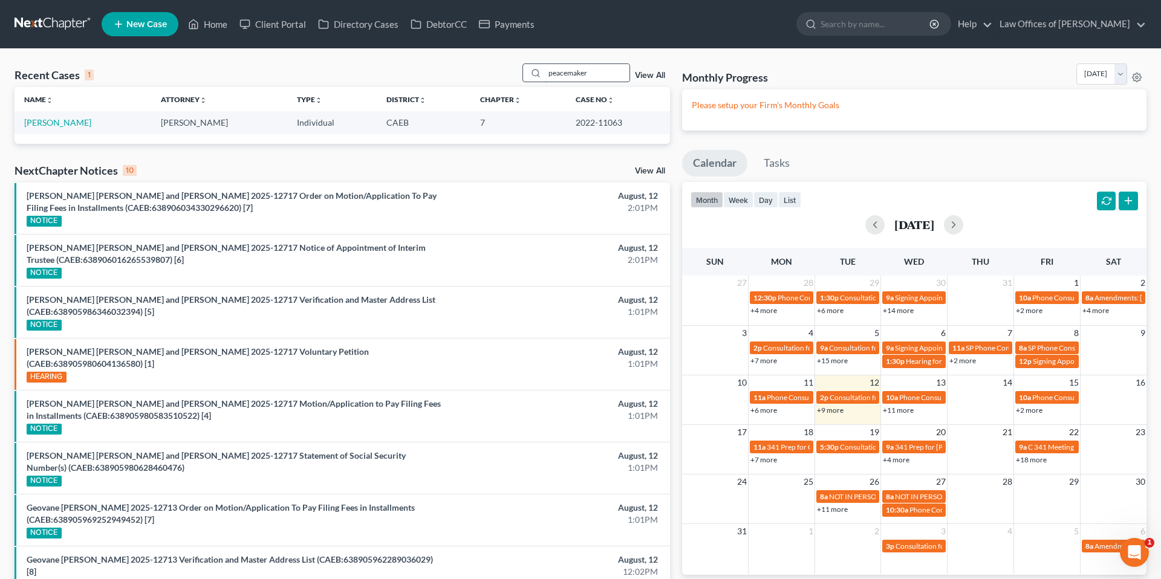
click at [600, 74] on input "peacemaker" at bounding box center [587, 73] width 85 height 18
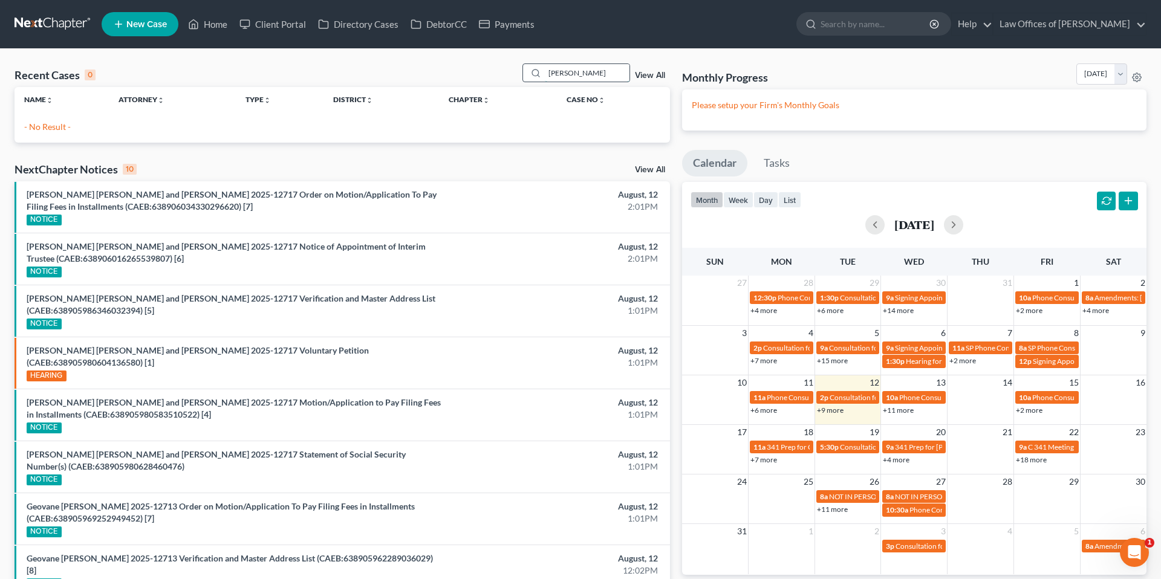
click at [610, 76] on input "[PERSON_NAME]" at bounding box center [587, 73] width 85 height 18
type input "s"
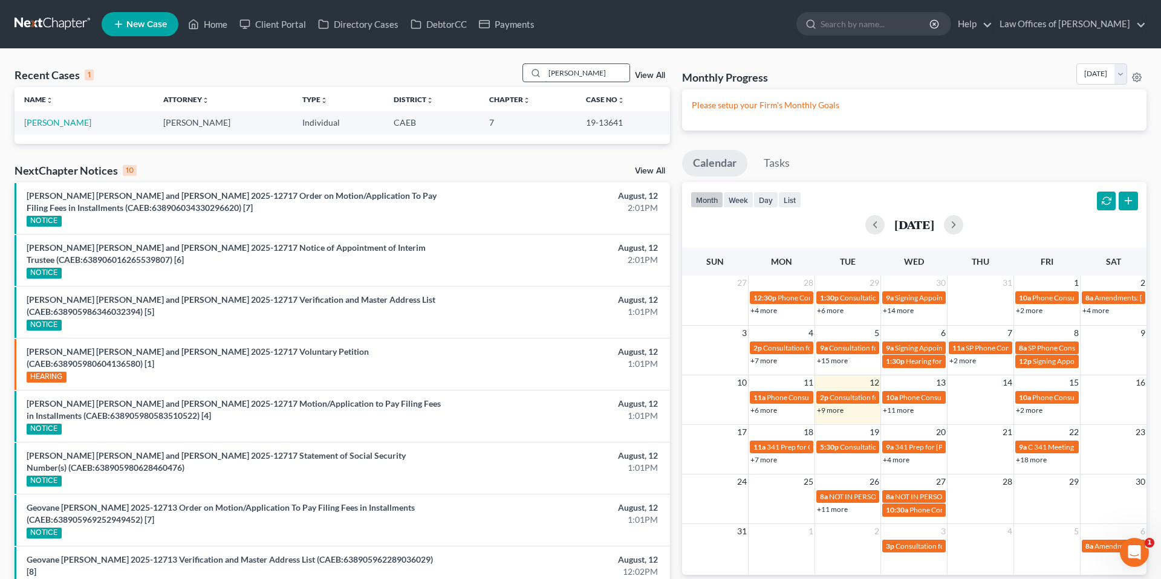
type input "[PERSON_NAME]"
